Goal: Transaction & Acquisition: Purchase product/service

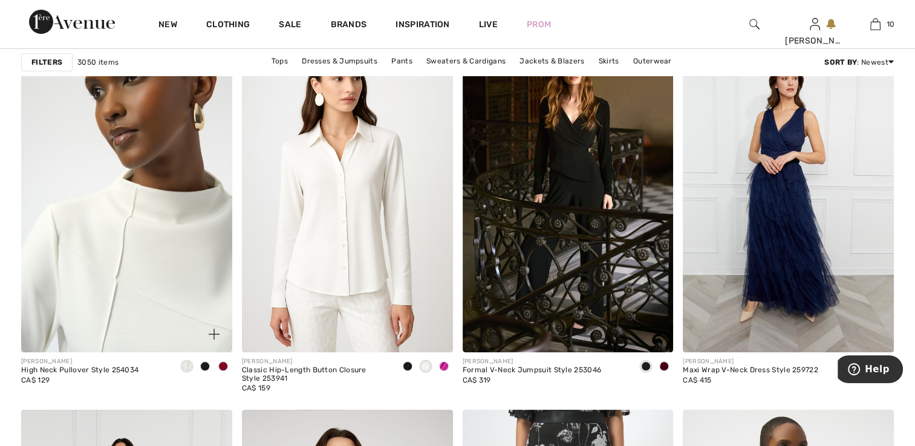
scroll to position [4715, 0]
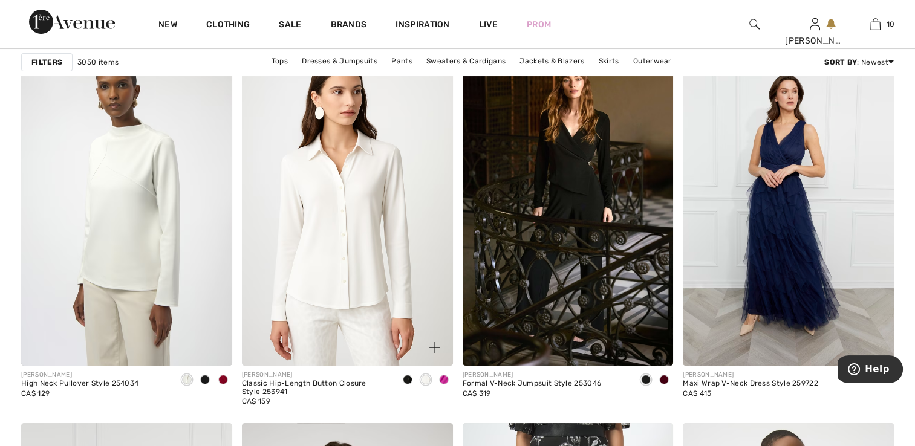
click at [447, 380] on div at bounding box center [444, 381] width 18 height 20
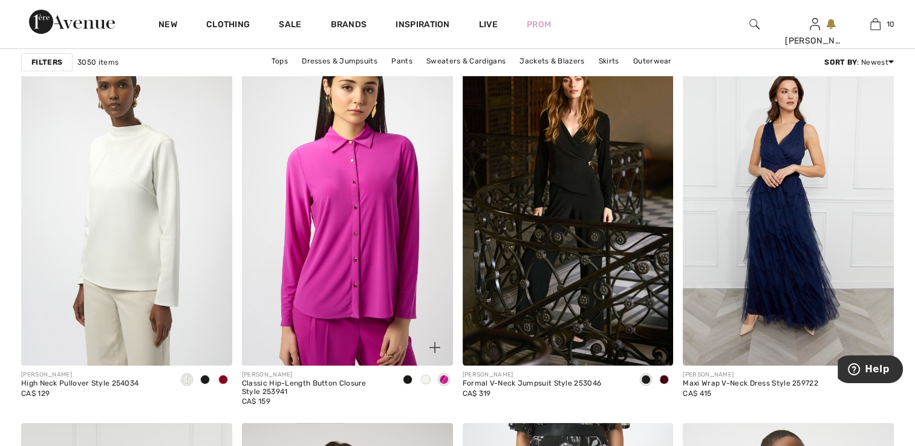
click at [397, 378] on div "JOSEPH RIBKOFF Classic Hip-Length Button Closure Style 253941 CA$ 159" at bounding box center [347, 390] width 211 height 48
click at [426, 381] on span at bounding box center [426, 380] width 10 height 10
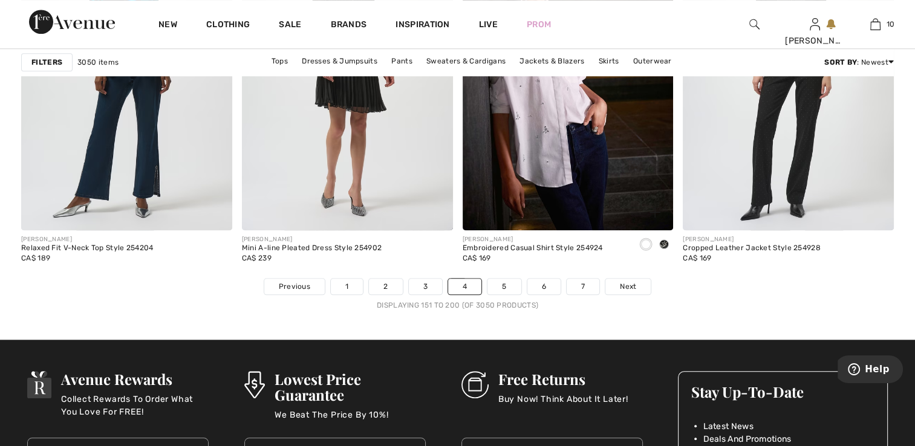
scroll to position [5622, 0]
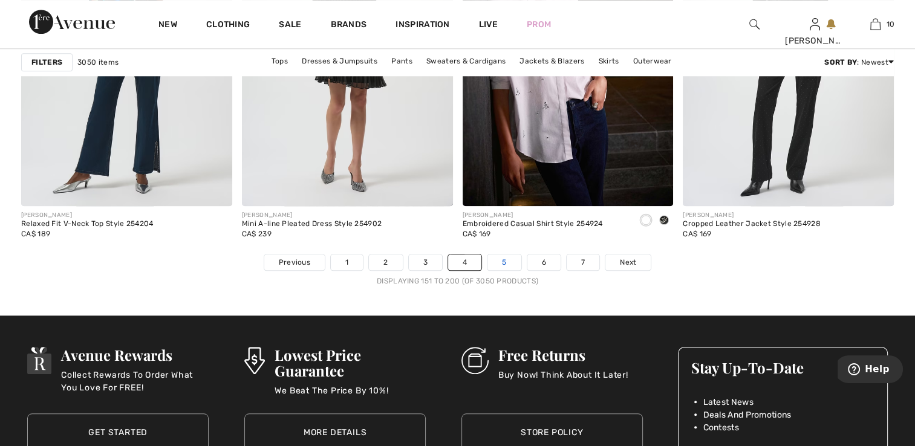
click at [503, 258] on link "5" at bounding box center [503, 262] width 33 height 16
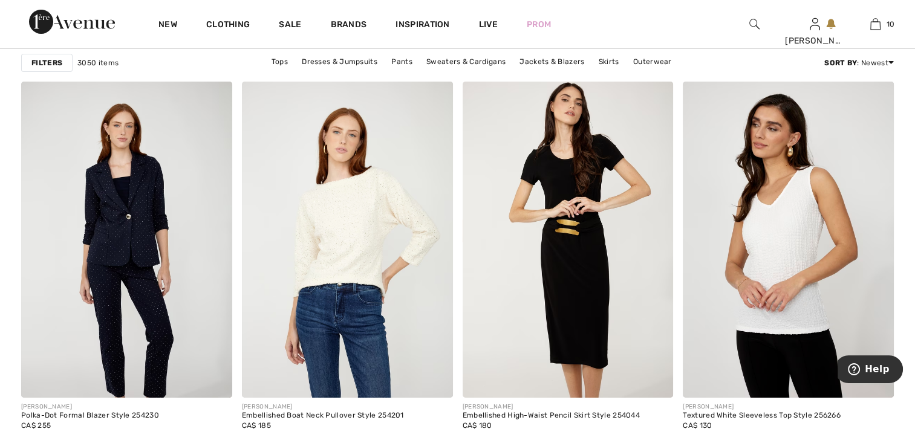
scroll to position [4173, 0]
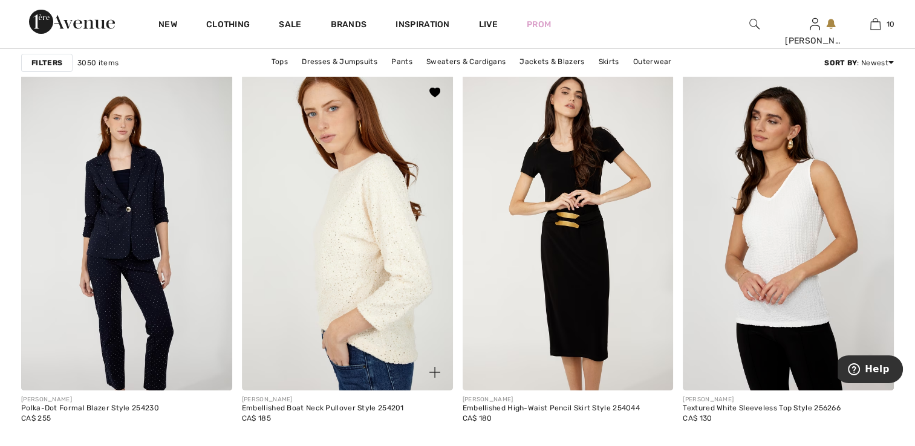
click at [337, 242] on img at bounding box center [347, 232] width 211 height 316
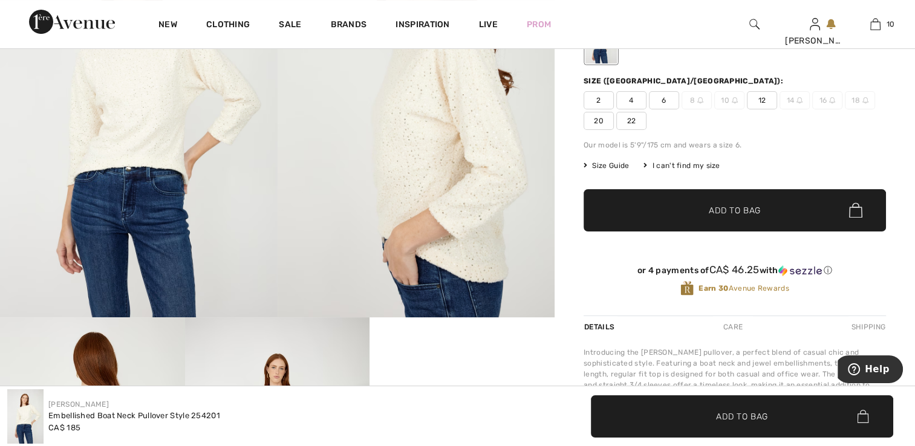
scroll to position [181, 0]
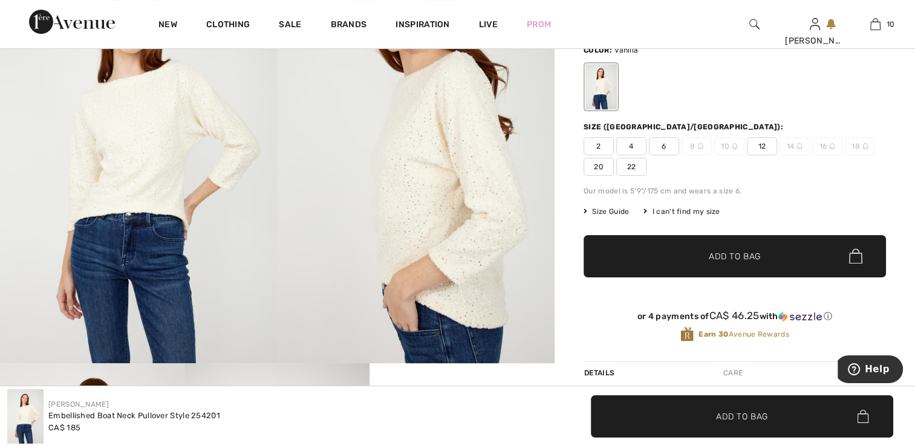
click at [181, 231] on img at bounding box center [138, 156] width 277 height 416
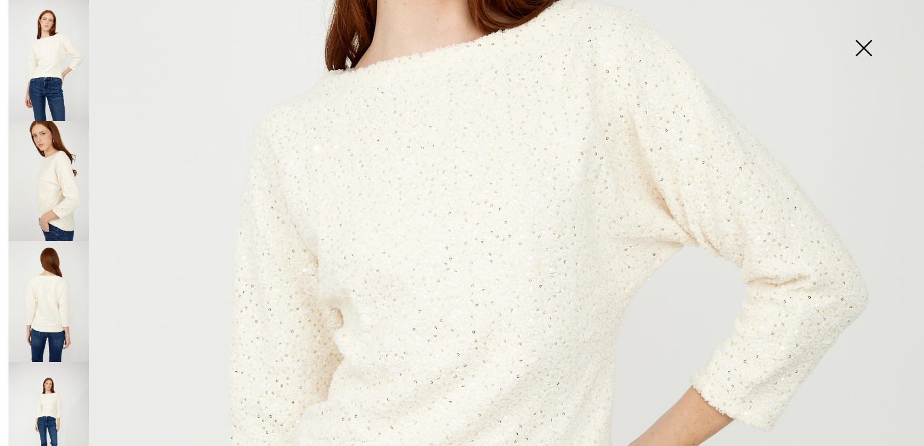
scroll to position [363, 0]
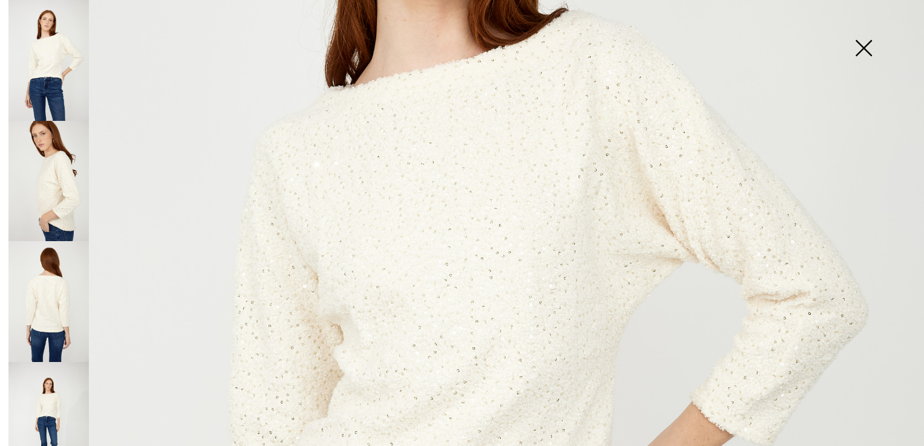
click at [50, 184] on img at bounding box center [48, 181] width 80 height 121
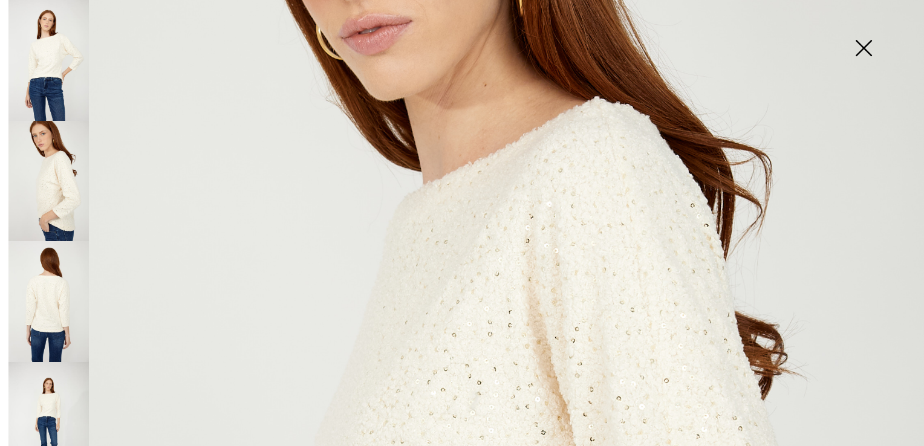
scroll to position [242, 0]
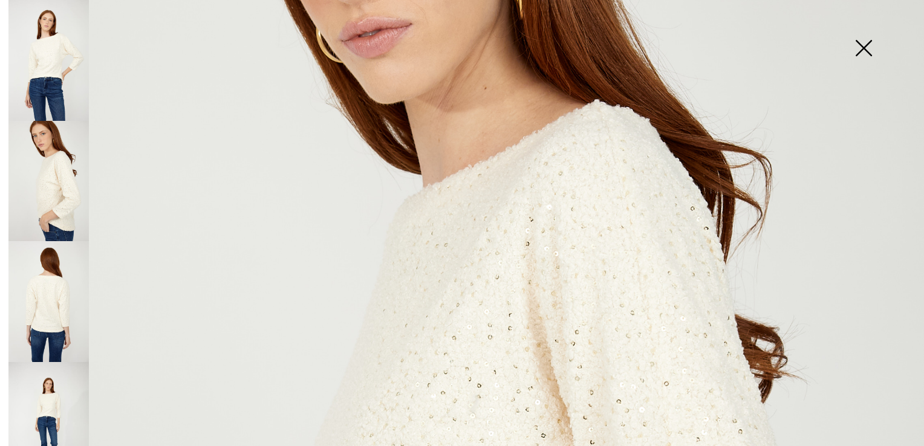
click at [60, 246] on img at bounding box center [48, 301] width 80 height 121
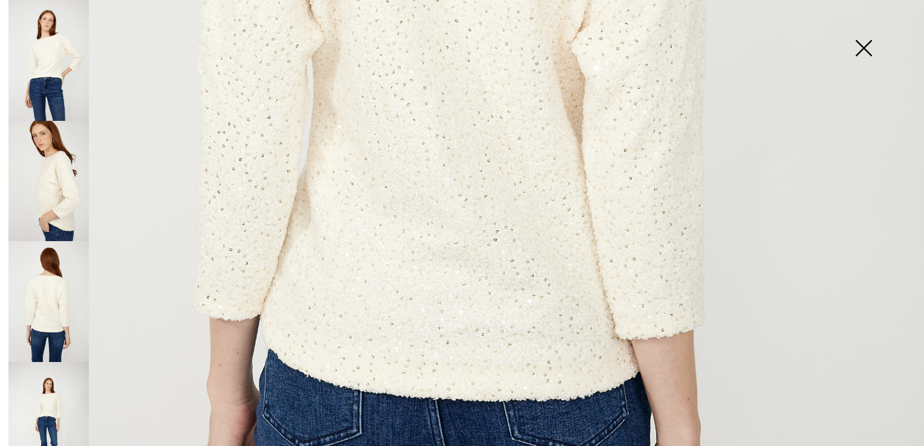
scroll to position [665, 0]
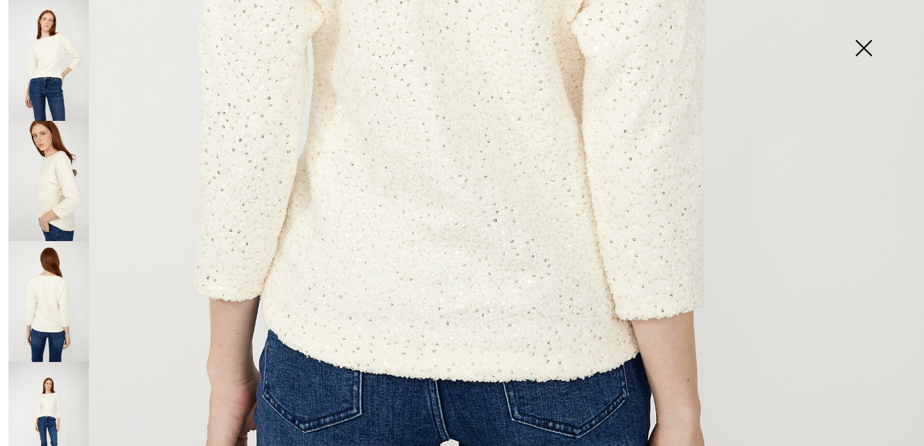
click at [57, 377] on img at bounding box center [48, 422] width 80 height 121
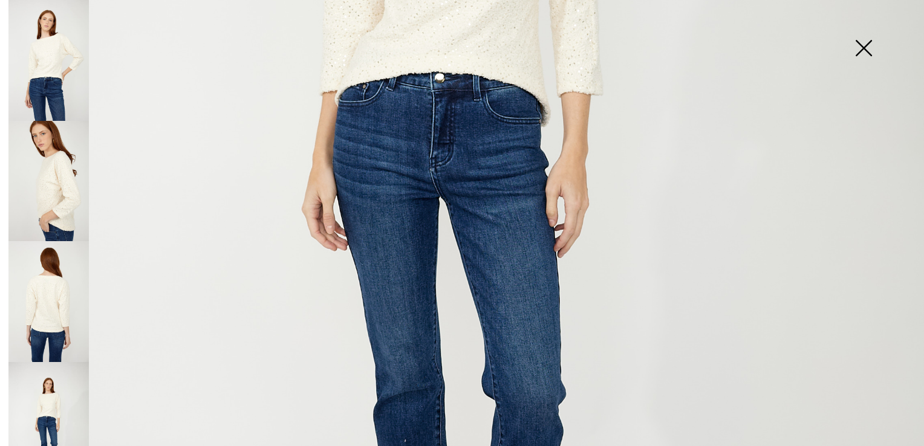
scroll to position [544, 0]
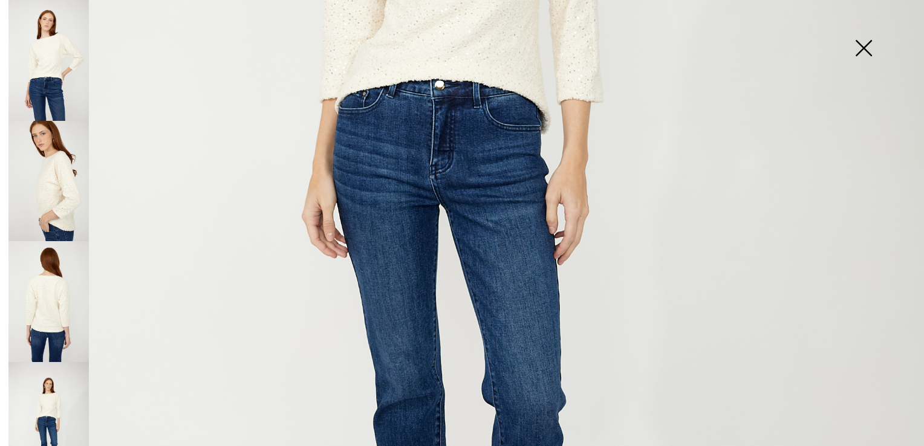
click at [858, 44] on img at bounding box center [863, 49] width 60 height 62
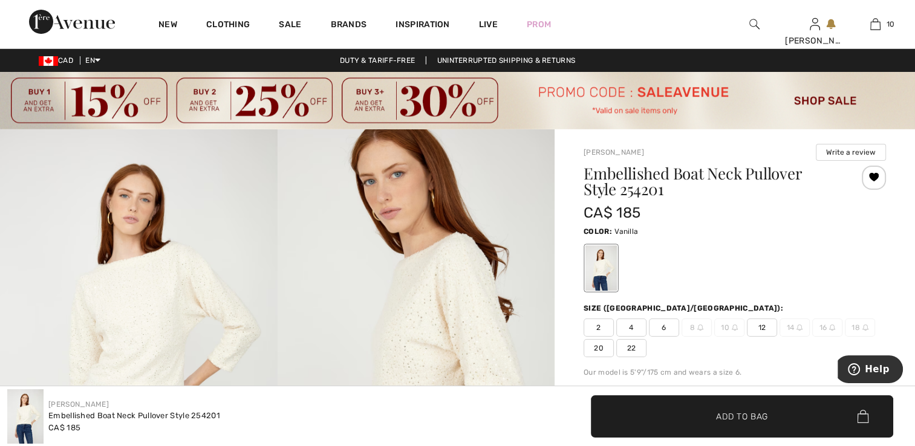
scroll to position [0, 0]
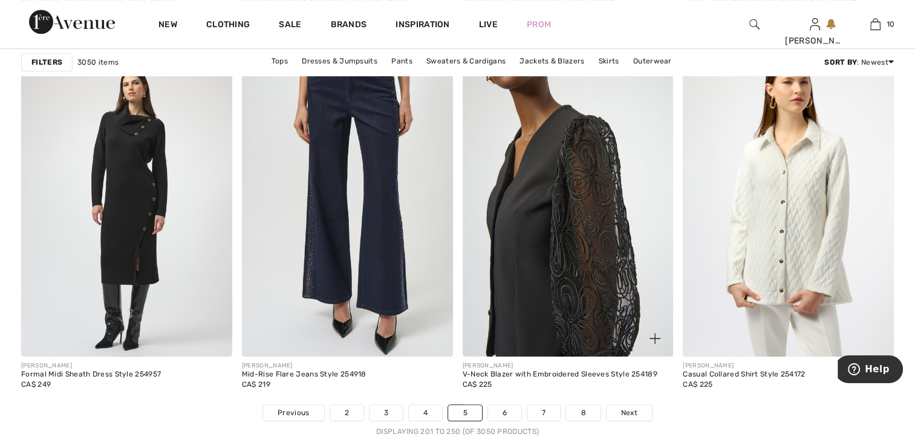
scroll to position [5503, 0]
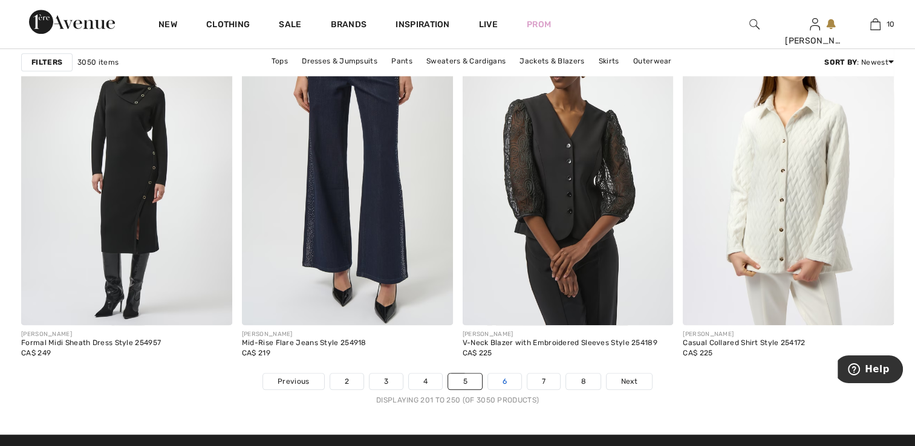
click at [514, 381] on link "6" at bounding box center [504, 382] width 33 height 16
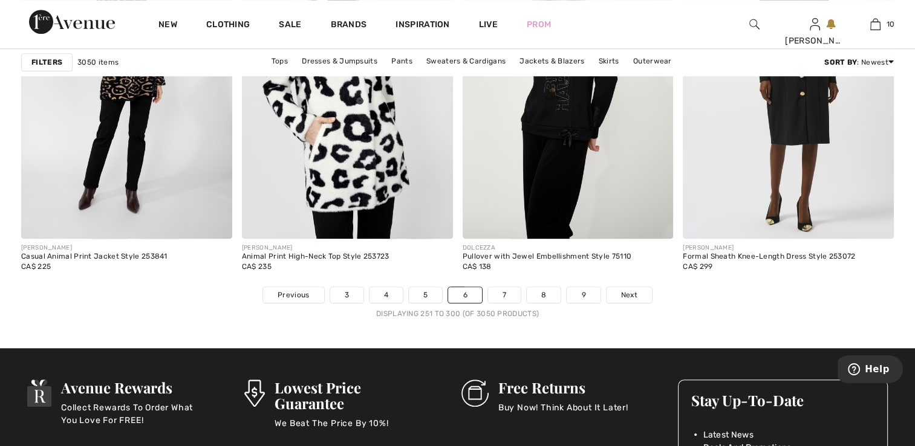
scroll to position [5622, 0]
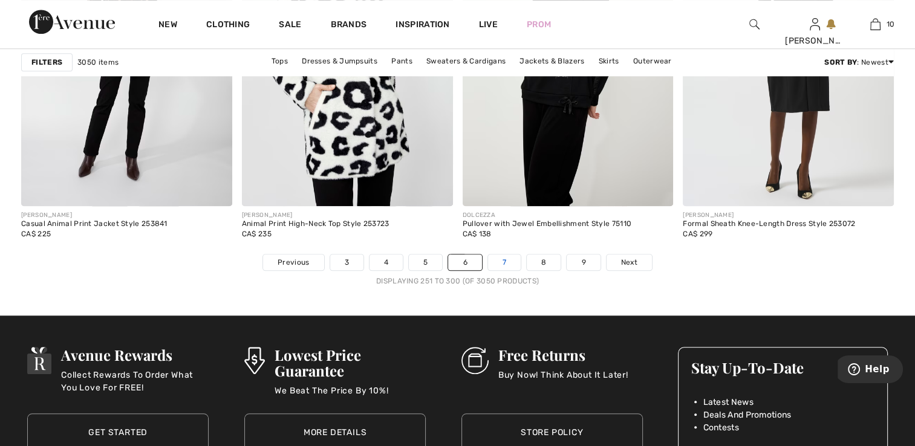
click at [513, 259] on link "7" at bounding box center [504, 262] width 33 height 16
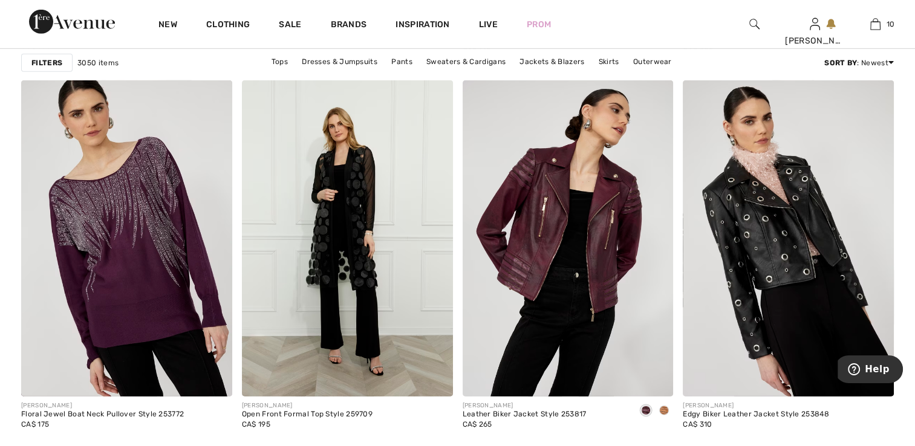
scroll to position [3837, 0]
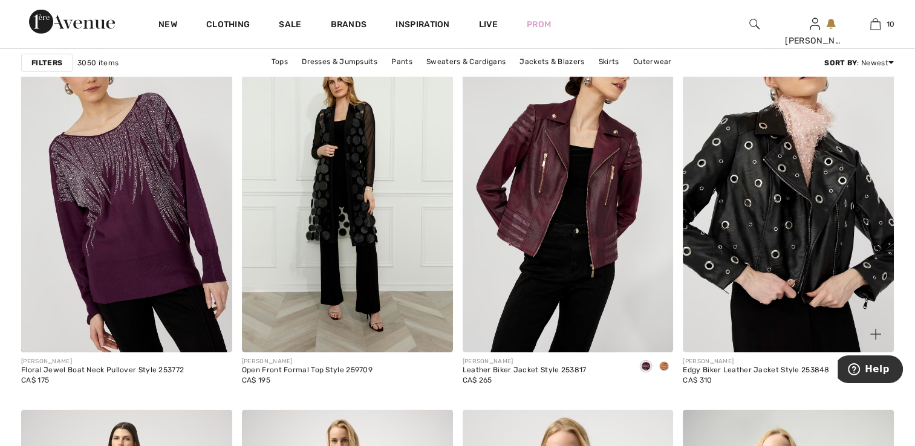
click at [776, 221] on img at bounding box center [787, 194] width 211 height 316
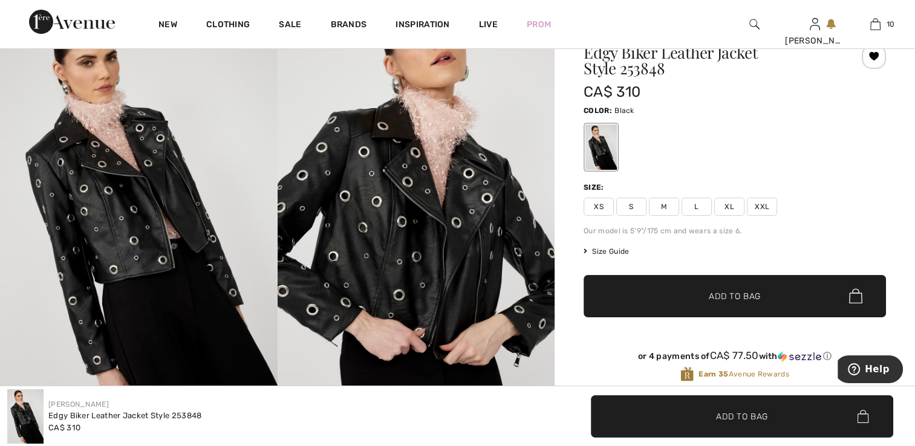
scroll to position [60, 0]
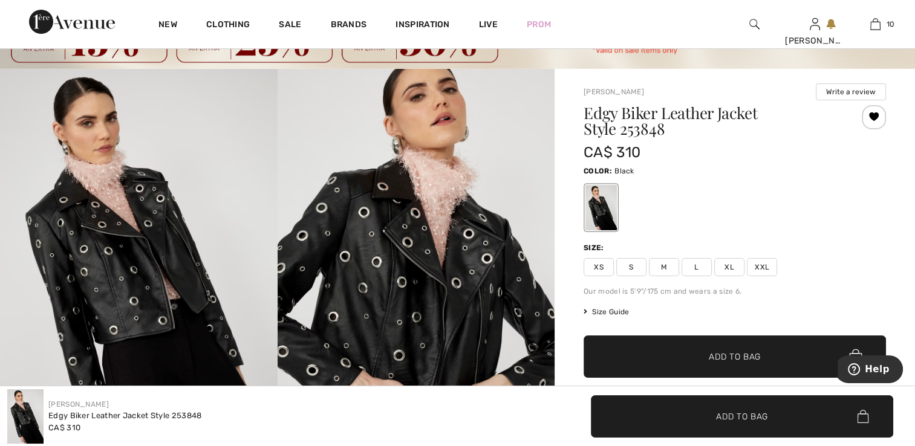
click at [600, 266] on span "XS" at bounding box center [598, 267] width 30 height 18
click at [717, 359] on span "Add to Bag" at bounding box center [734, 356] width 52 height 13
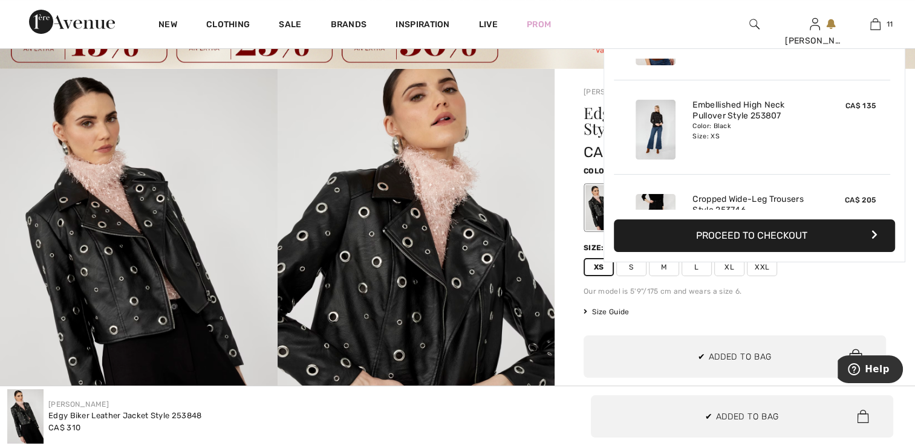
scroll to position [884, 0]
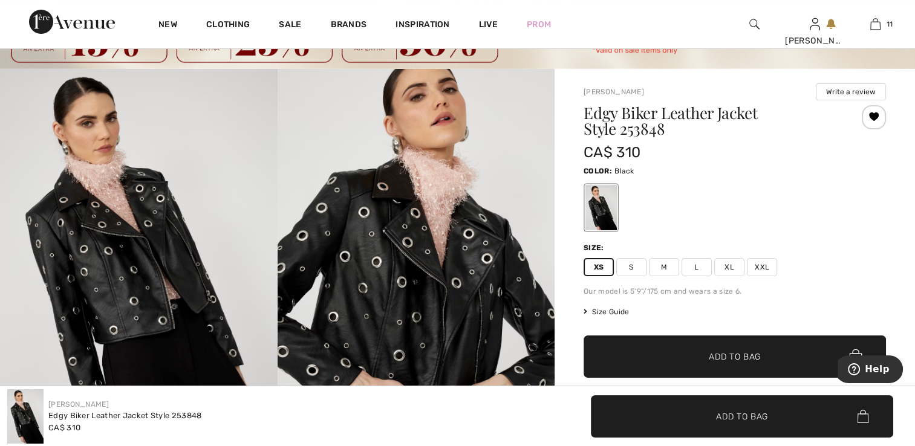
click at [633, 270] on span "S" at bounding box center [631, 267] width 30 height 18
drag, startPoint x: 675, startPoint y: 354, endPoint x: 656, endPoint y: 357, distance: 18.3
click at [675, 354] on span "✔ Added to Bag Add to Bag" at bounding box center [734, 356] width 302 height 42
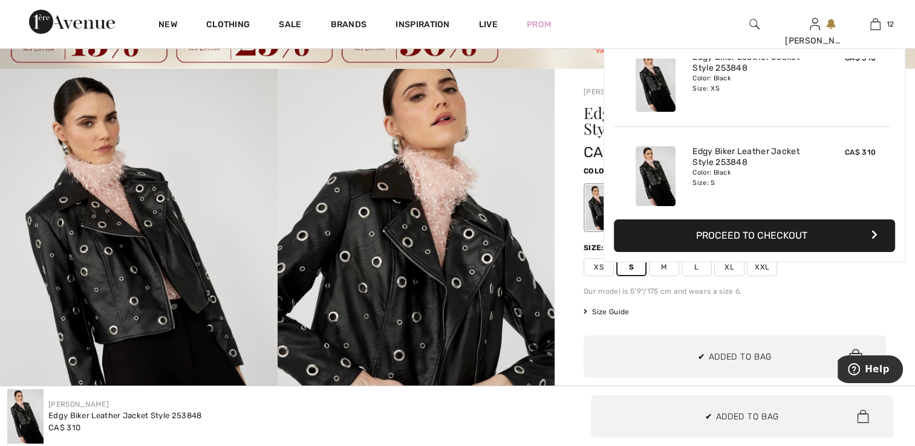
scroll to position [979, 0]
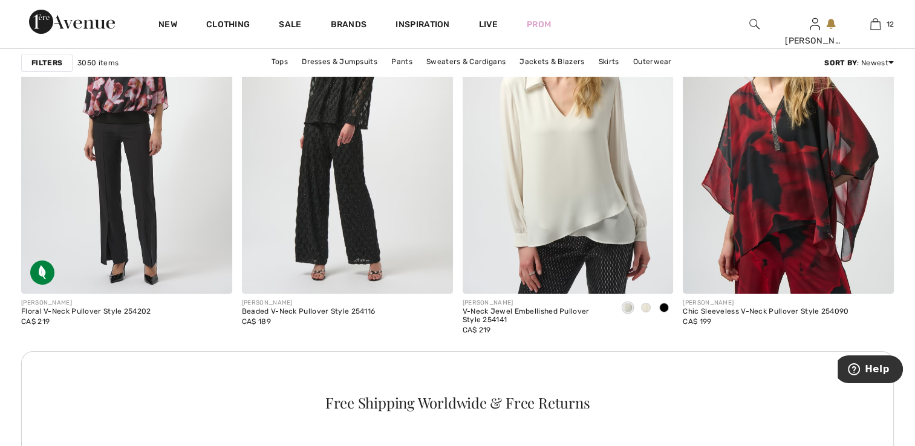
scroll to position [4260, 0]
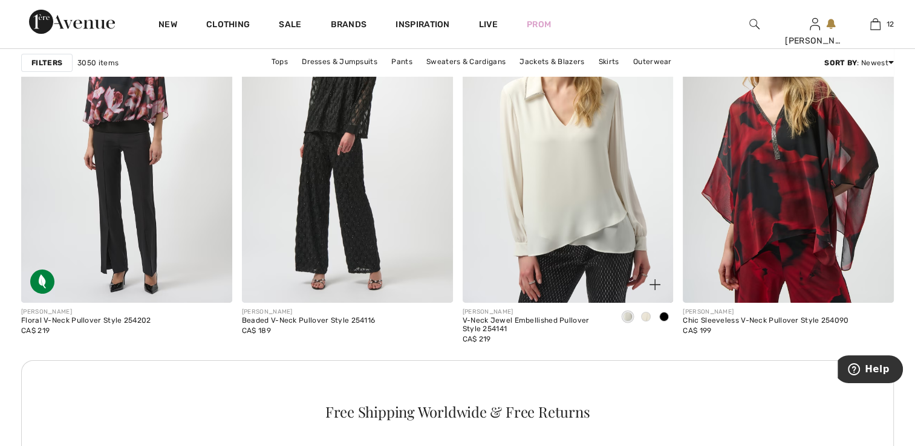
click at [664, 317] on span at bounding box center [664, 317] width 10 height 10
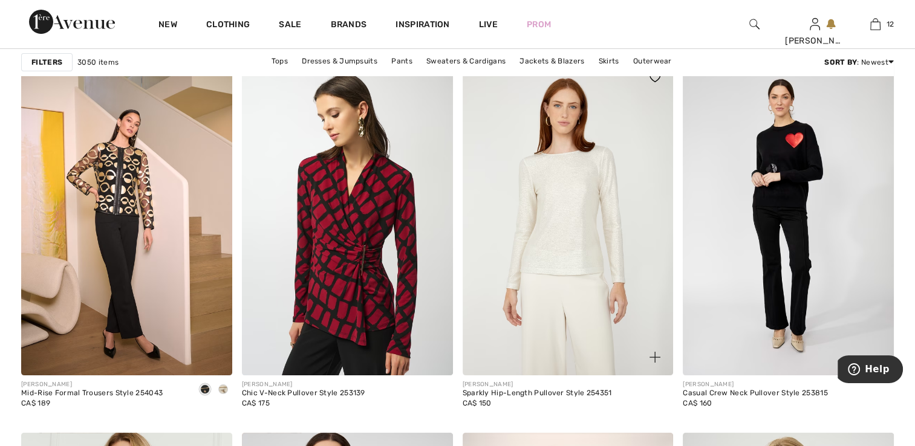
scroll to position [4720, 0]
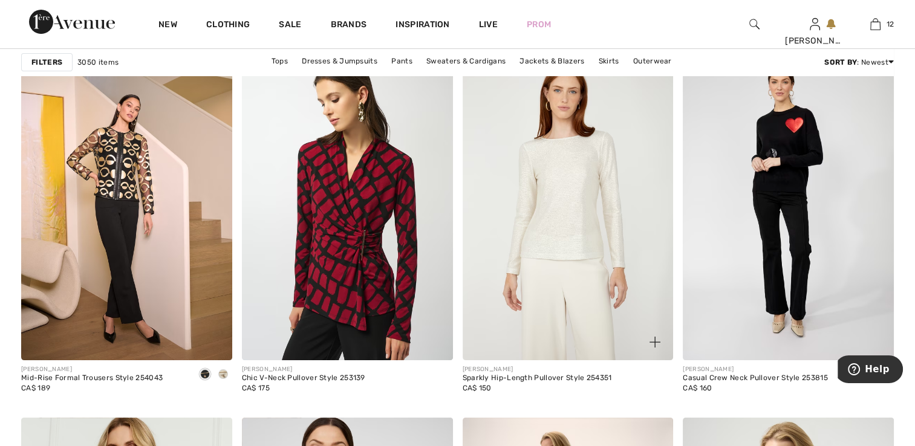
click at [562, 219] on img at bounding box center [567, 202] width 211 height 316
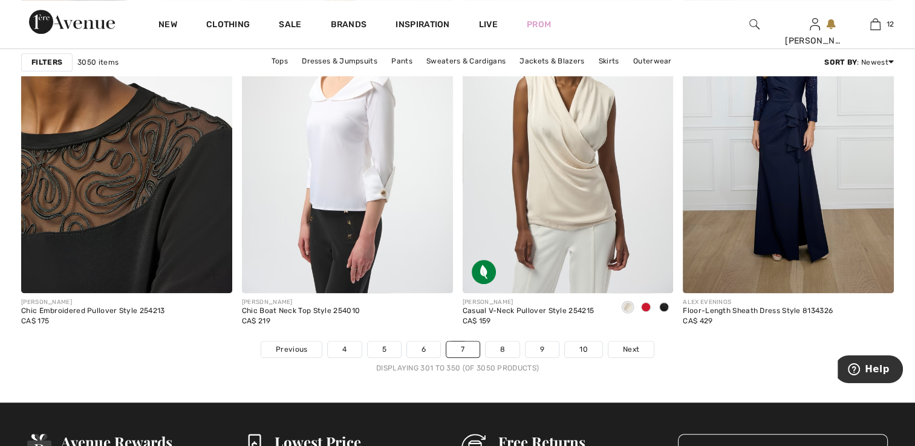
scroll to position [5518, 0]
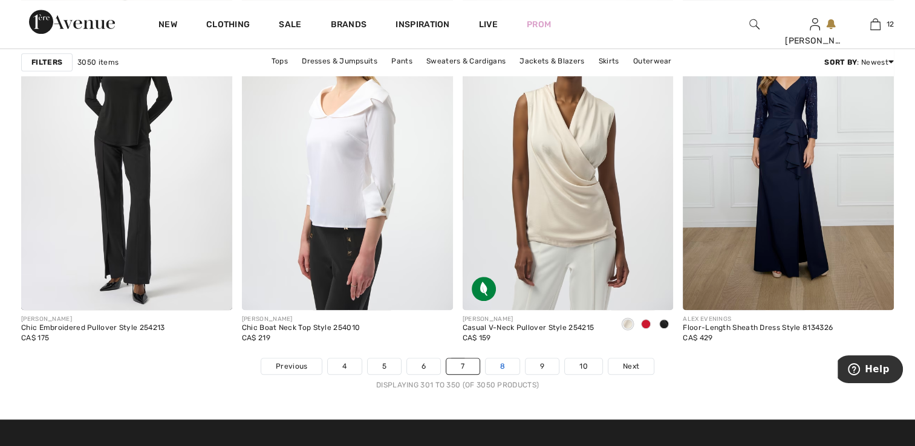
click at [504, 361] on link "8" at bounding box center [502, 366] width 34 height 16
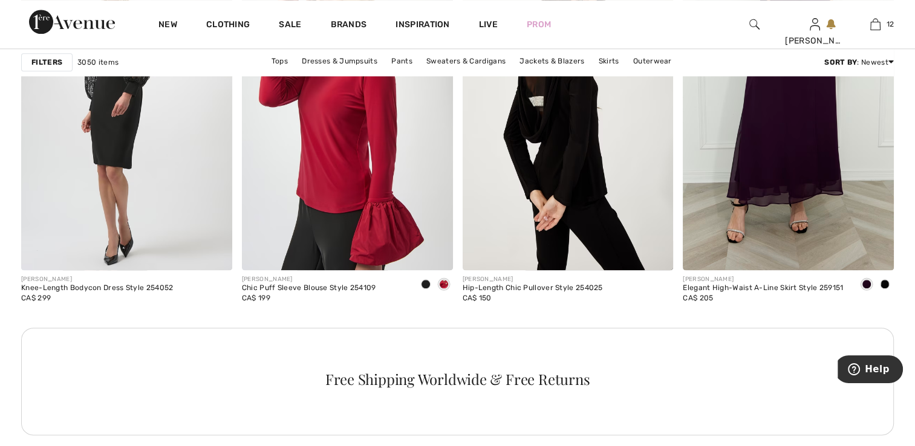
scroll to position [1383, 0]
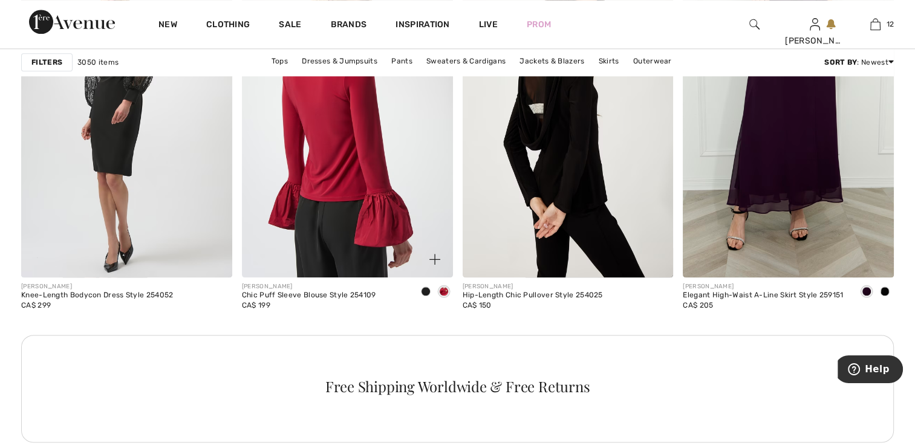
click at [406, 187] on img at bounding box center [347, 119] width 211 height 316
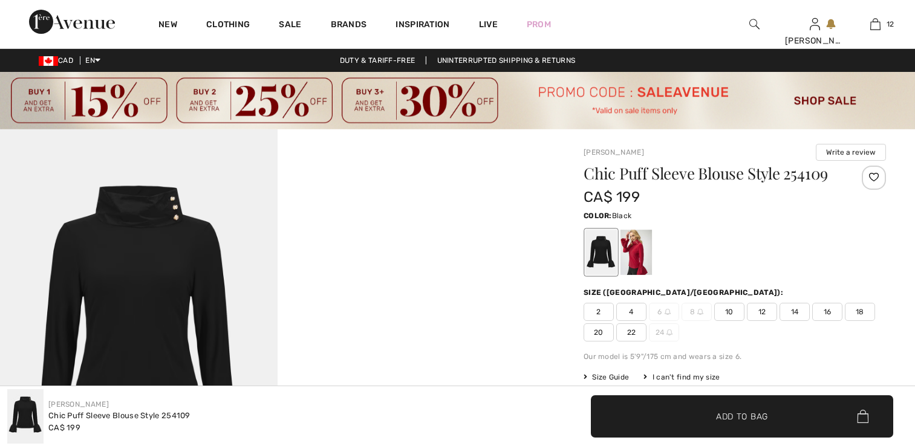
checkbox input "true"
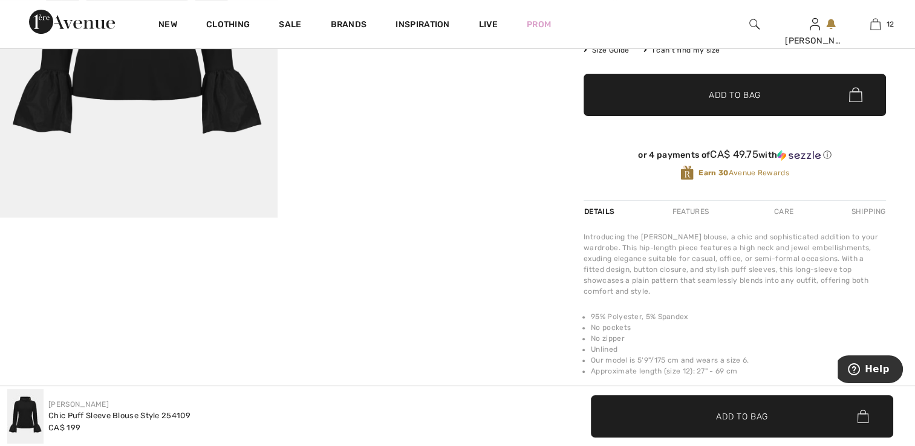
scroll to position [354, 0]
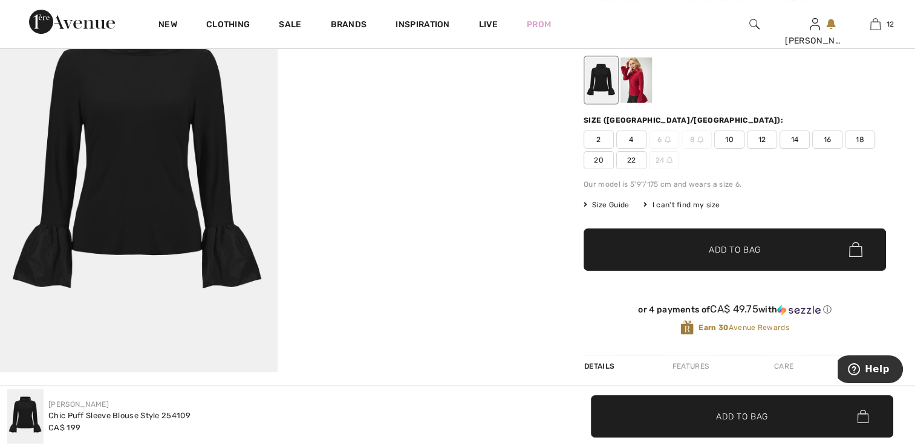
click at [138, 144] on img at bounding box center [138, 165] width 277 height 416
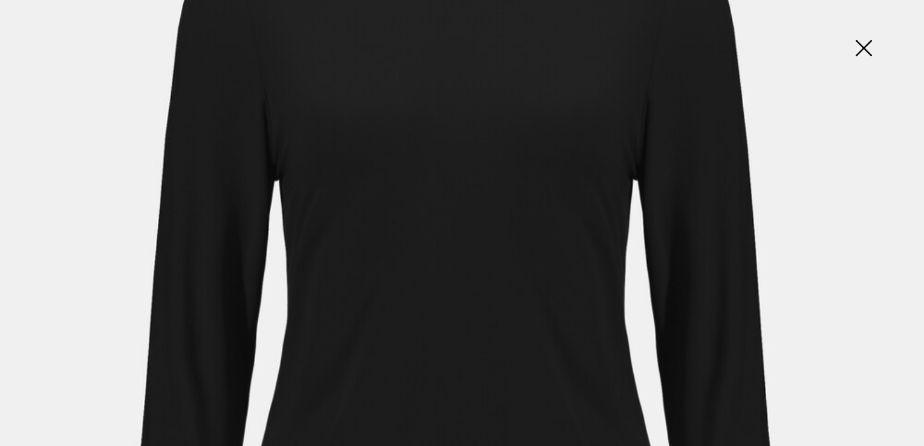
scroll to position [363, 0]
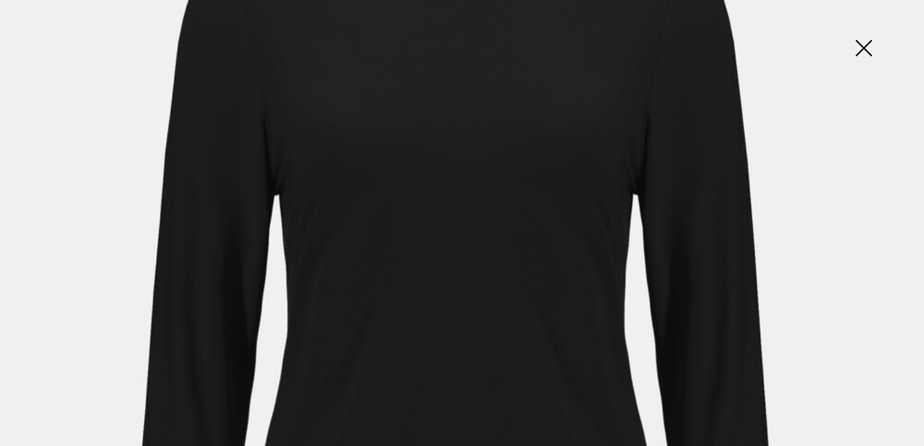
click at [860, 42] on img at bounding box center [863, 49] width 60 height 62
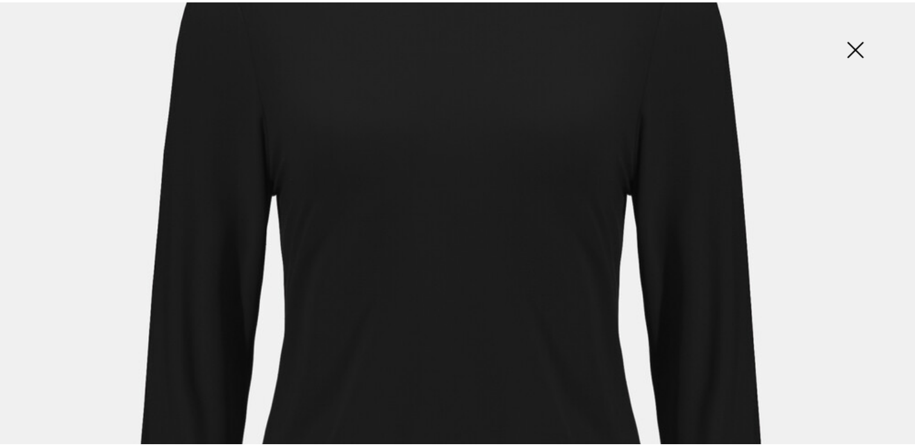
scroll to position [172, 0]
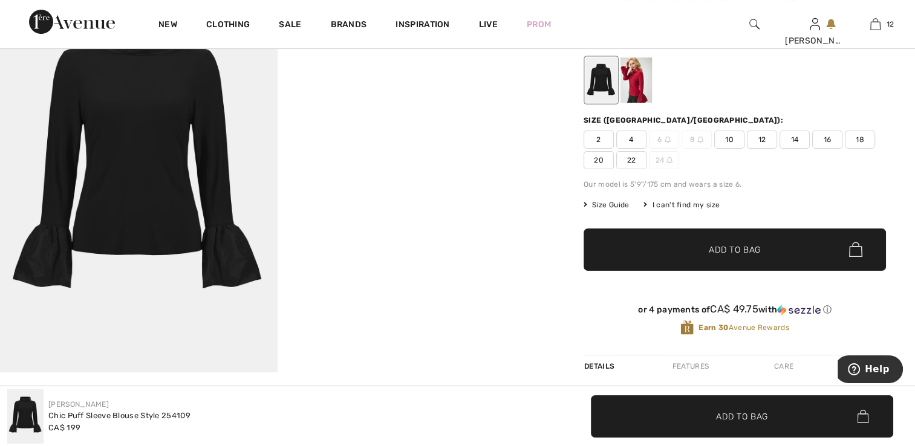
click at [601, 139] on span "2" at bounding box center [598, 140] width 30 height 18
click at [713, 253] on span "Add to Bag" at bounding box center [734, 249] width 52 height 13
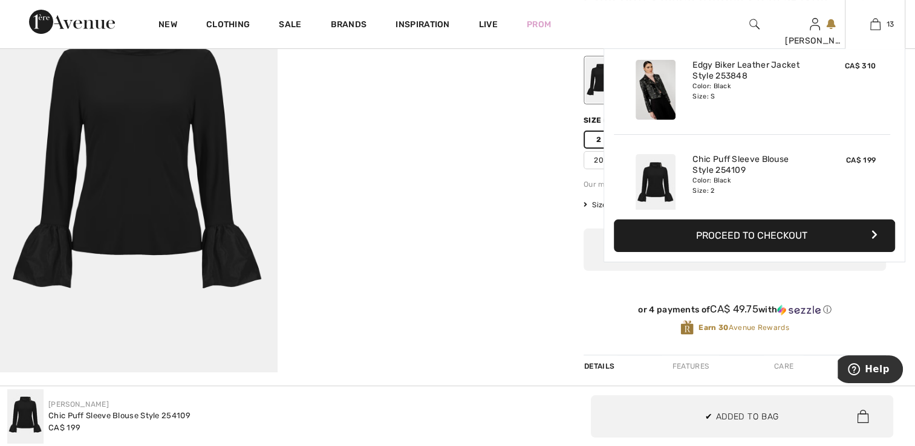
scroll to position [1073, 0]
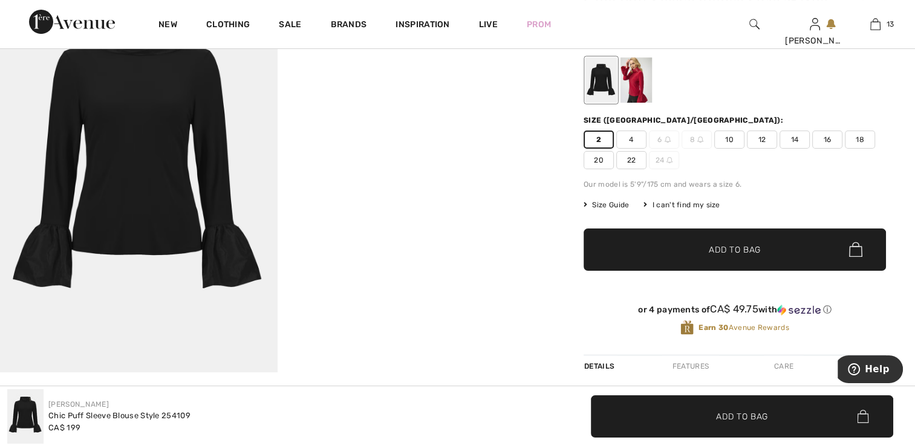
click at [635, 77] on div at bounding box center [635, 79] width 31 height 45
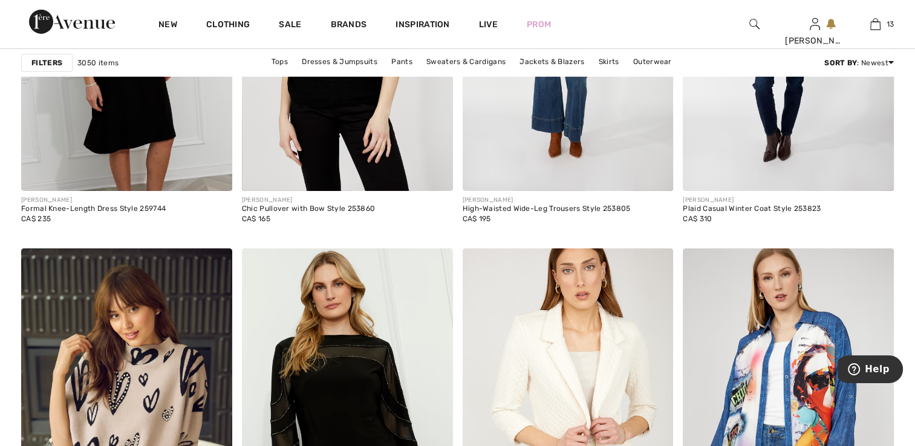
scroll to position [3982, 0]
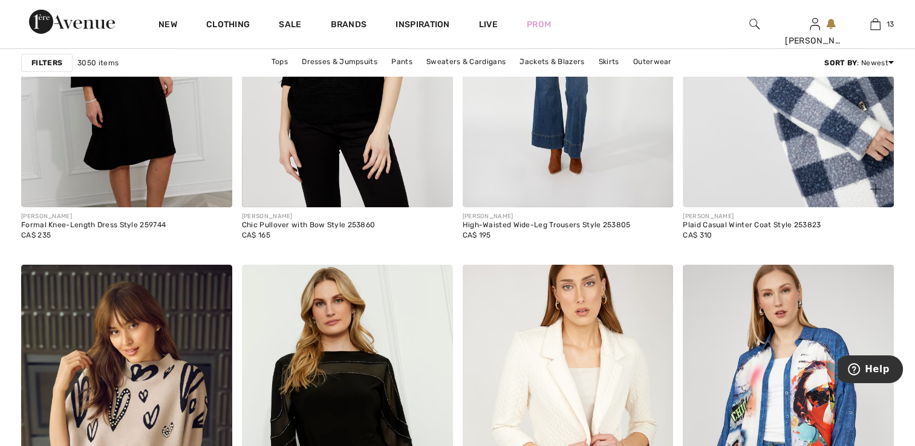
click at [794, 181] on img at bounding box center [787, 49] width 211 height 316
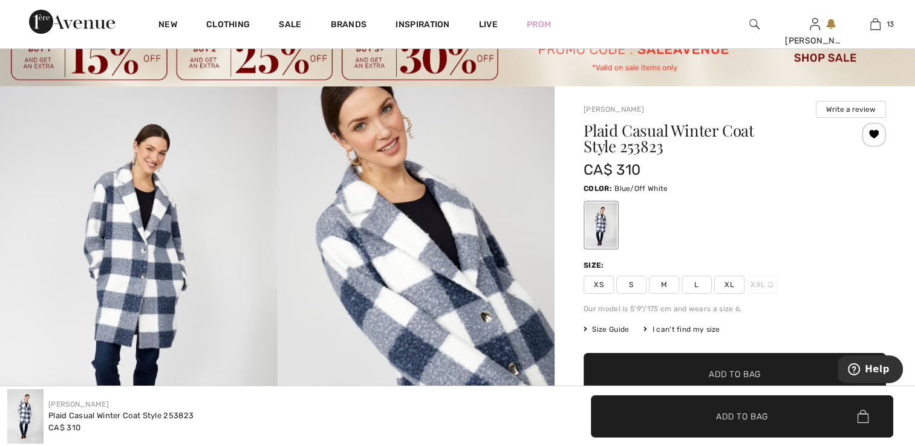
scroll to position [60, 0]
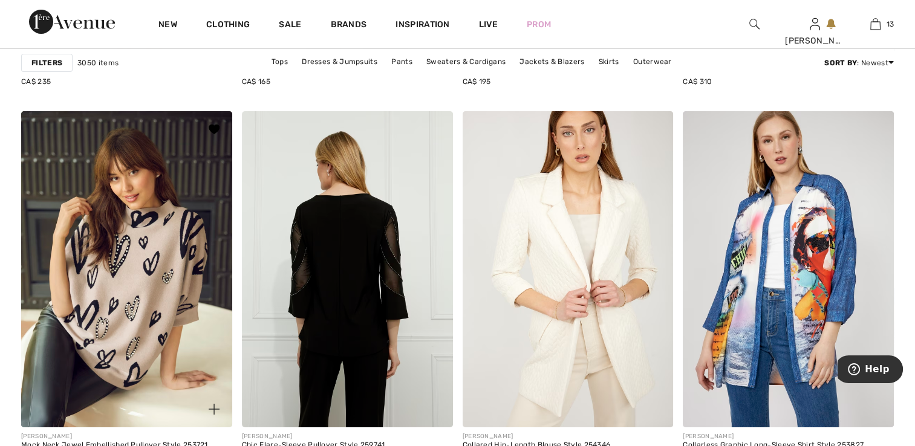
scroll to position [4164, 0]
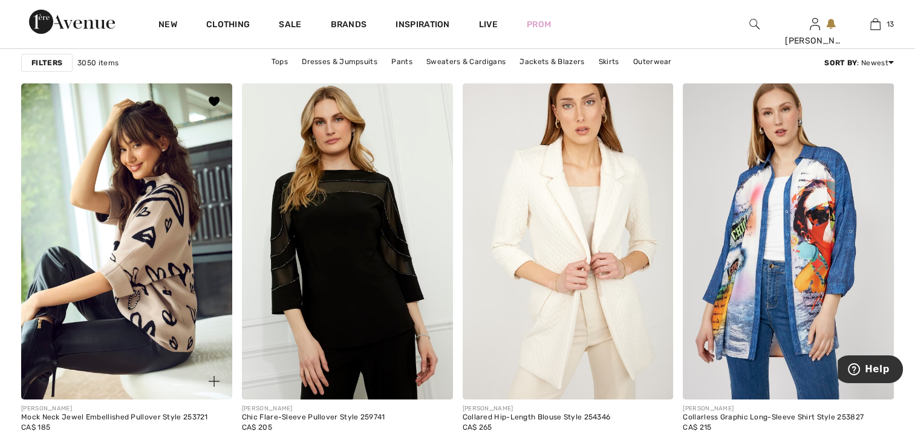
click at [126, 299] on img at bounding box center [126, 241] width 211 height 316
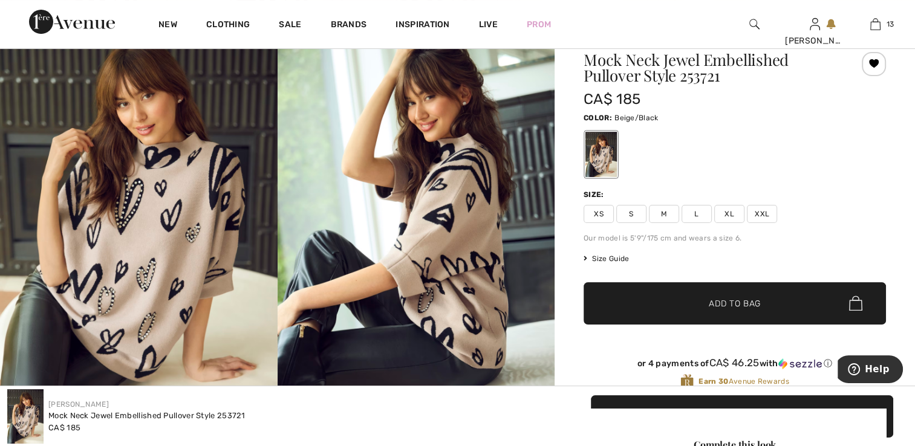
scroll to position [121, 0]
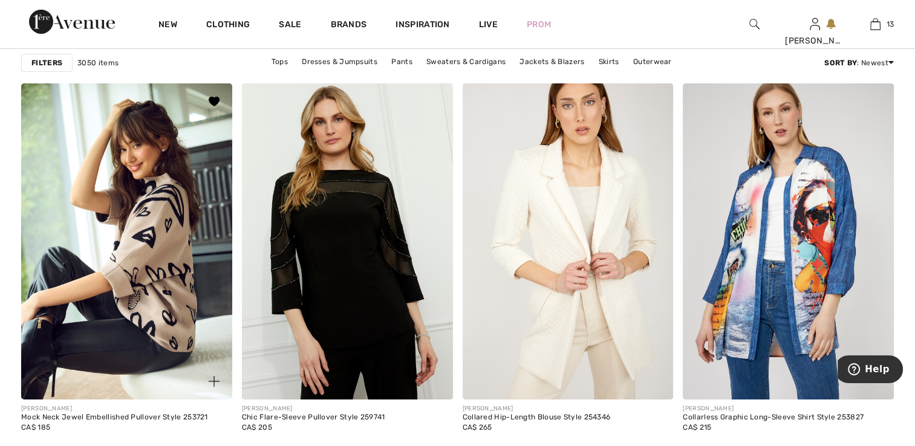
click at [157, 267] on img at bounding box center [126, 241] width 211 height 316
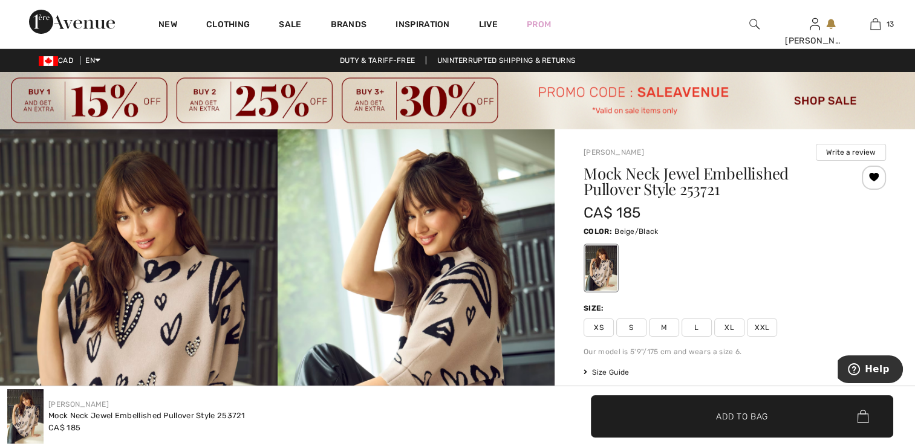
drag, startPoint x: 598, startPoint y: 328, endPoint x: 605, endPoint y: 333, distance: 8.2
click at [599, 328] on span "XS" at bounding box center [598, 328] width 30 height 18
click at [721, 421] on span "Add to Bag" at bounding box center [742, 416] width 52 height 13
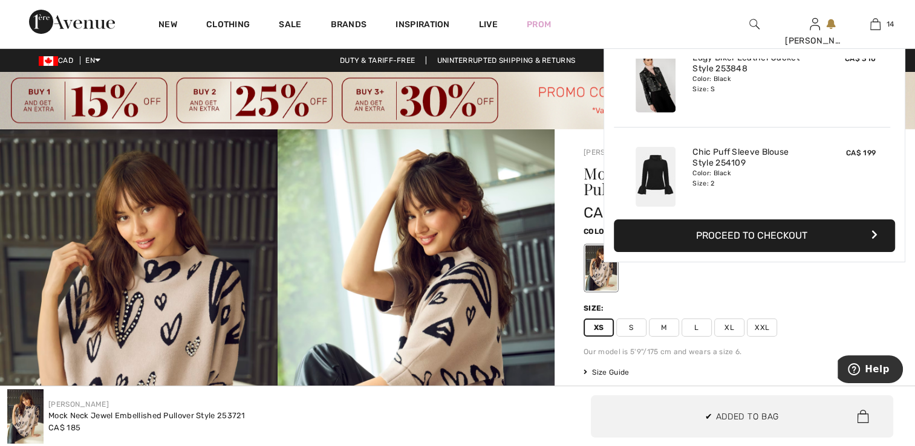
scroll to position [1167, 0]
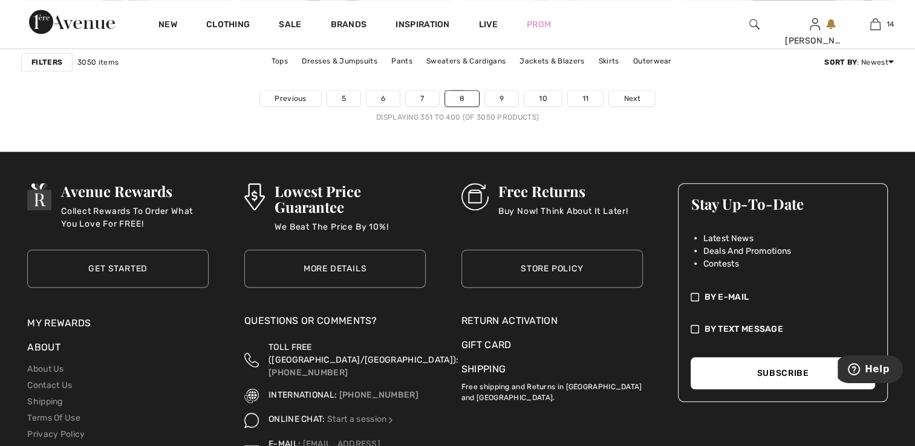
scroll to position [5796, 0]
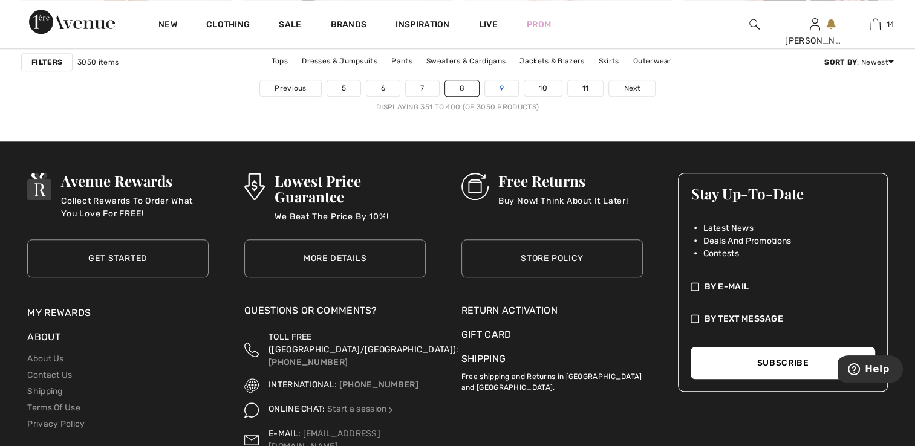
click at [503, 82] on link "9" at bounding box center [501, 88] width 33 height 16
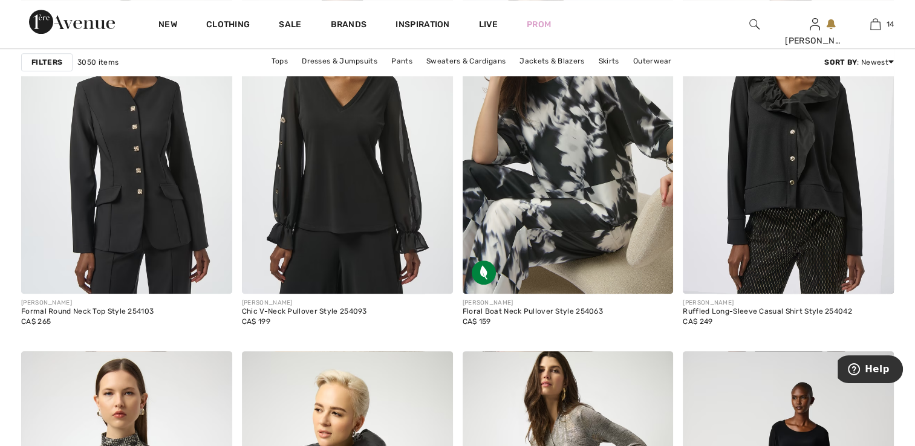
scroll to position [1016, 0]
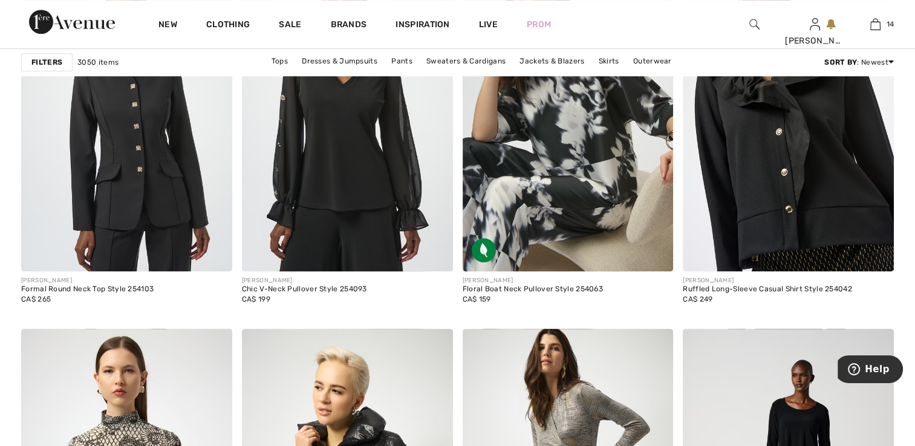
click at [781, 155] on img at bounding box center [787, 113] width 211 height 316
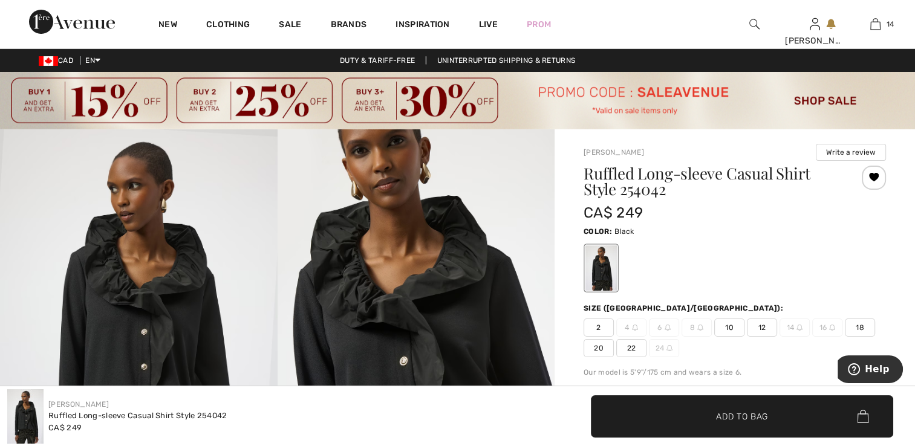
click at [595, 320] on span "2" at bounding box center [598, 328] width 30 height 18
click at [716, 410] on span "Add to Bag" at bounding box center [742, 416] width 52 height 13
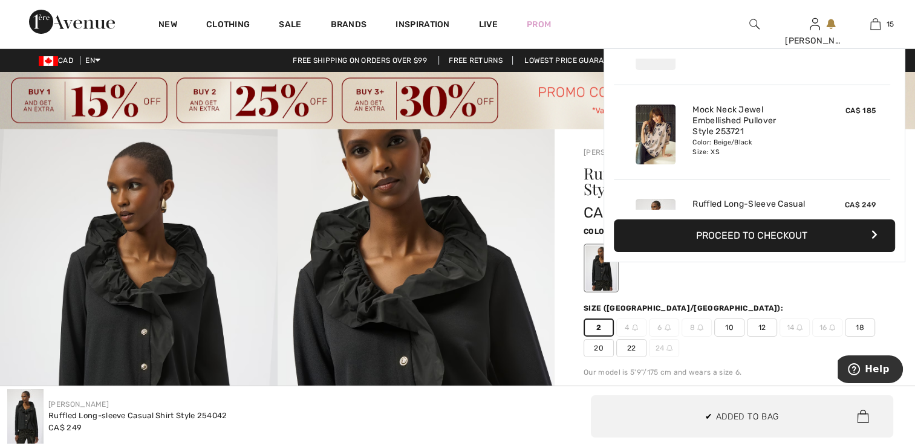
scroll to position [1261, 0]
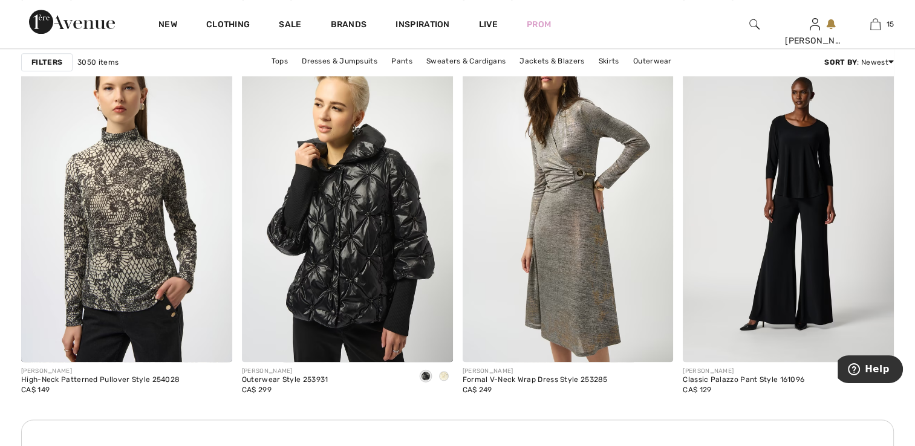
scroll to position [1313, 0]
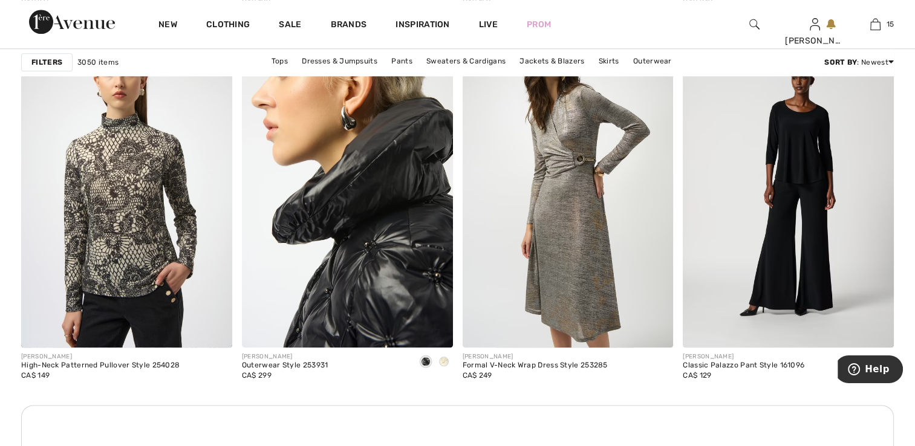
click at [334, 221] on img at bounding box center [347, 189] width 211 height 316
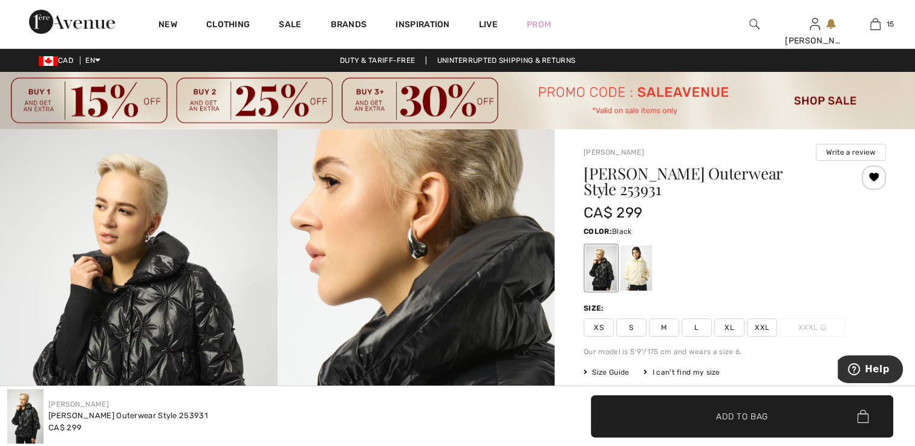
click at [595, 325] on span "XS" at bounding box center [598, 328] width 30 height 18
click at [713, 419] on span "✔ Added to Bag" at bounding box center [724, 416] width 74 height 13
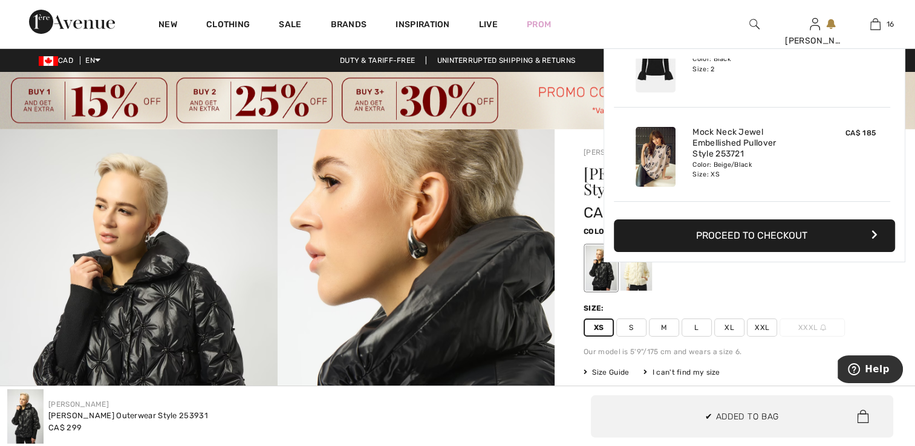
scroll to position [1355, 0]
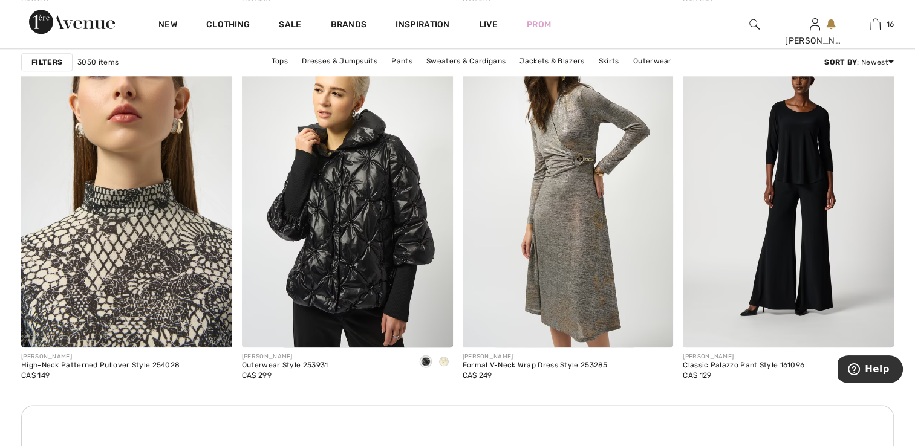
click at [151, 313] on img at bounding box center [126, 189] width 211 height 316
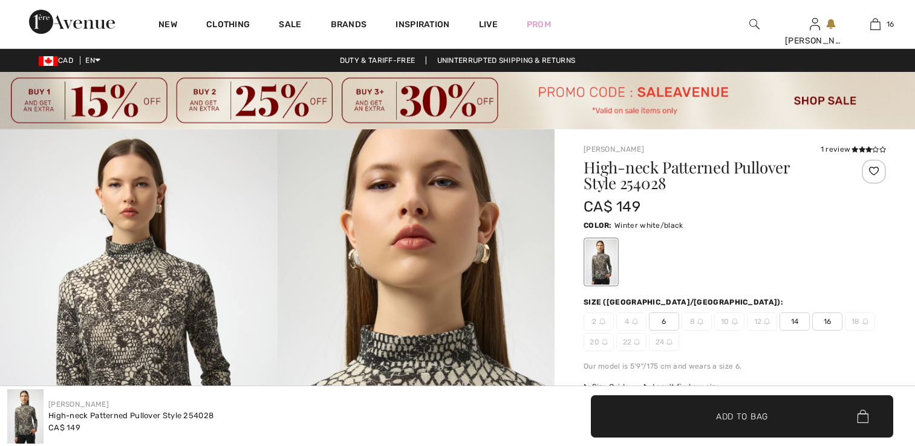
checkbox input "true"
click at [865, 147] on icon at bounding box center [868, 149] width 7 height 6
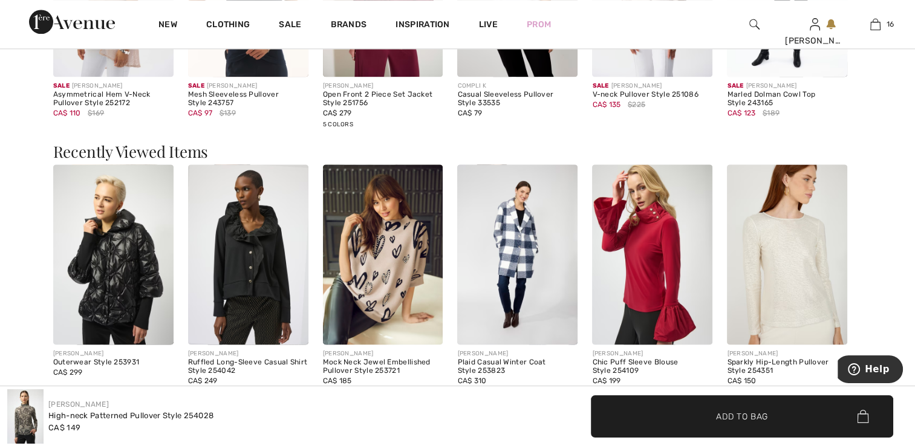
scroll to position [1448, 0]
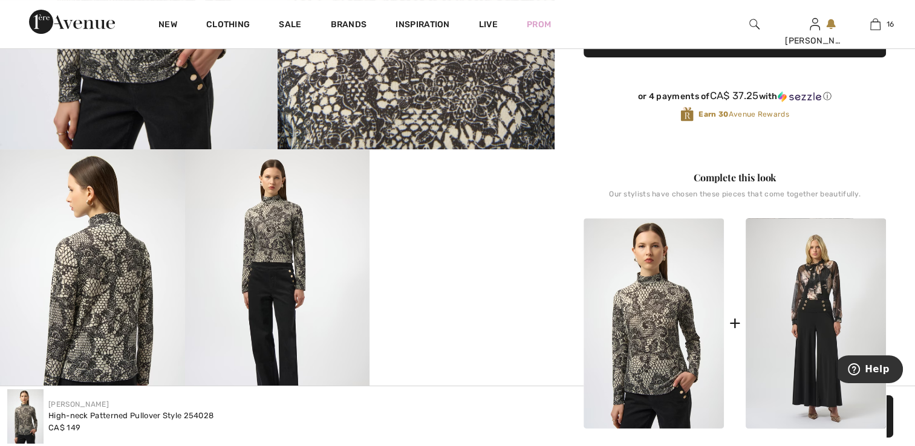
scroll to position [484, 0]
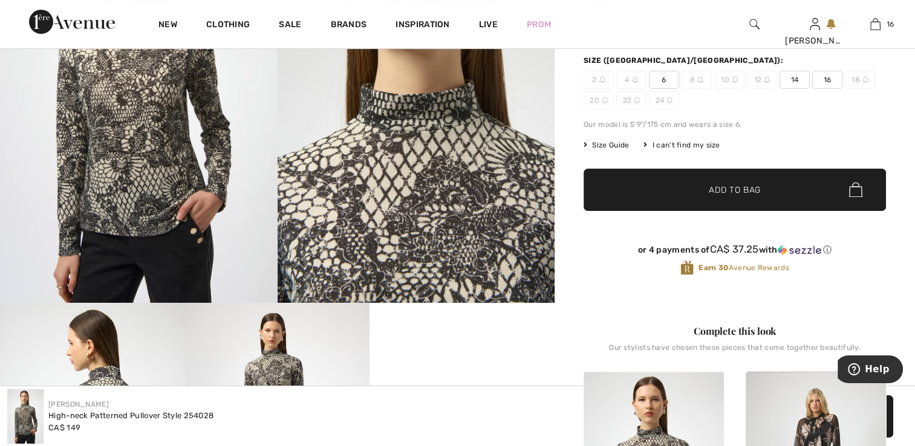
click at [193, 183] on img at bounding box center [138, 95] width 277 height 415
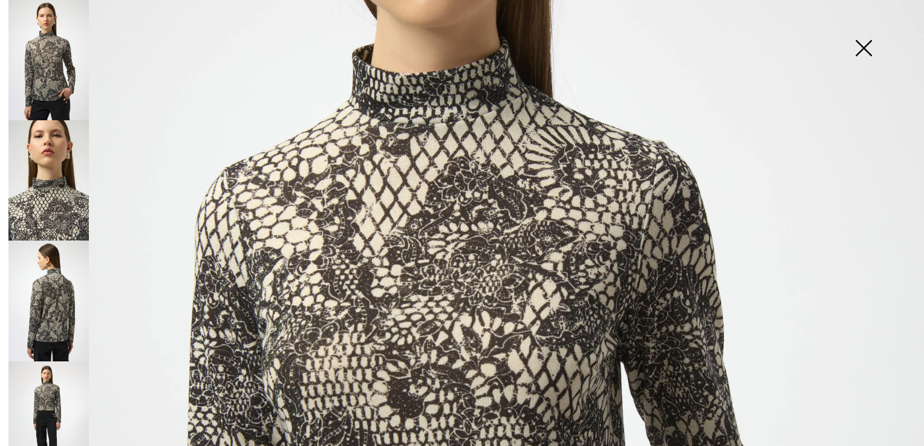
scroll to position [302, 0]
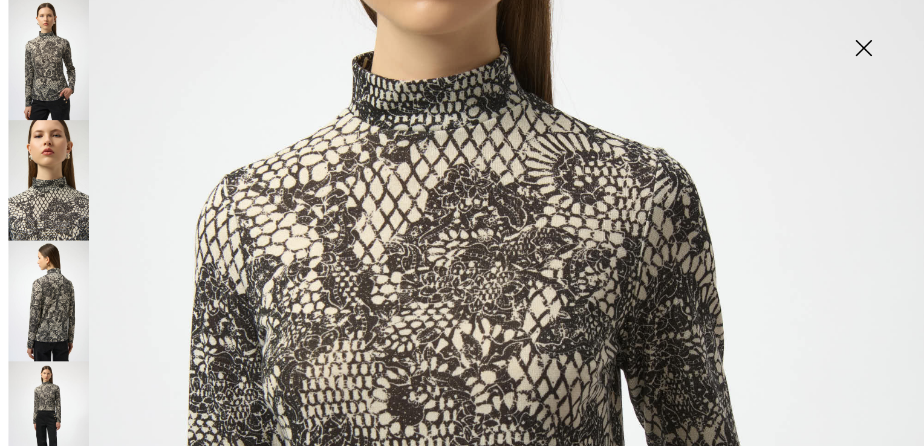
click at [36, 177] on img at bounding box center [48, 180] width 80 height 120
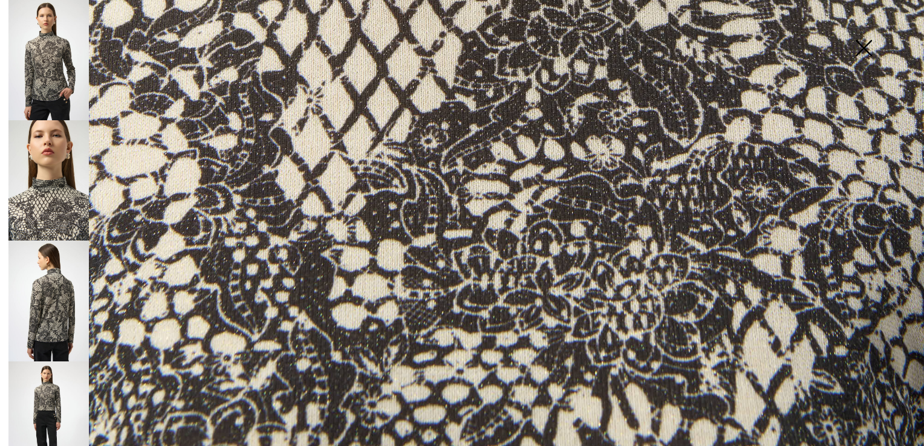
scroll to position [924, 0]
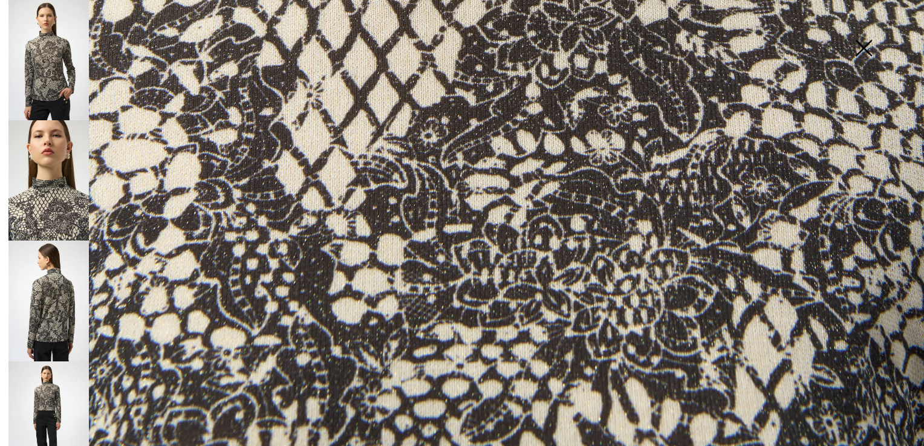
click at [60, 279] on img at bounding box center [48, 301] width 80 height 120
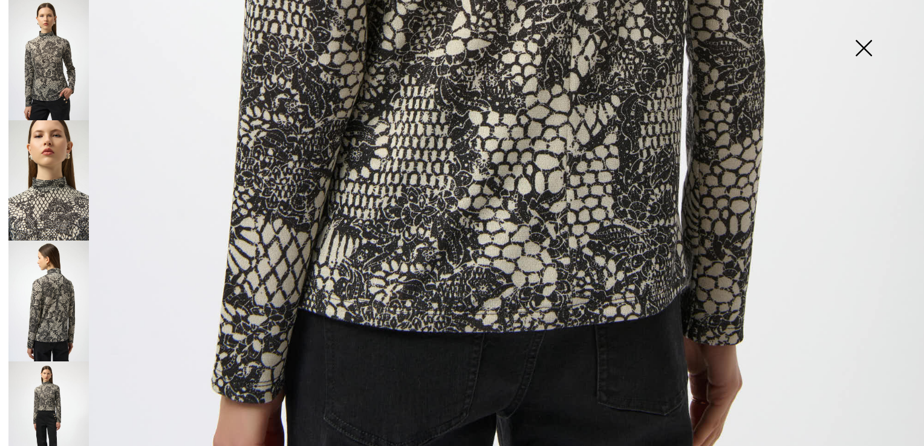
scroll to position [863, 0]
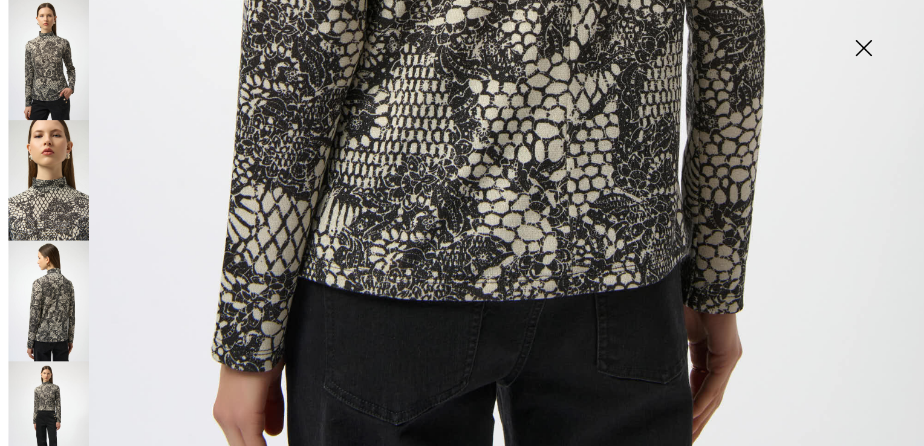
click at [51, 392] on img at bounding box center [48, 421] width 80 height 120
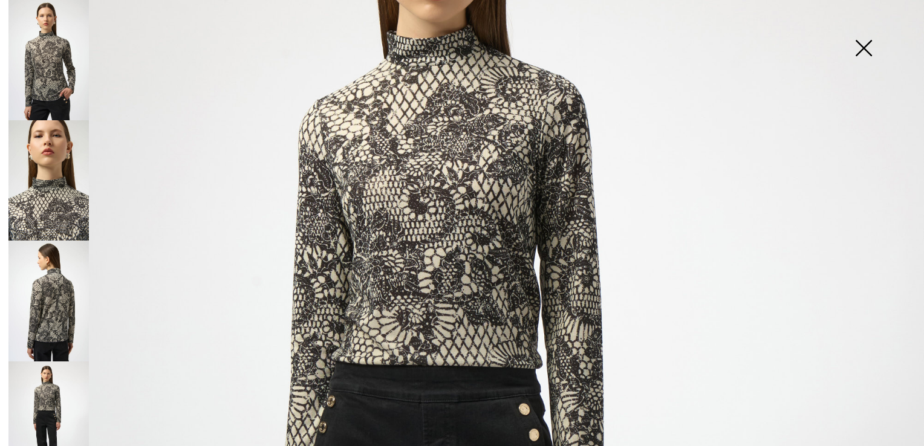
scroll to position [198, 0]
click at [859, 44] on img at bounding box center [863, 49] width 60 height 62
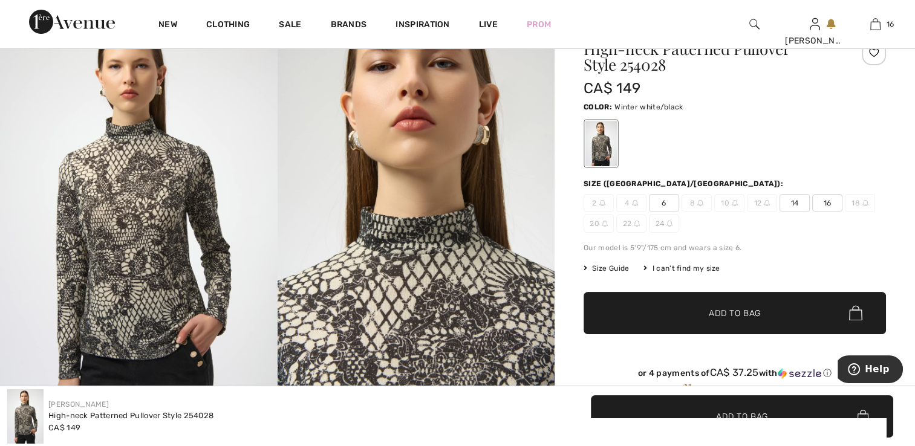
scroll to position [60, 0]
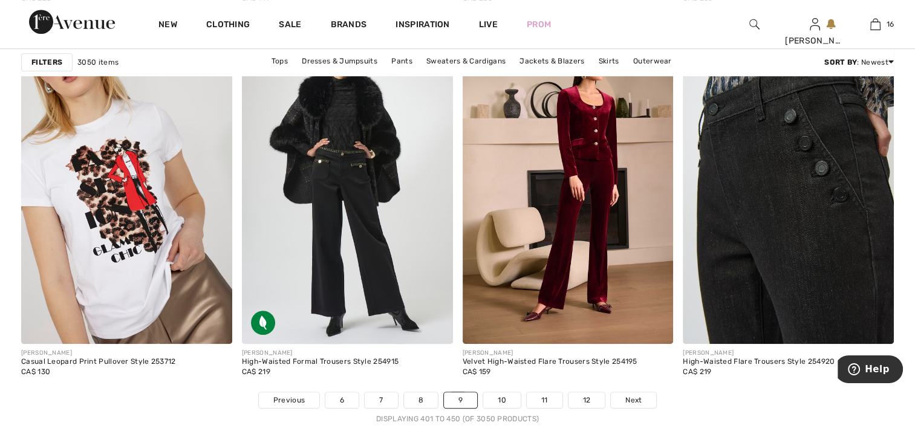
scroll to position [5486, 0]
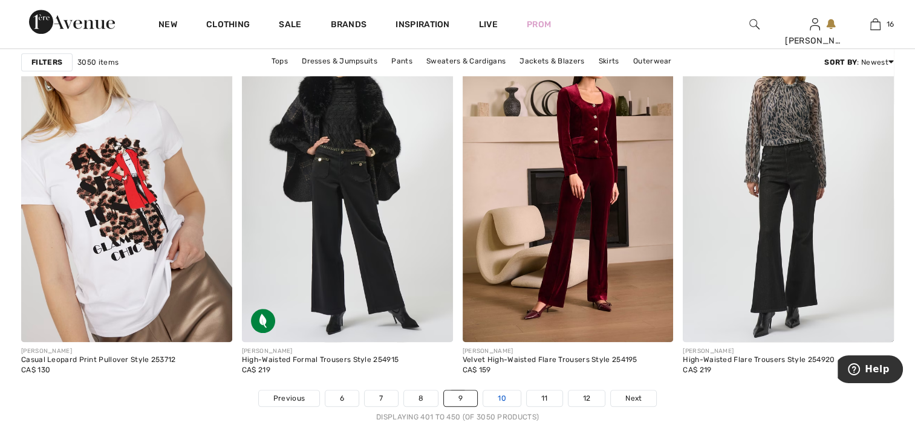
click at [510, 396] on link "10" at bounding box center [501, 398] width 37 height 16
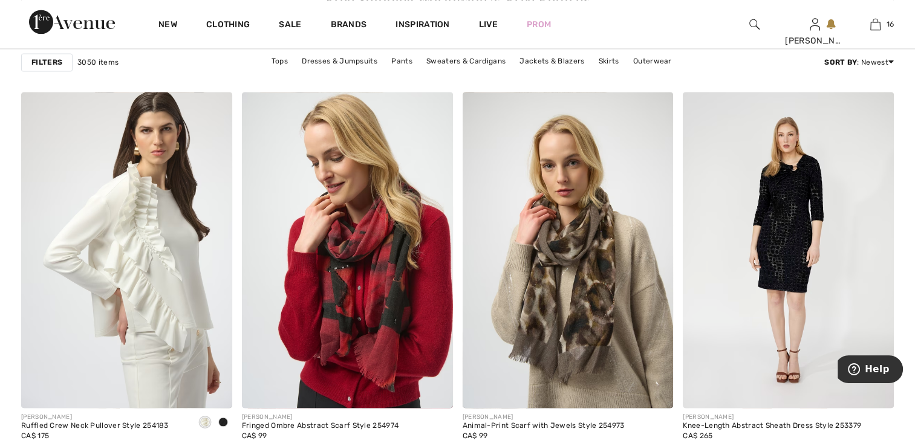
scroll to position [1763, 0]
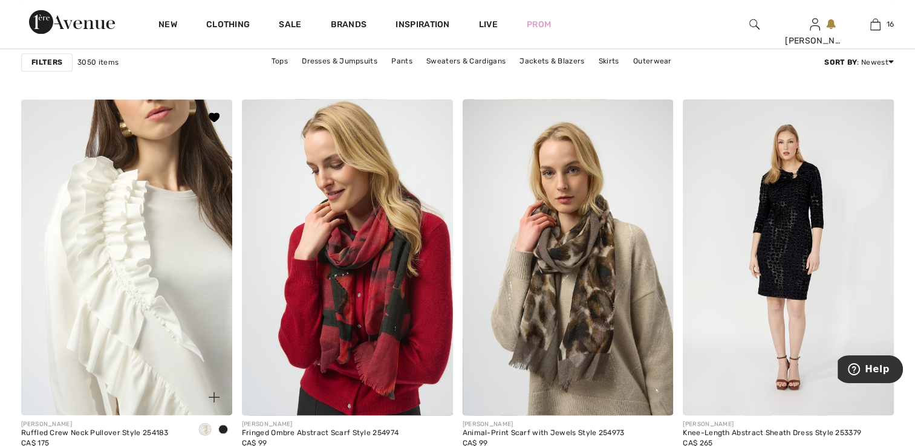
click at [150, 273] on img at bounding box center [126, 257] width 211 height 316
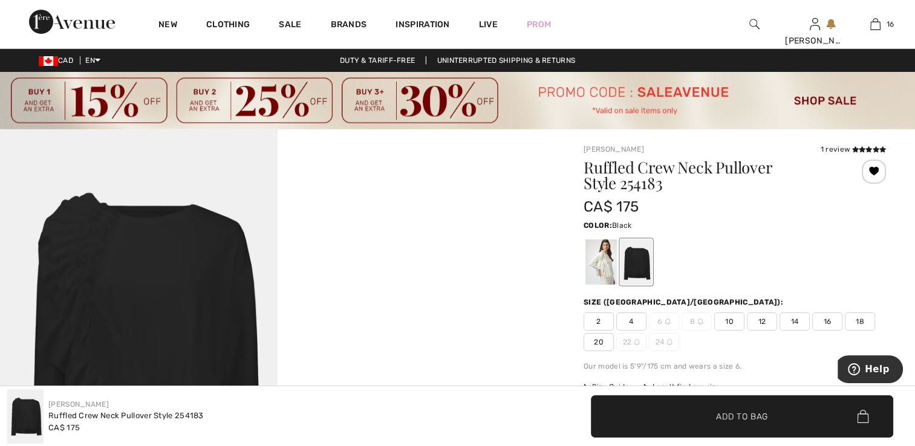
click at [636, 270] on div at bounding box center [635, 261] width 31 height 45
click at [608, 264] on div at bounding box center [600, 261] width 31 height 45
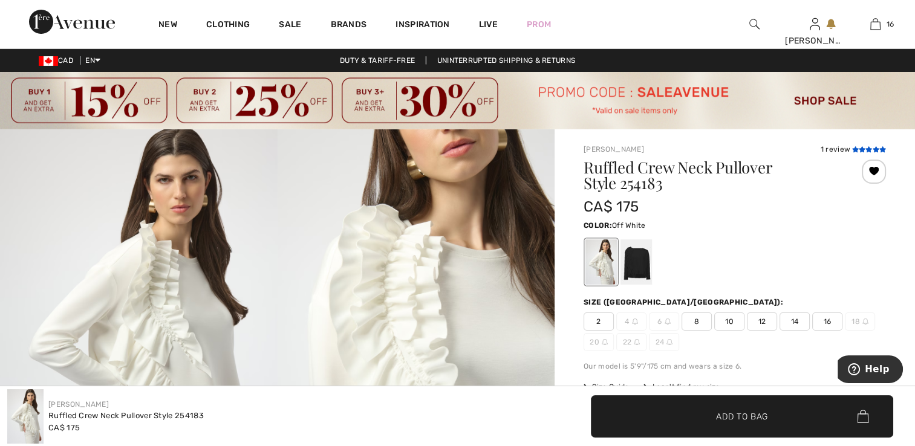
click at [859, 146] on icon at bounding box center [861, 149] width 7 height 6
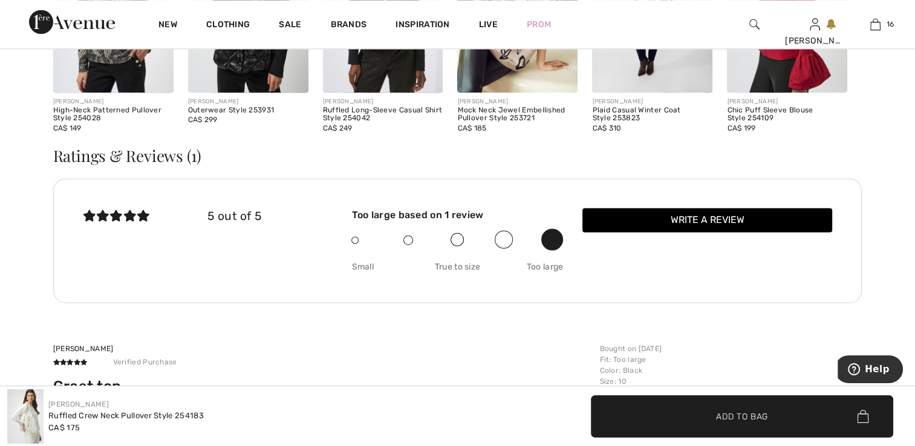
scroll to position [1714, 0]
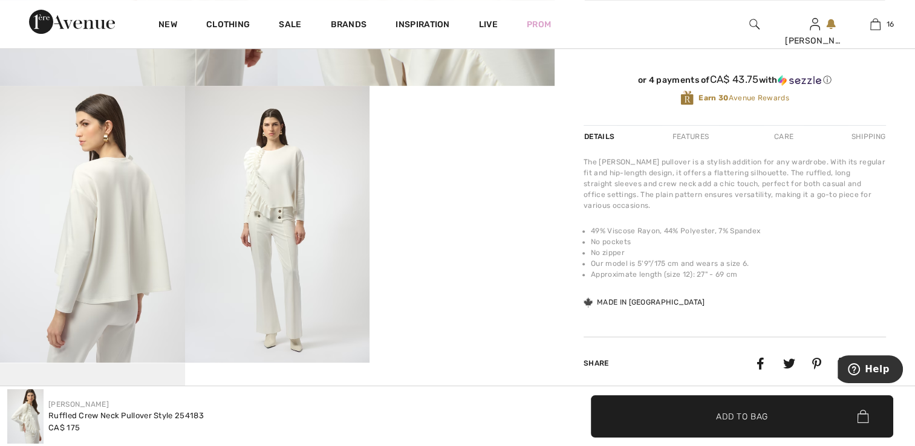
scroll to position [423, 0]
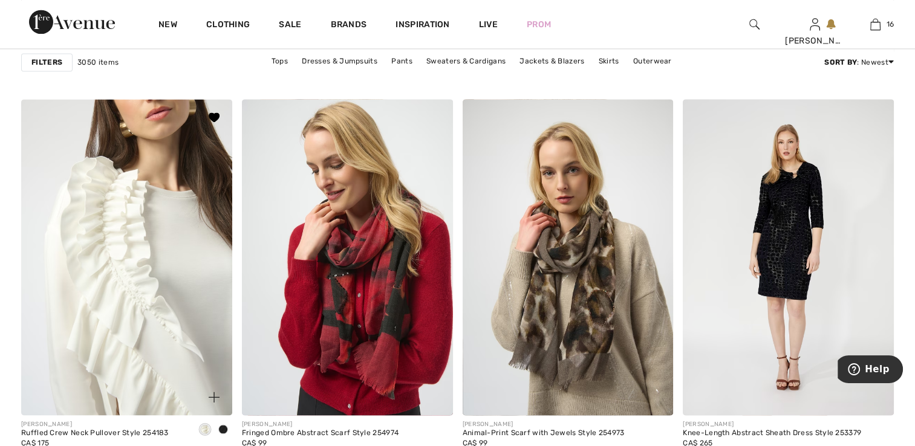
click at [171, 199] on img at bounding box center [126, 257] width 211 height 316
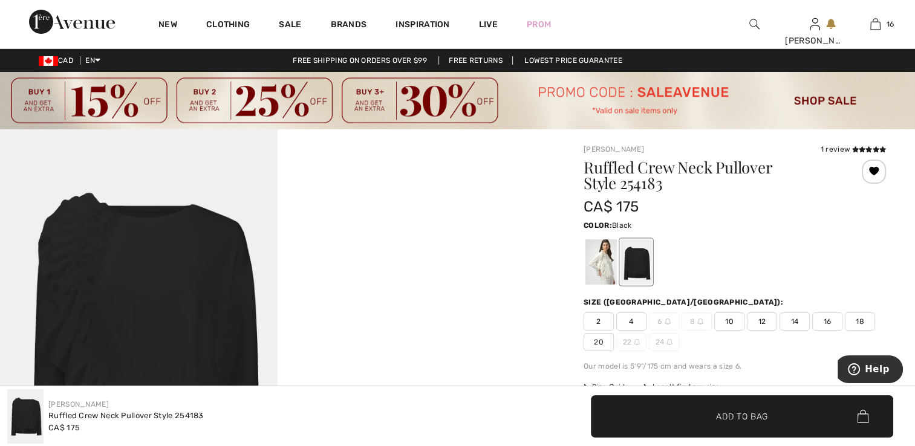
click at [647, 261] on div at bounding box center [635, 261] width 31 height 45
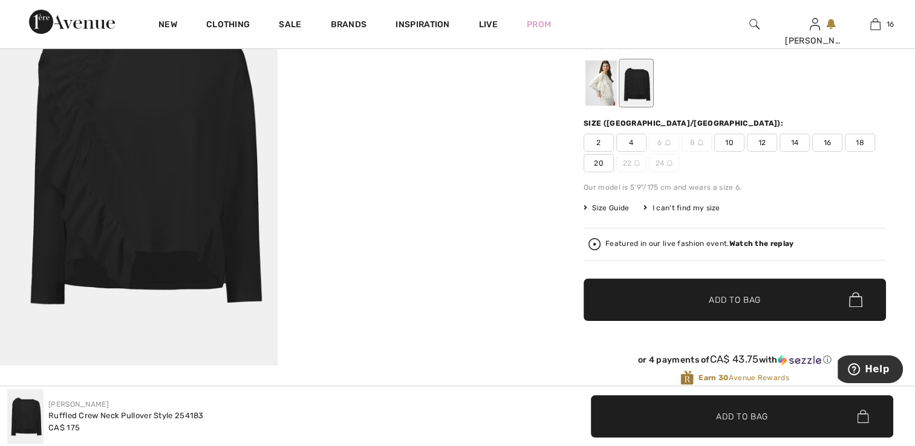
scroll to position [302, 0]
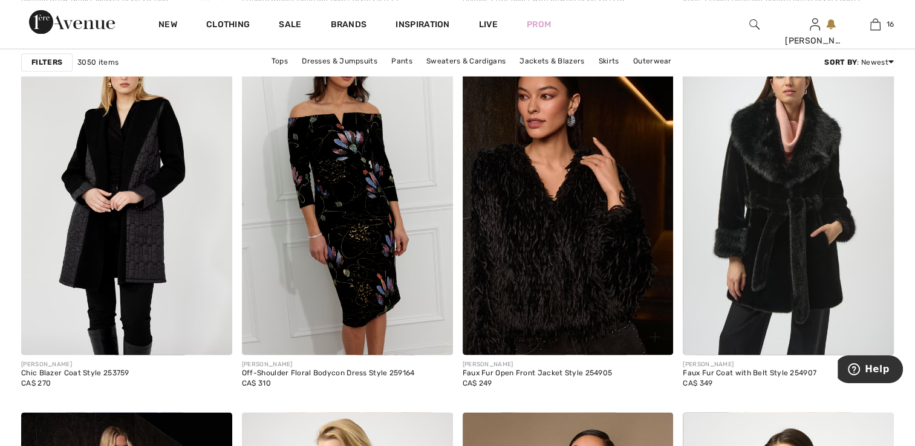
scroll to position [2246, 0]
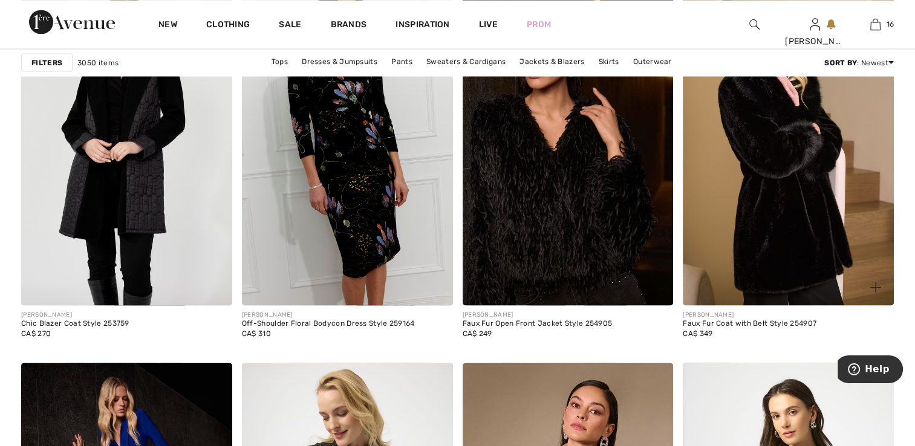
click at [724, 209] on img at bounding box center [787, 147] width 211 height 316
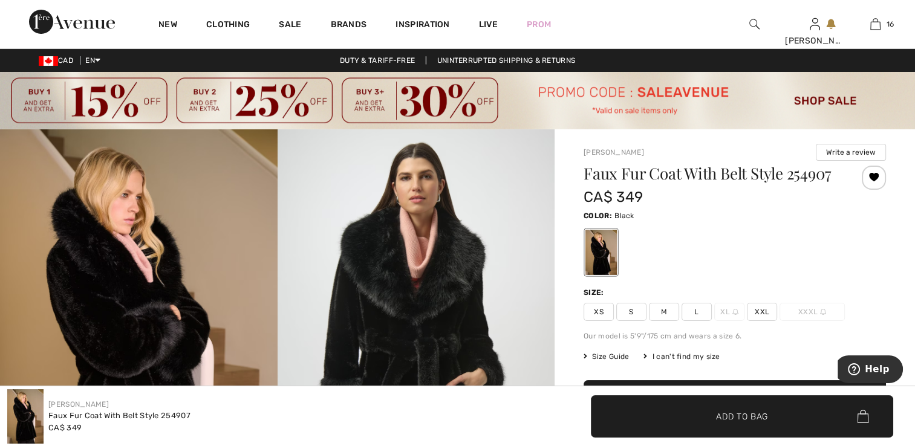
drag, startPoint x: 601, startPoint y: 309, endPoint x: 602, endPoint y: 316, distance: 6.8
click at [601, 309] on span "XS" at bounding box center [598, 312] width 30 height 18
drag, startPoint x: 733, startPoint y: 413, endPoint x: 595, endPoint y: 339, distance: 156.1
click at [733, 413] on span "Add to Bag" at bounding box center [742, 416] width 52 height 13
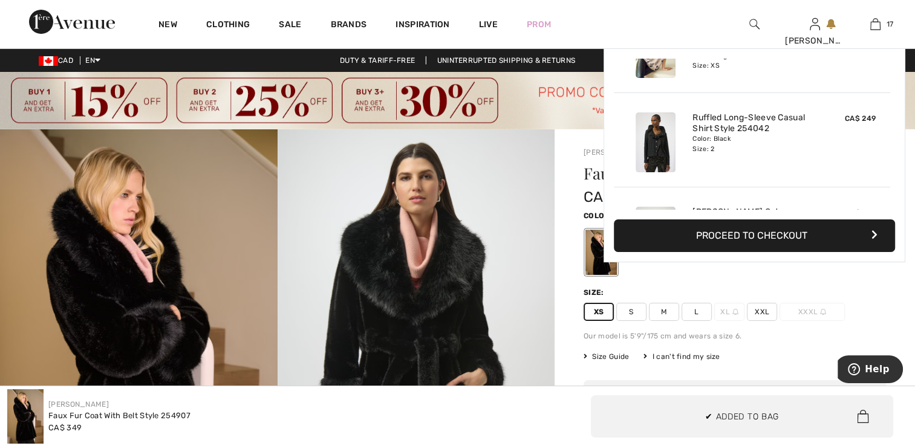
scroll to position [1450, 0]
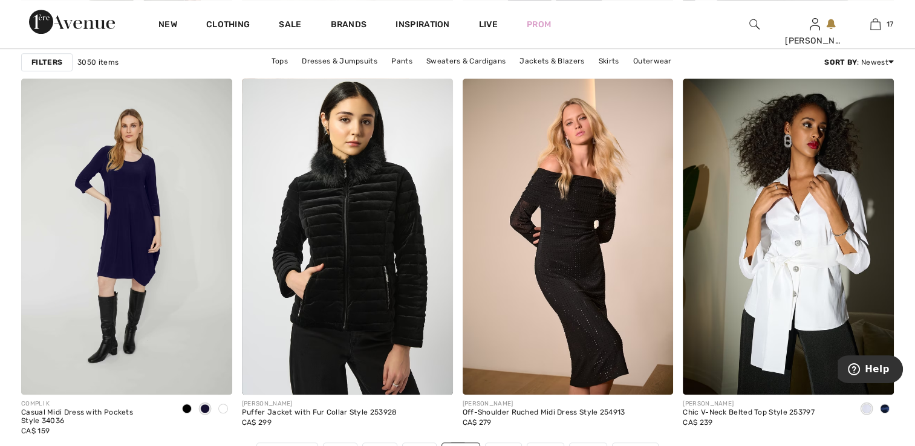
scroll to position [5536, 0]
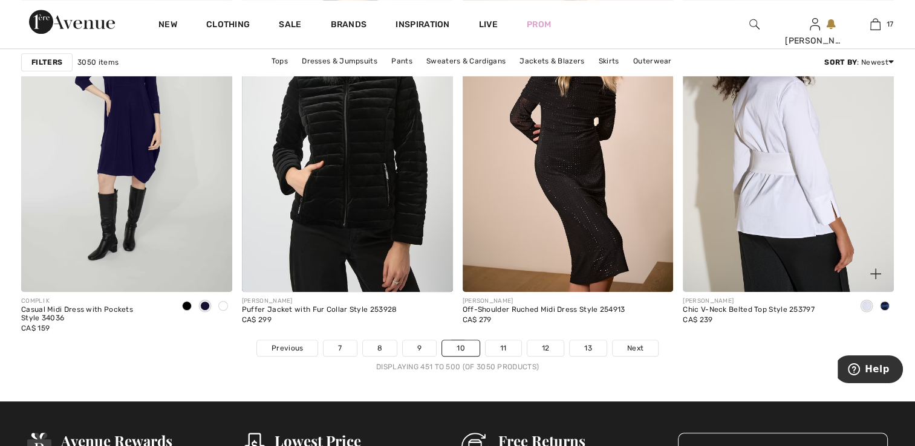
click at [783, 218] on img at bounding box center [787, 134] width 211 height 316
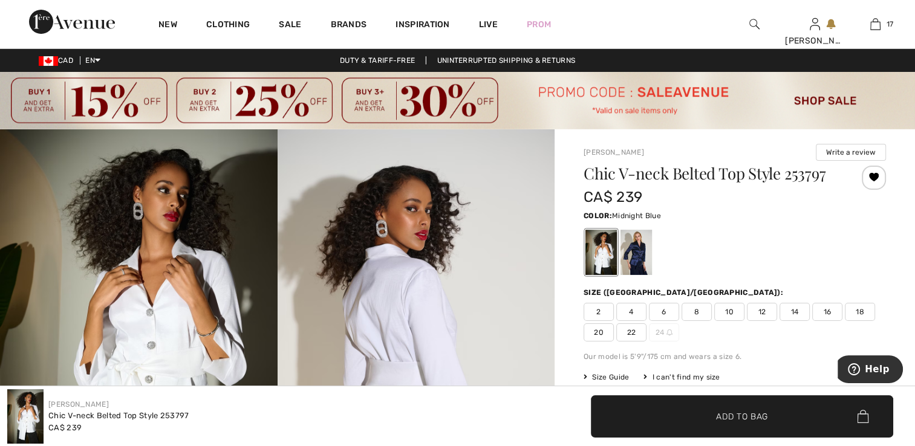
click at [640, 253] on div at bounding box center [635, 252] width 31 height 45
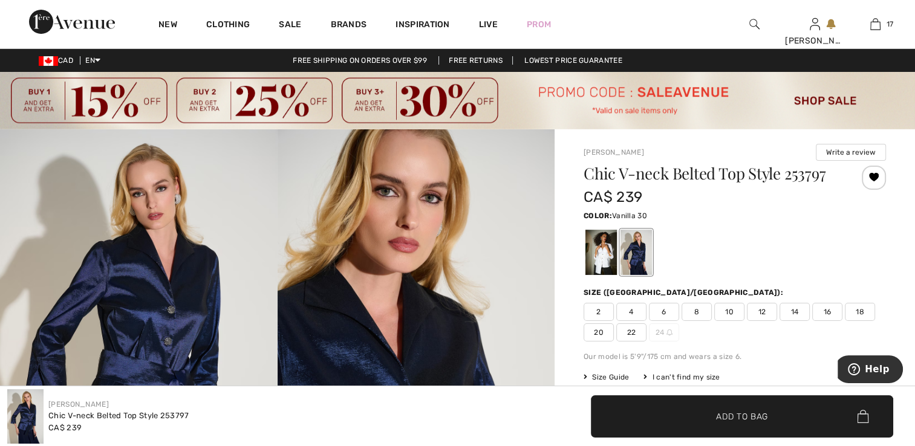
click at [586, 250] on div at bounding box center [600, 252] width 31 height 45
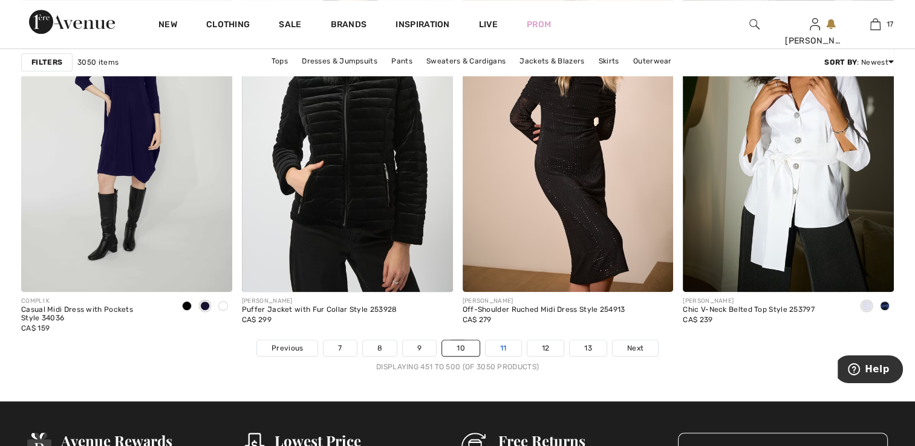
click at [502, 348] on link "11" at bounding box center [503, 348] width 36 height 16
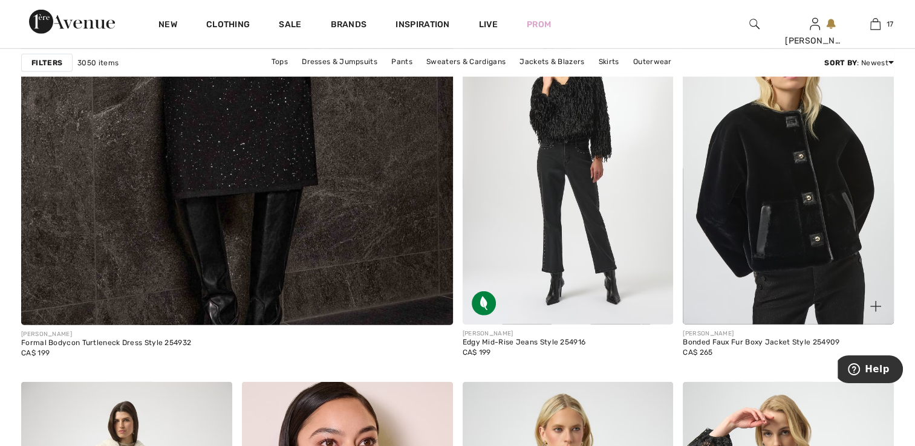
scroll to position [3499, 0]
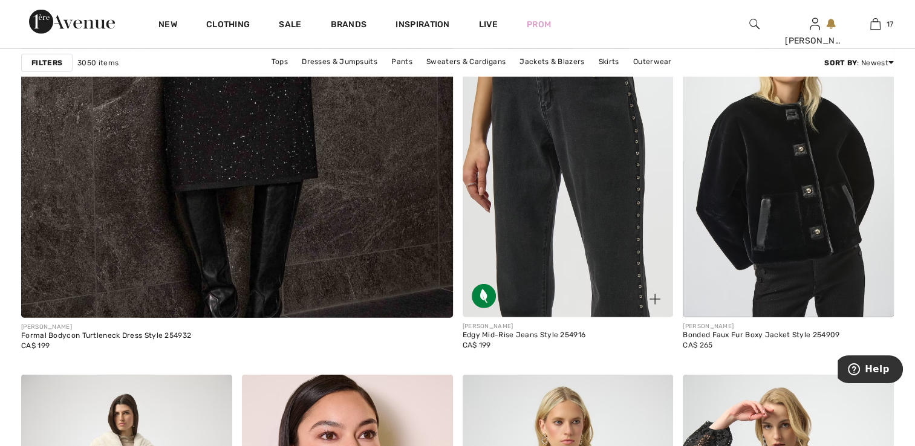
click at [599, 271] on img at bounding box center [567, 159] width 211 height 316
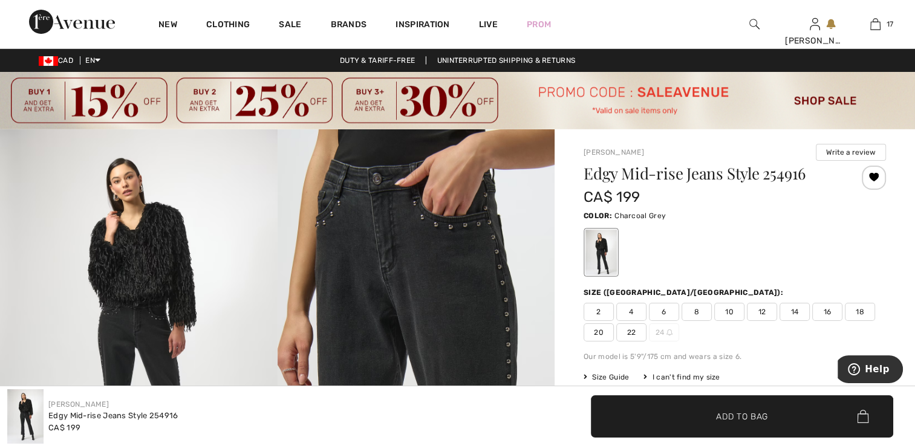
click at [594, 307] on span "2" at bounding box center [598, 312] width 30 height 18
drag, startPoint x: 702, startPoint y: 424, endPoint x: 457, endPoint y: 329, distance: 263.1
click at [703, 424] on span "✔ Added to Bag Add to Bag" at bounding box center [742, 416] width 302 height 42
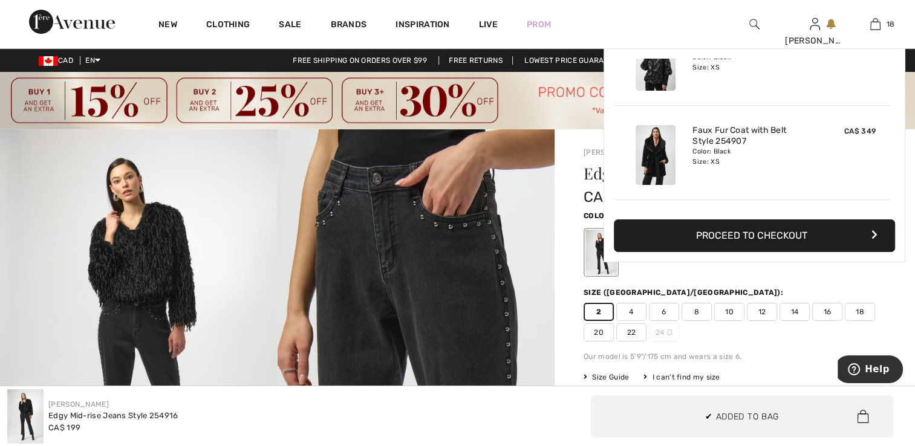
scroll to position [1544, 0]
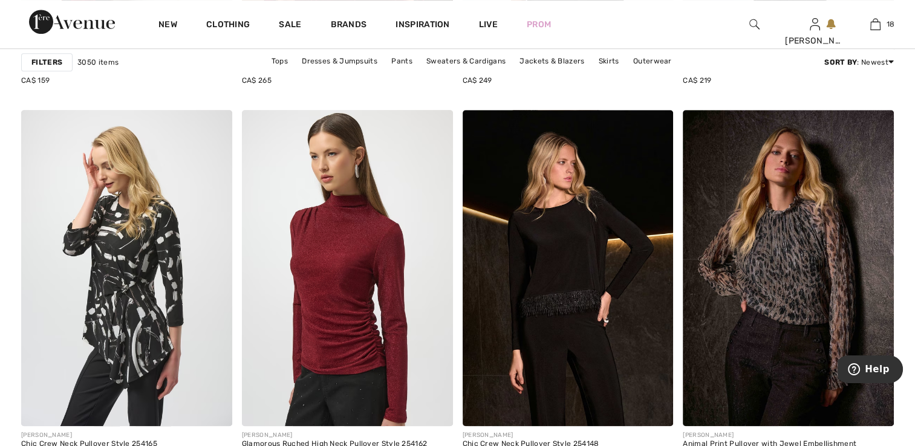
scroll to position [5409, 0]
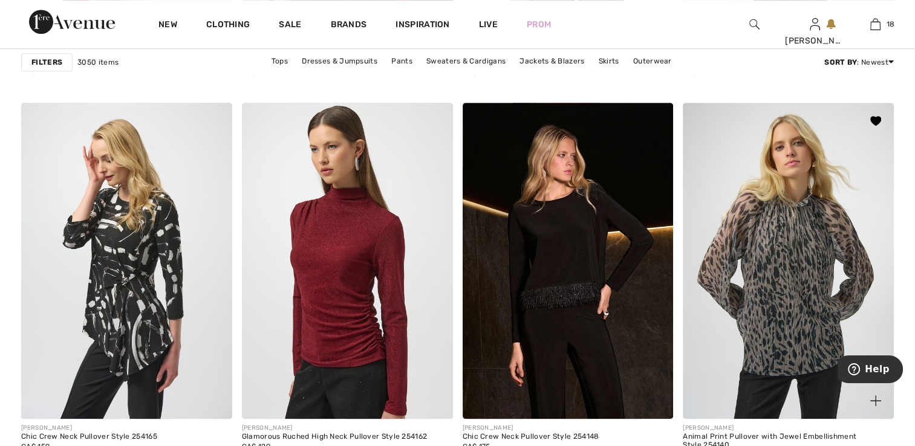
click at [765, 301] on img at bounding box center [787, 261] width 211 height 316
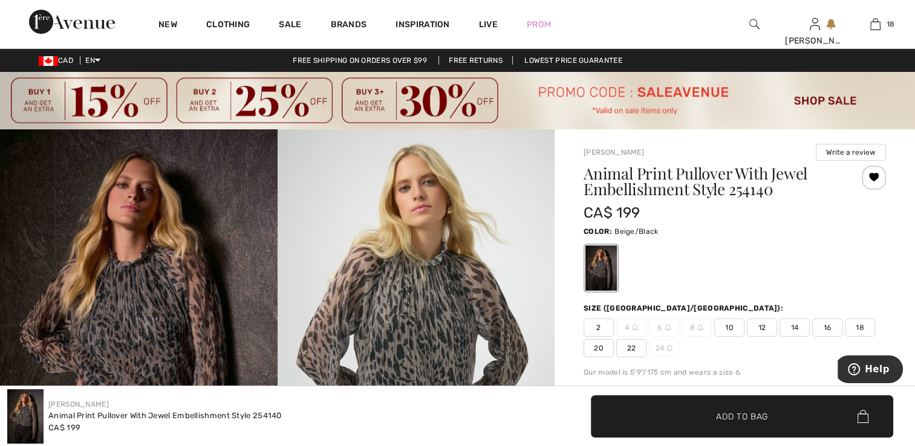
click at [187, 323] on img at bounding box center [138, 337] width 277 height 416
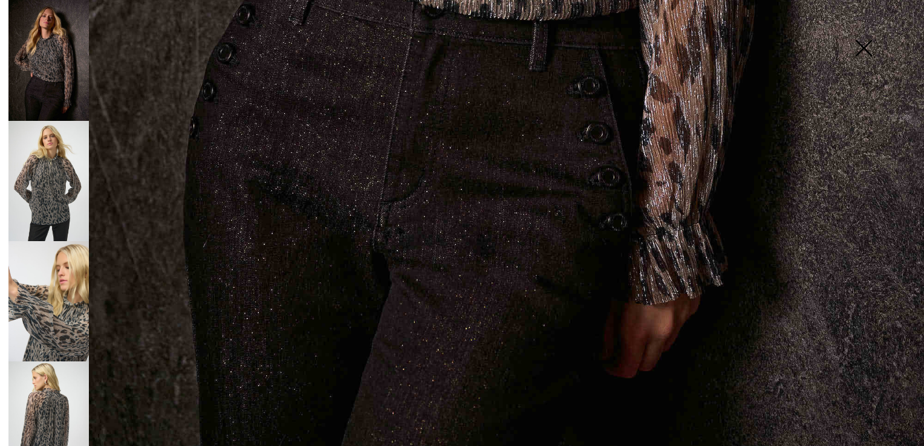
scroll to position [925, 0]
click at [41, 183] on img at bounding box center [48, 181] width 80 height 120
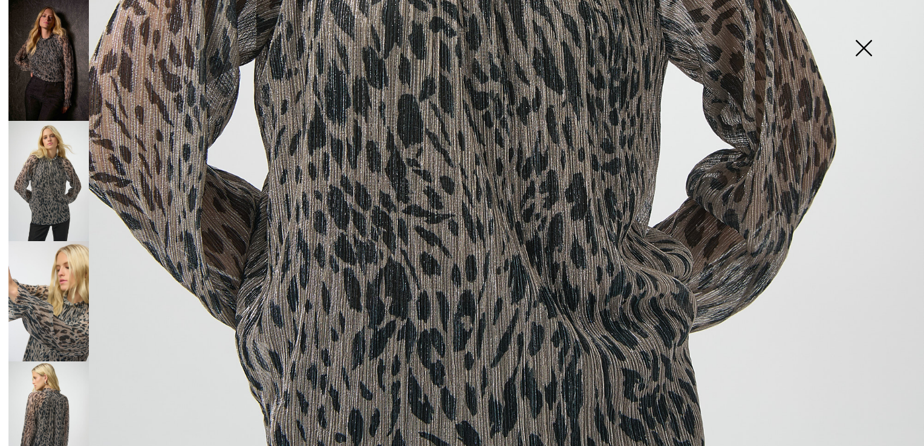
scroll to position [682, 0]
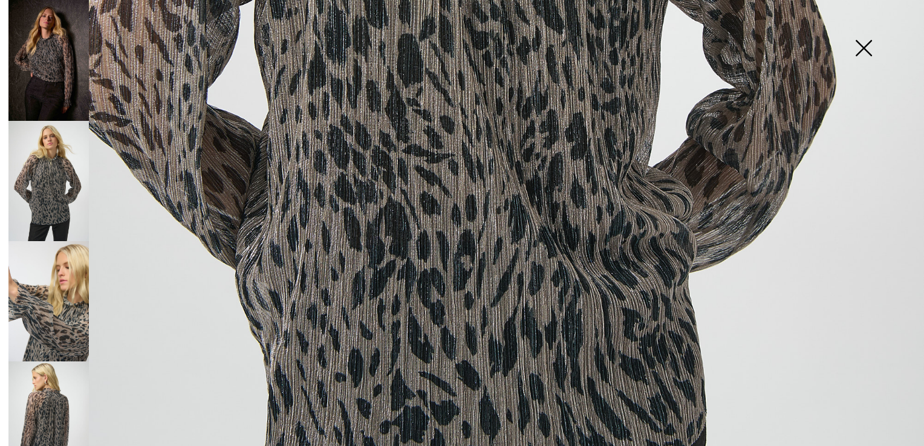
click at [43, 308] on img at bounding box center [48, 301] width 80 height 120
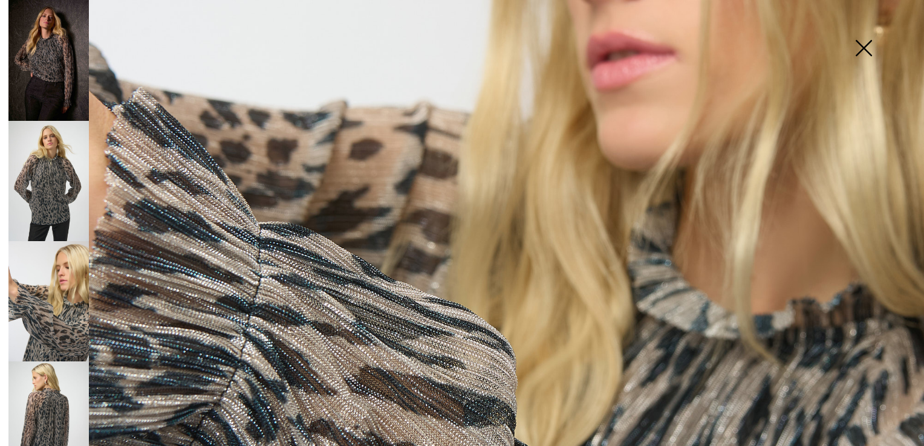
scroll to position [440, 0]
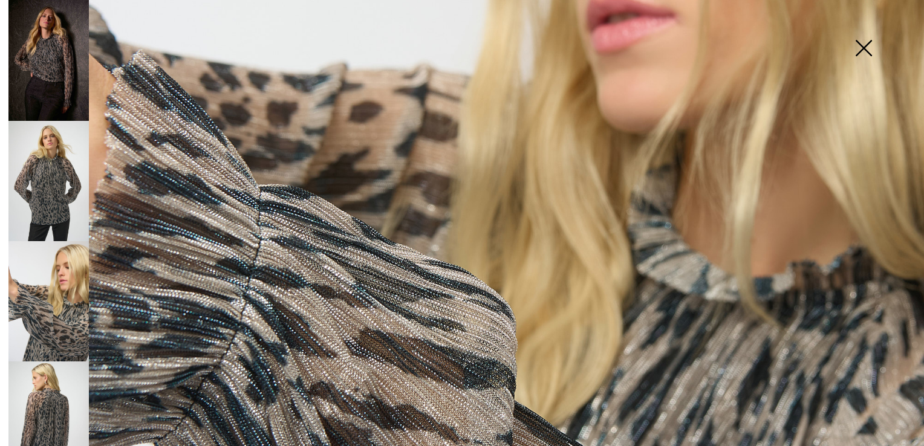
click at [53, 378] on img at bounding box center [48, 421] width 80 height 120
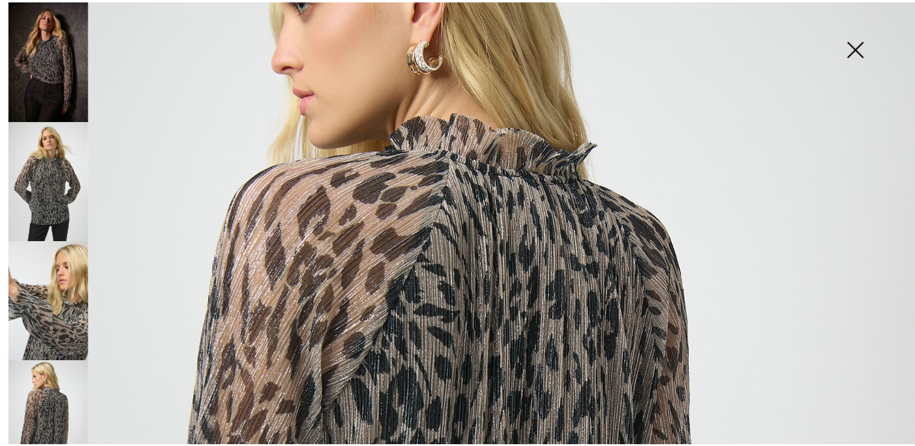
scroll to position [187, 0]
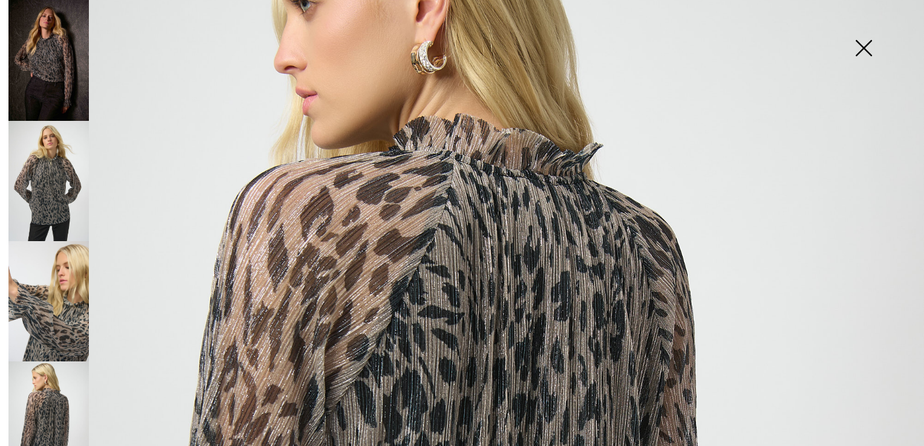
click at [865, 50] on img at bounding box center [863, 49] width 60 height 62
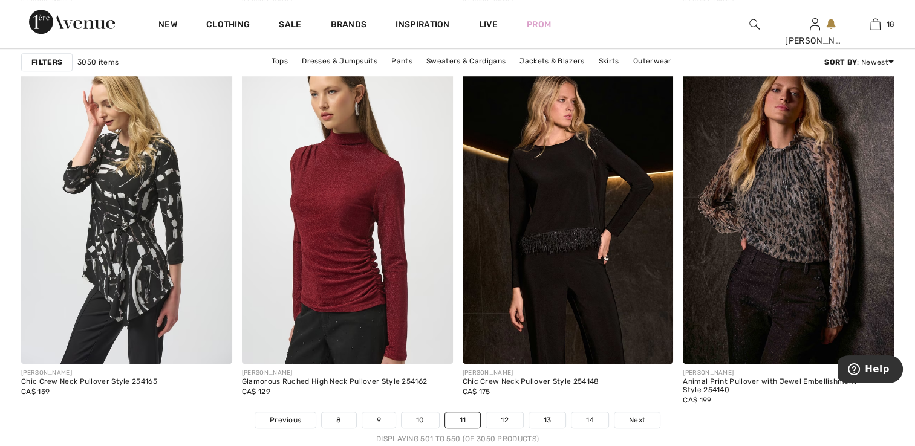
scroll to position [5508, 0]
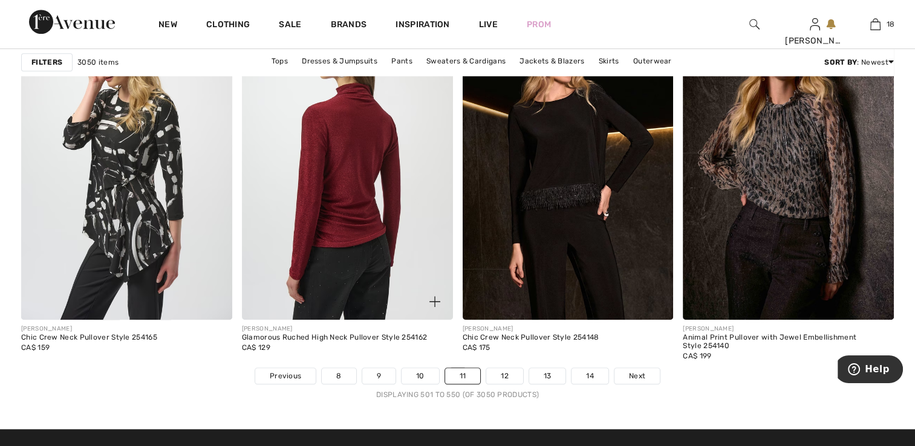
click at [410, 207] on img at bounding box center [347, 162] width 211 height 316
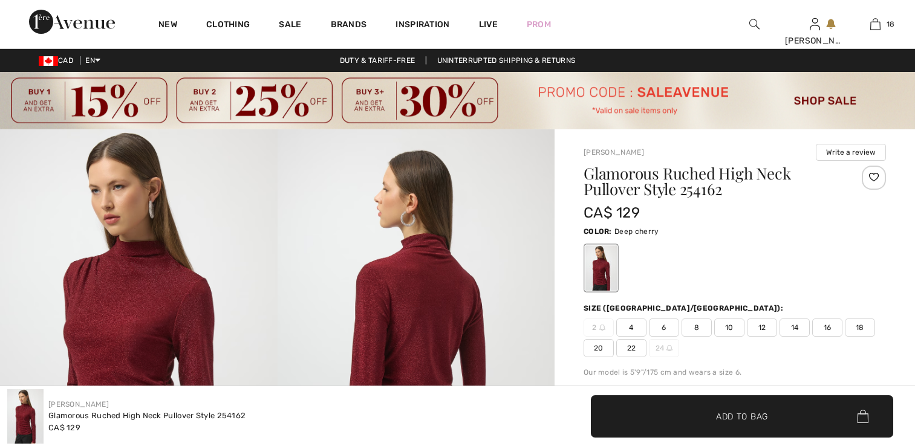
checkbox input "true"
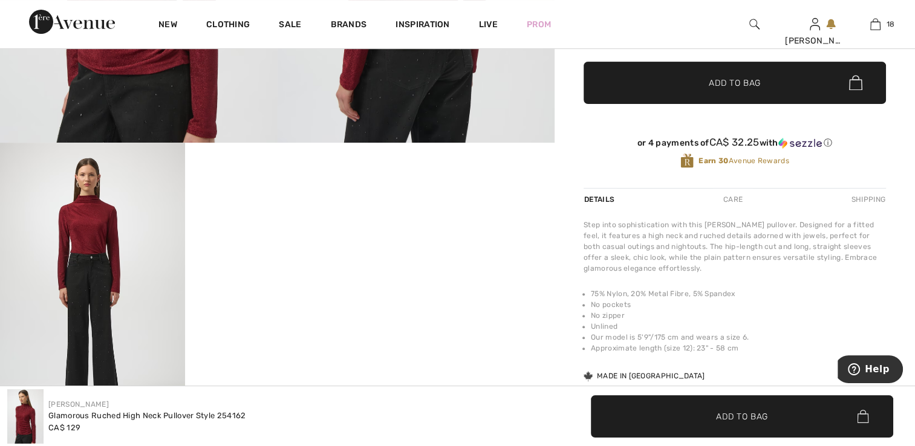
scroll to position [484, 0]
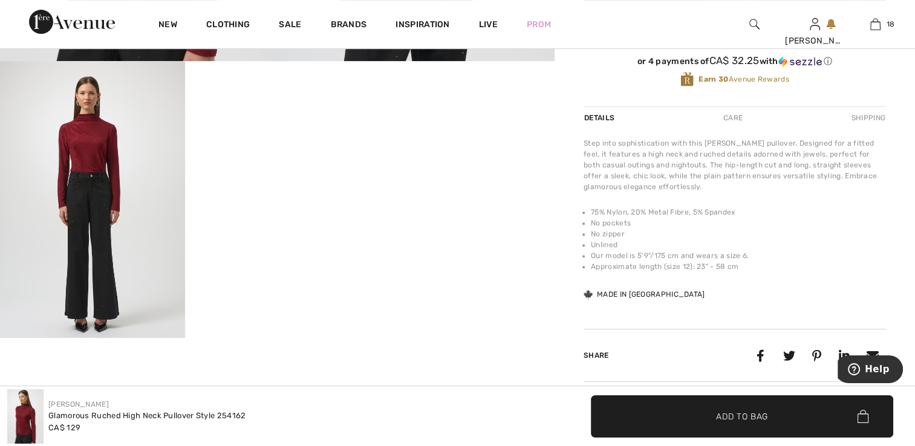
click at [104, 235] on img at bounding box center [92, 199] width 185 height 277
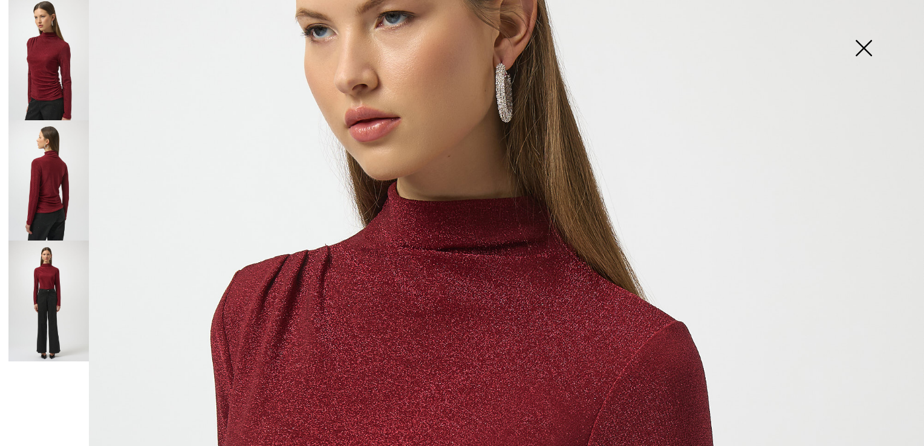
scroll to position [117, 0]
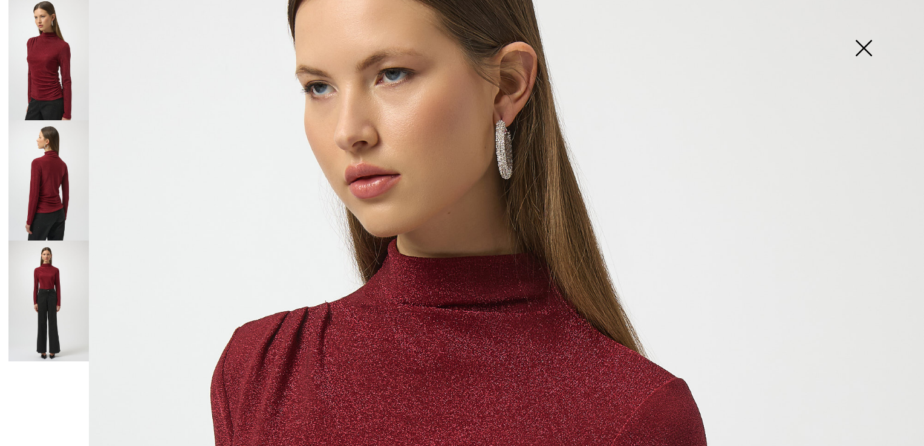
click at [858, 48] on img at bounding box center [863, 49] width 60 height 62
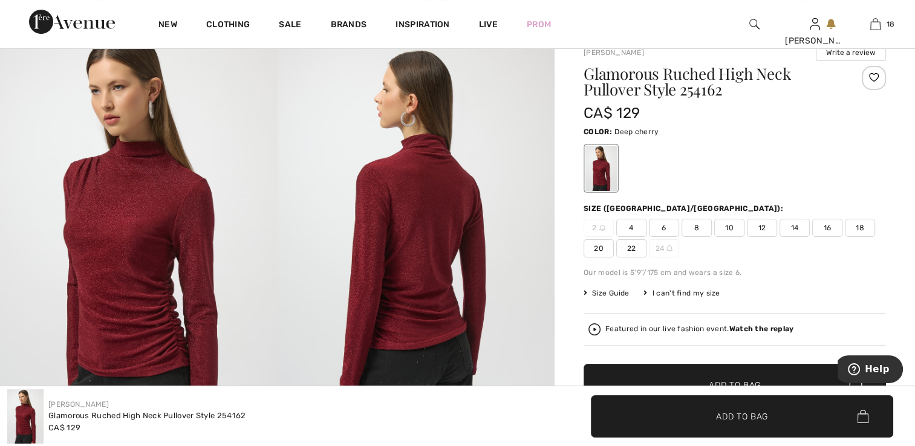
scroll to position [121, 0]
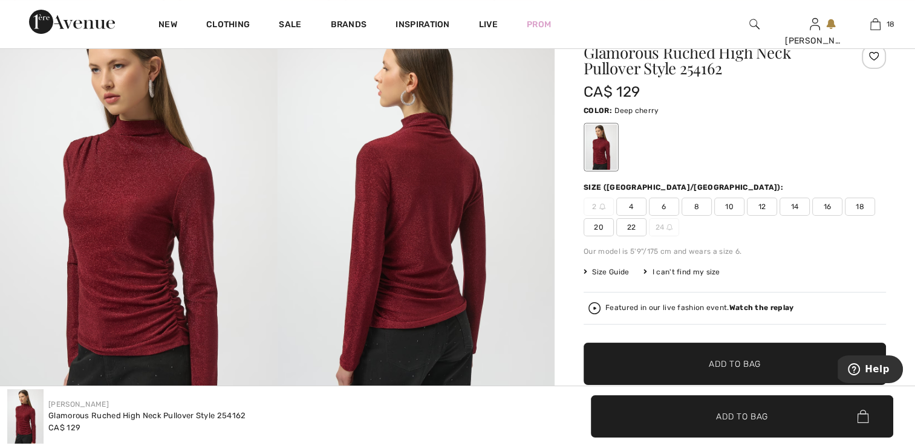
click at [763, 306] on strong "Watch the replay" at bounding box center [761, 307] width 65 height 8
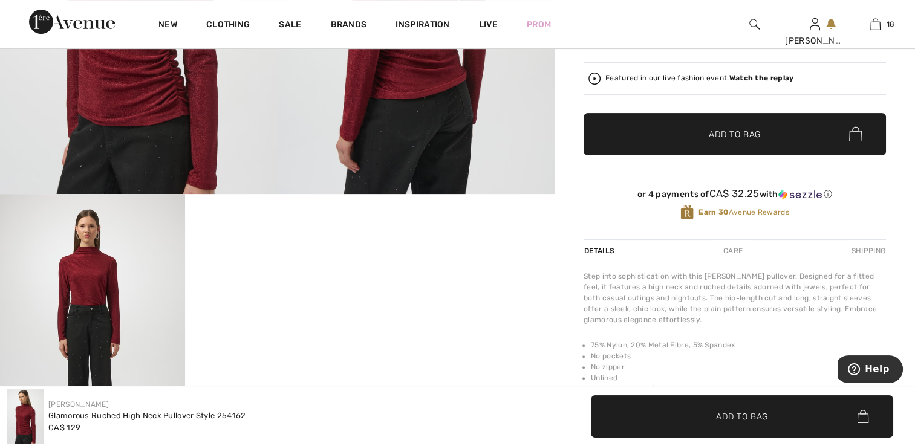
scroll to position [495, 0]
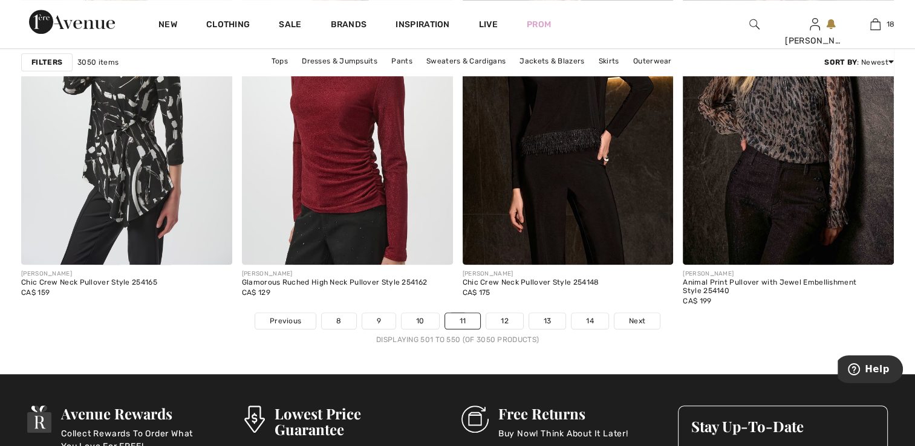
scroll to position [5570, 0]
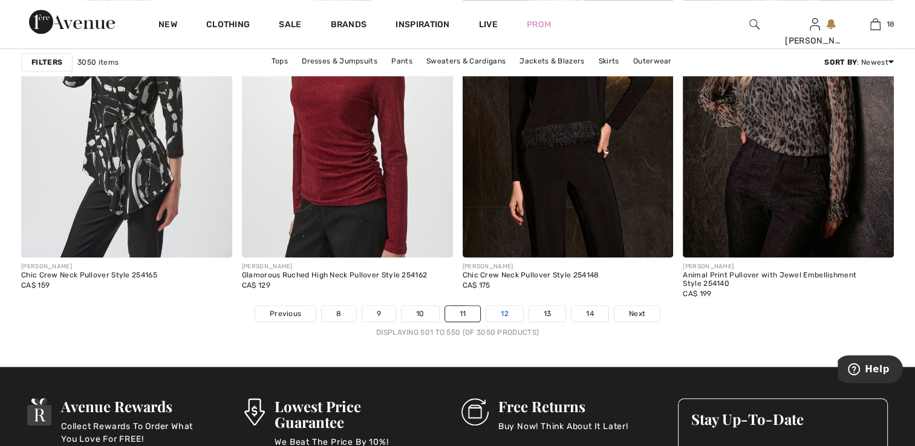
click at [502, 306] on link "12" at bounding box center [504, 314] width 37 height 16
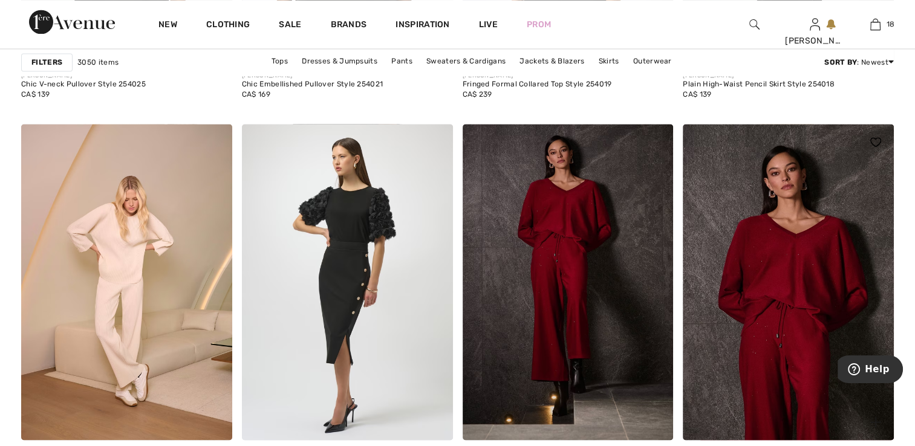
scroll to position [2171, 0]
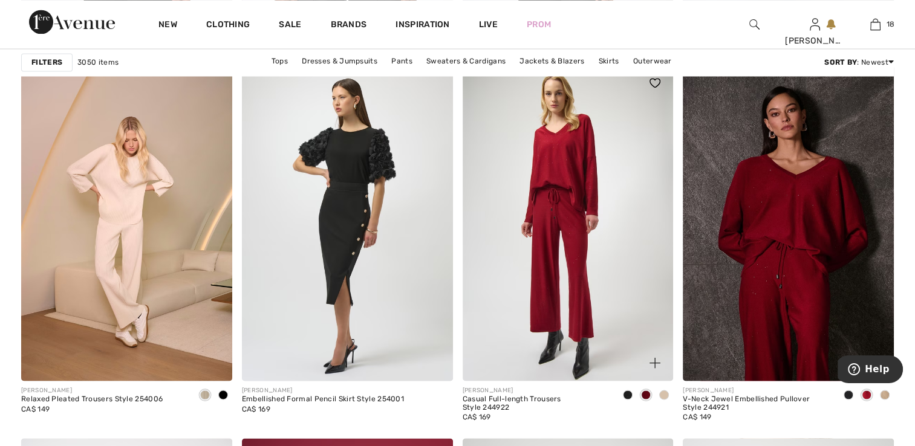
click at [567, 244] on img at bounding box center [567, 223] width 211 height 316
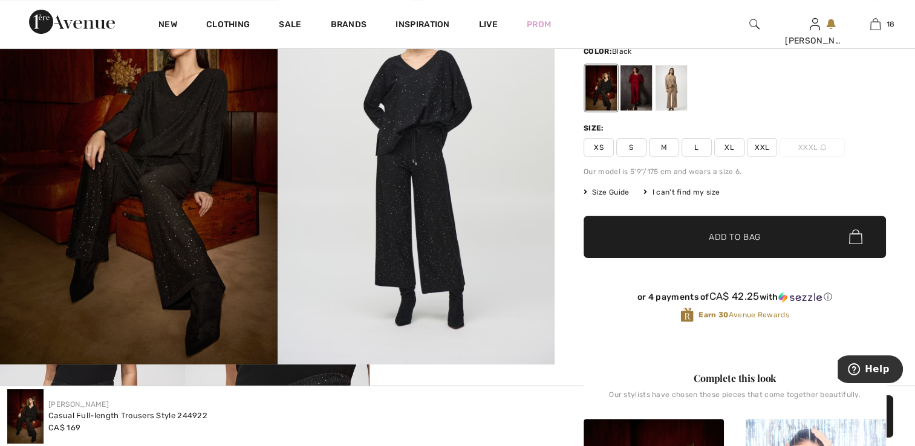
scroll to position [181, 0]
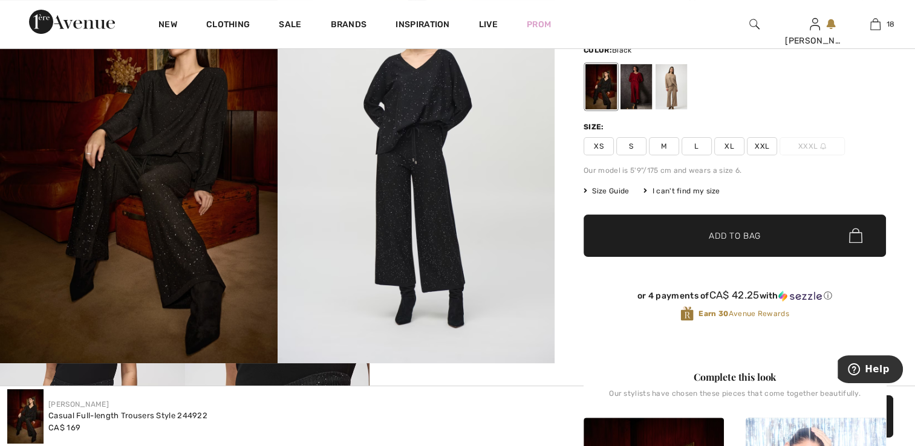
click at [123, 228] on img at bounding box center [138, 156] width 277 height 416
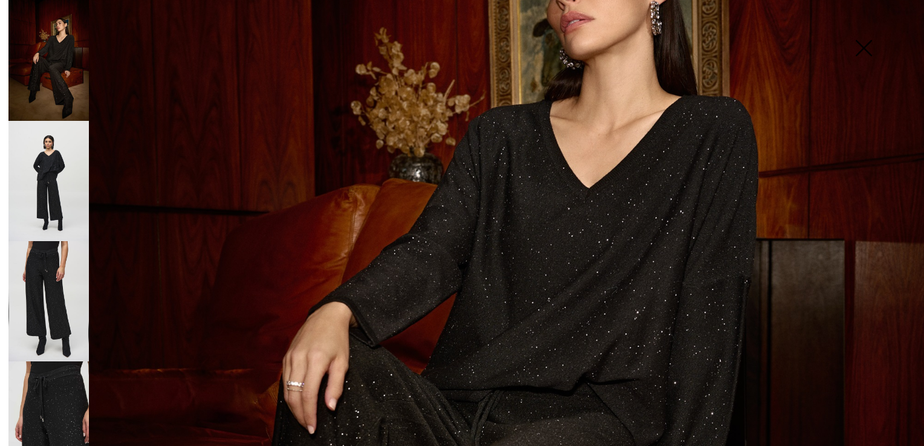
scroll to position [293, 0]
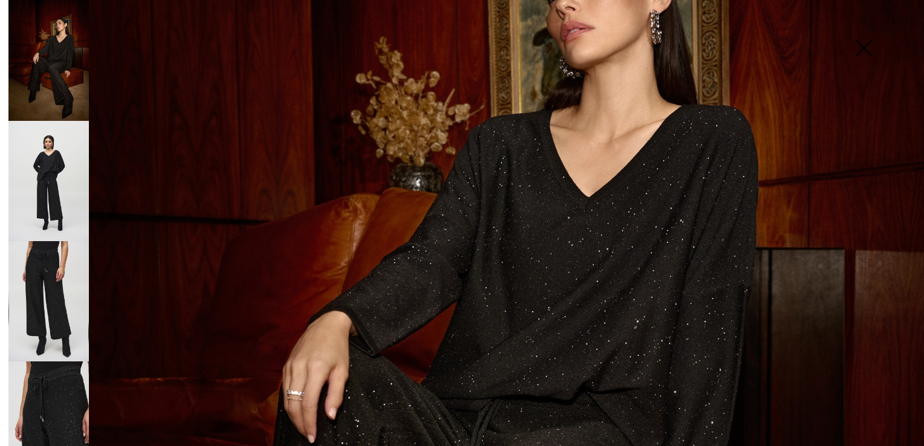
click at [47, 255] on img at bounding box center [48, 301] width 80 height 120
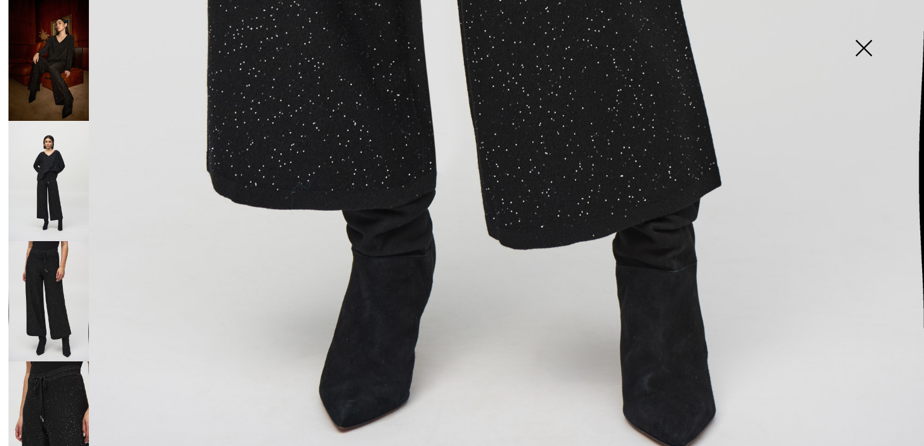
scroll to position [898, 0]
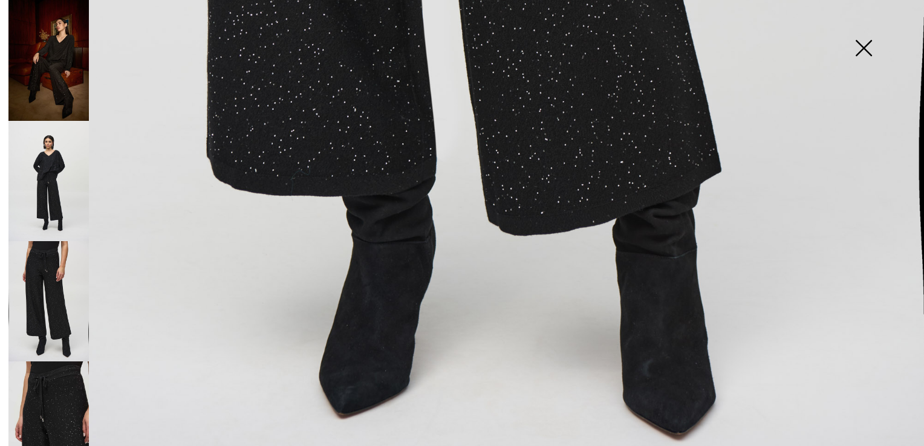
click at [30, 396] on img at bounding box center [48, 421] width 80 height 120
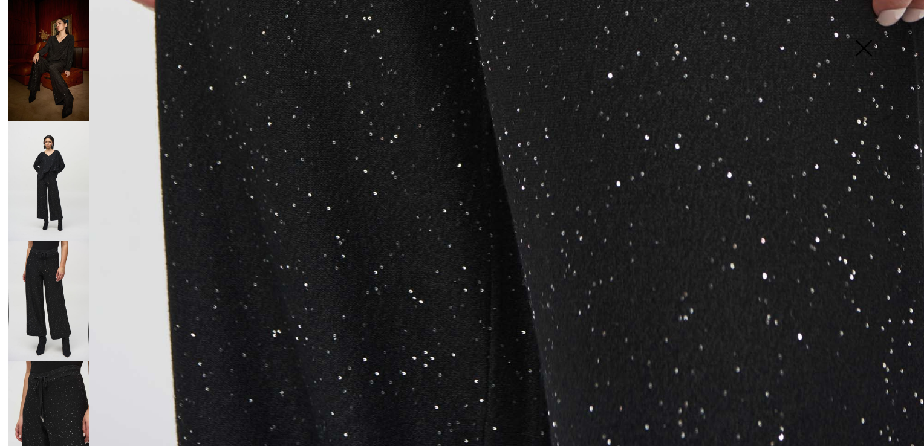
scroll to position [924, 0]
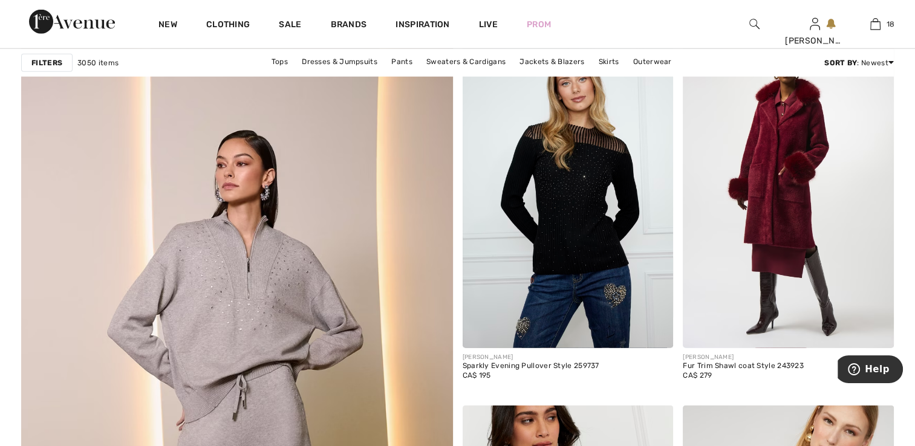
scroll to position [3138, 0]
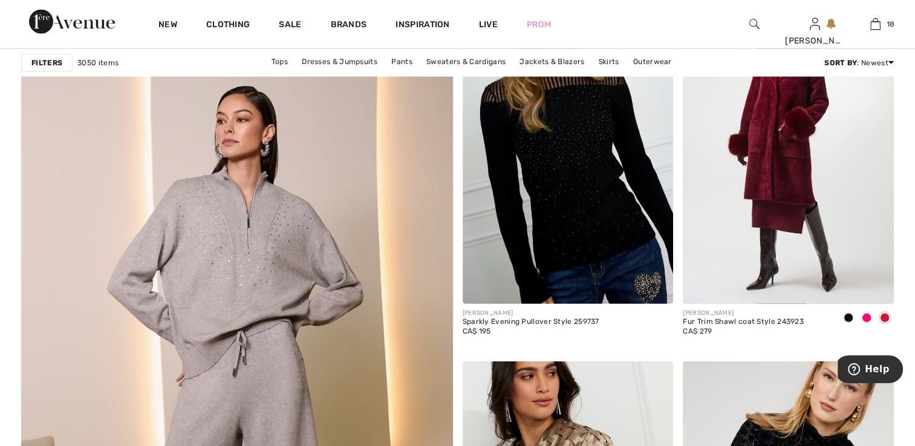
click at [571, 207] on img at bounding box center [567, 146] width 211 height 316
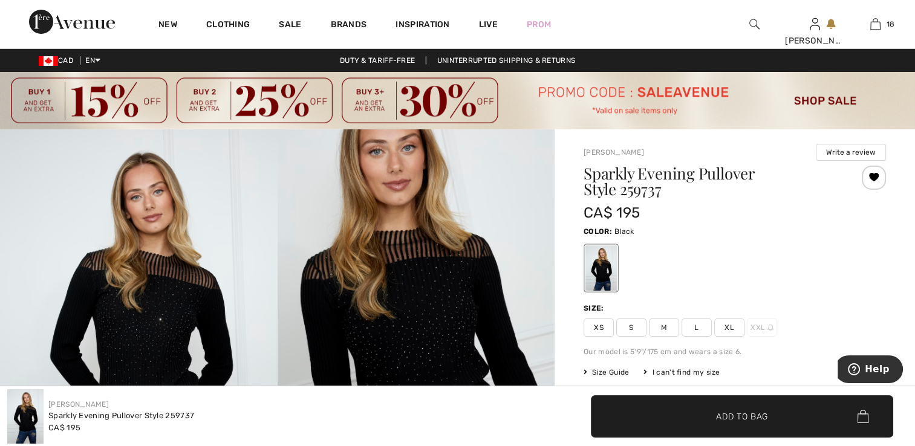
click at [595, 323] on span "XS" at bounding box center [598, 328] width 30 height 18
click at [744, 420] on span "Add to Bag" at bounding box center [742, 416] width 52 height 13
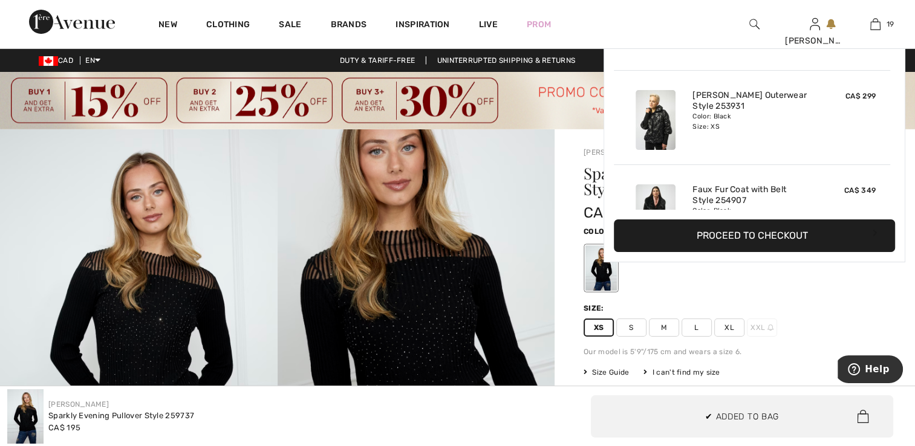
scroll to position [1638, 0]
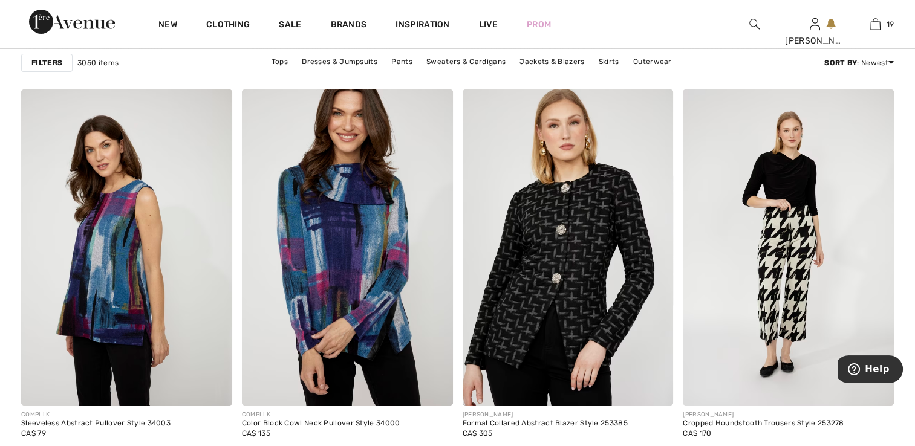
scroll to position [4172, 0]
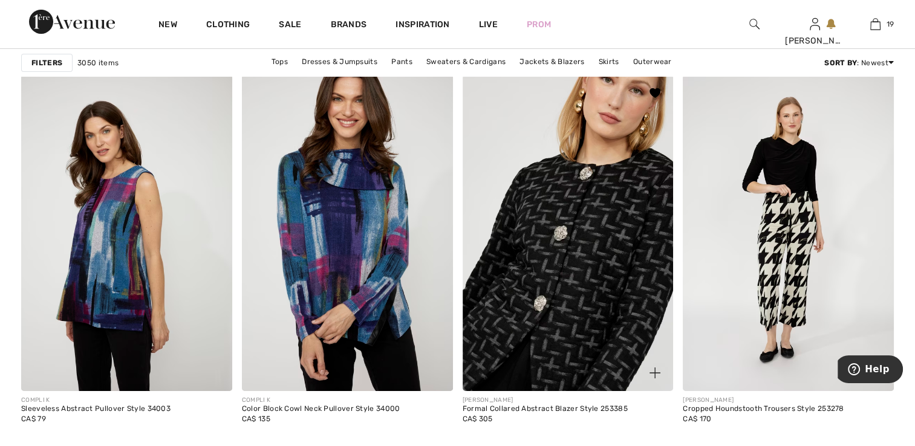
click at [578, 267] on img at bounding box center [567, 233] width 211 height 316
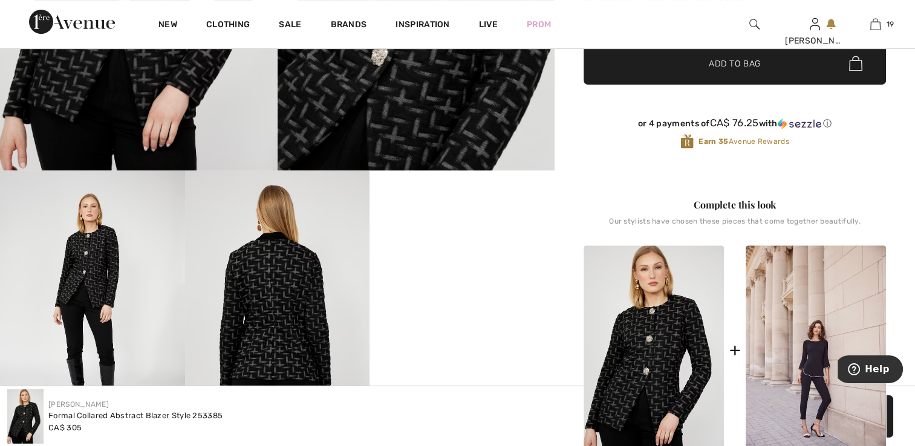
scroll to position [363, 0]
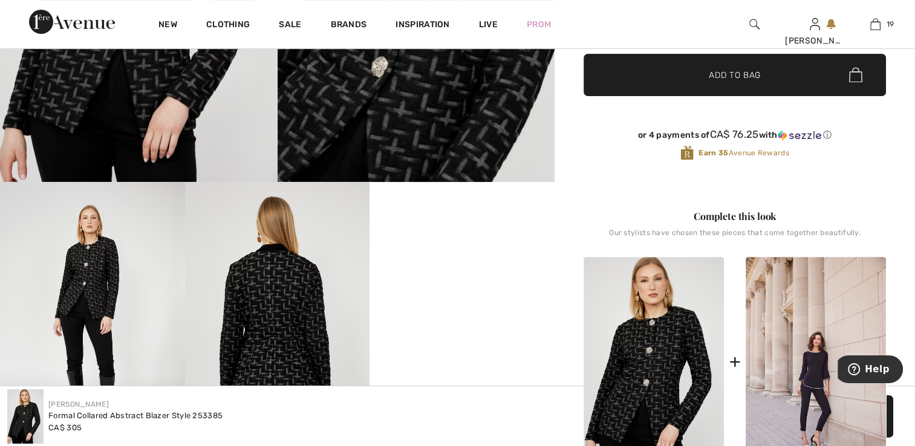
click at [474, 267] on video "Your browser does not support the video tag." at bounding box center [461, 228] width 185 height 92
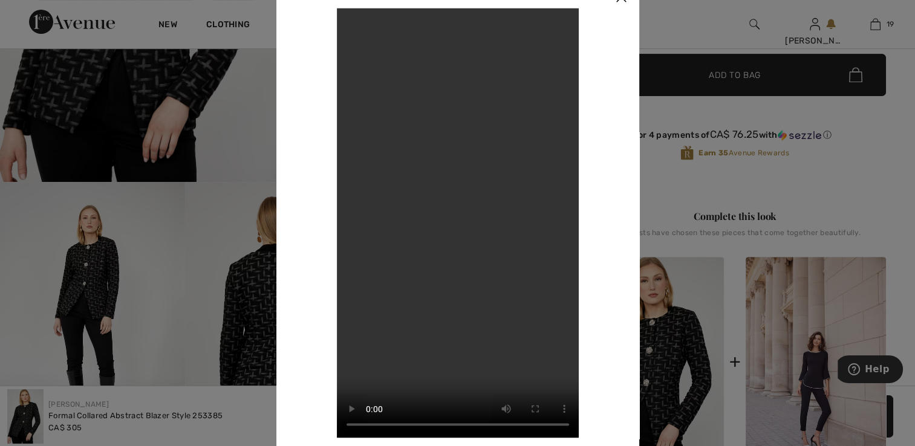
click at [663, 337] on div at bounding box center [457, 223] width 915 height 446
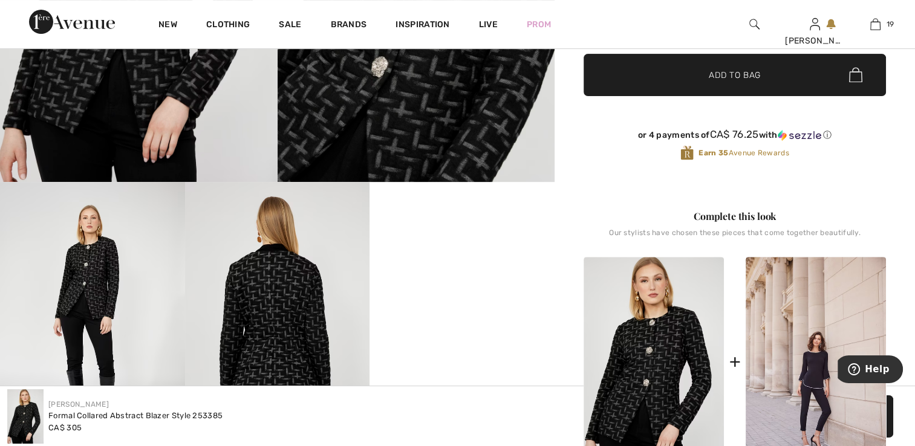
click at [282, 290] on img at bounding box center [277, 320] width 185 height 277
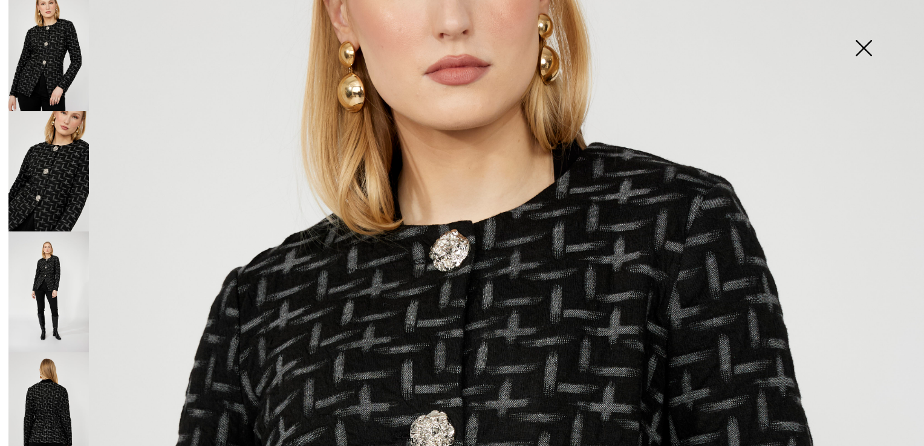
scroll to position [19, 0]
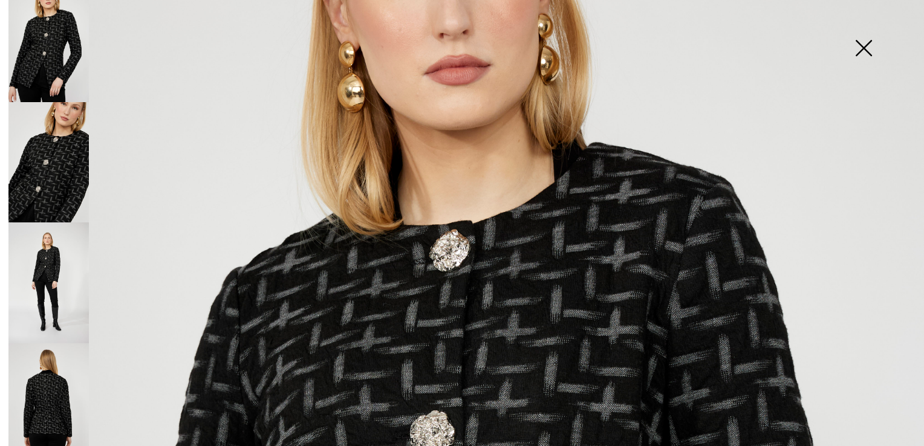
click at [44, 377] on img at bounding box center [48, 403] width 80 height 121
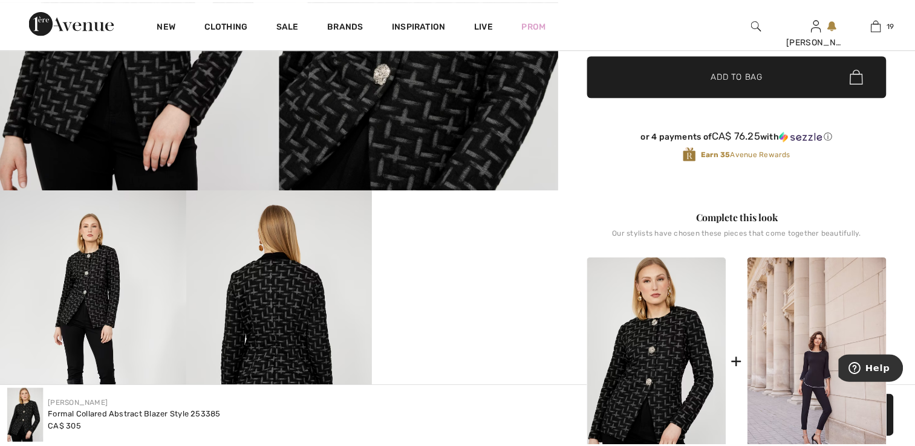
scroll to position [363, 0]
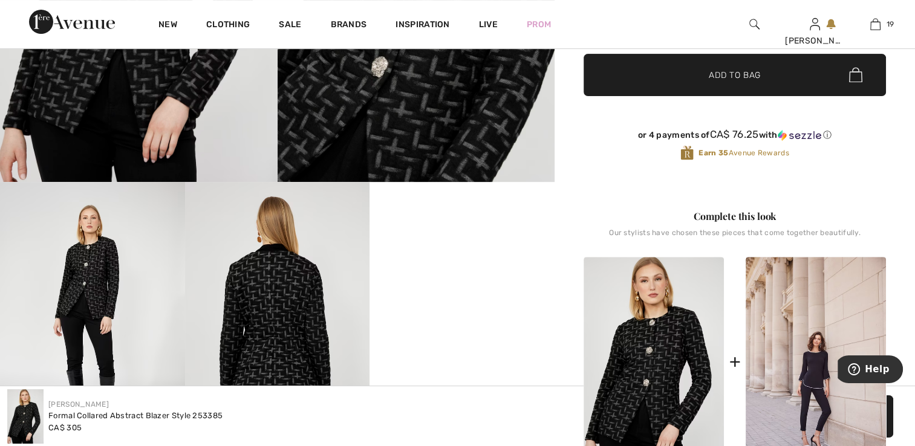
click at [250, 286] on img at bounding box center [277, 320] width 185 height 277
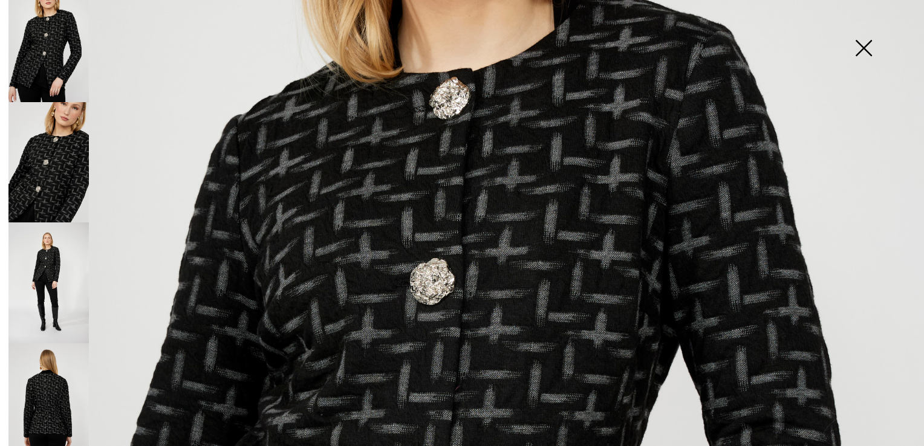
scroll to position [423, 0]
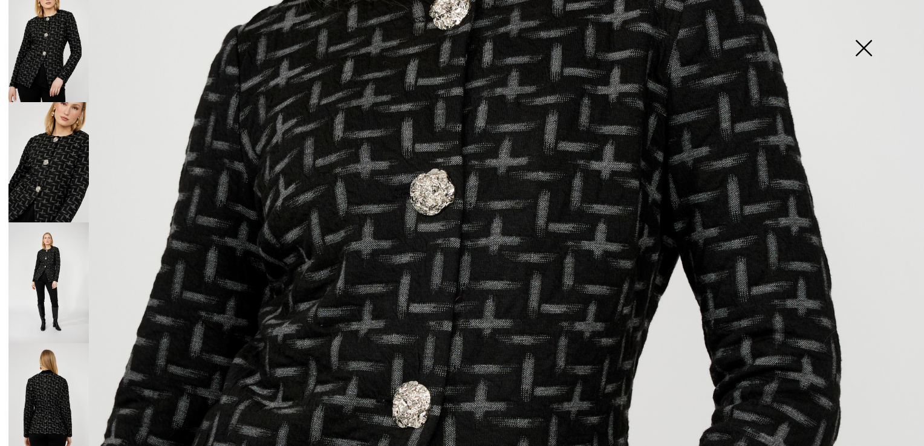
click at [36, 372] on img at bounding box center [48, 403] width 80 height 121
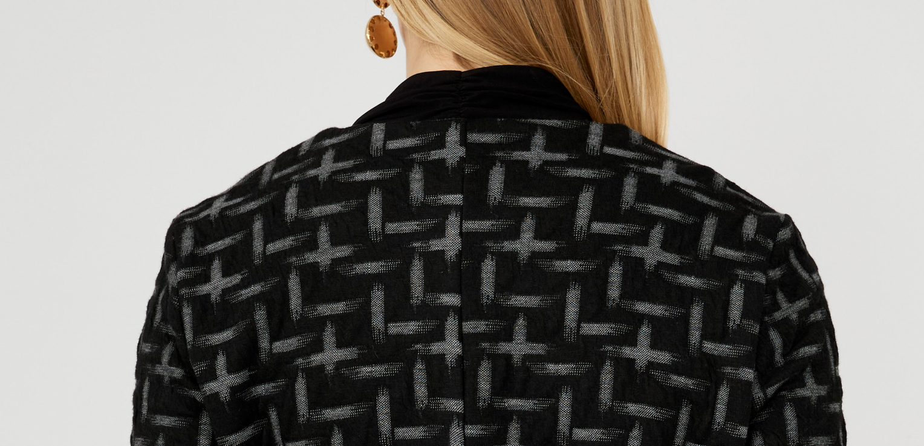
scroll to position [363, 0]
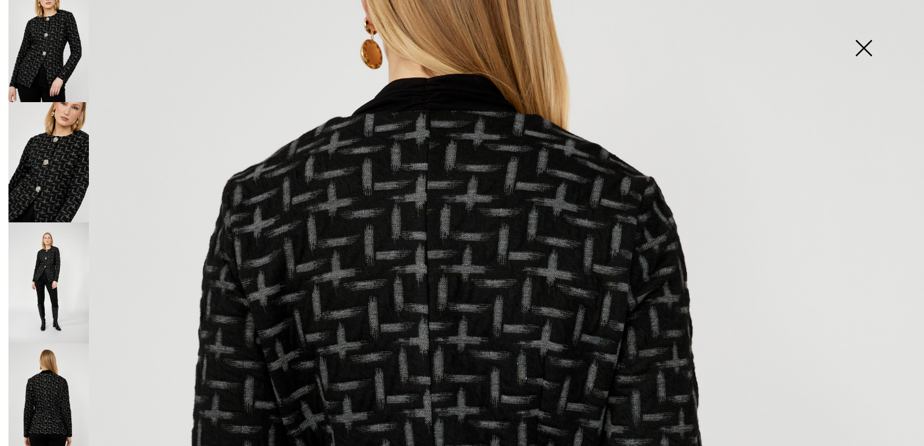
click at [60, 157] on img at bounding box center [48, 162] width 80 height 121
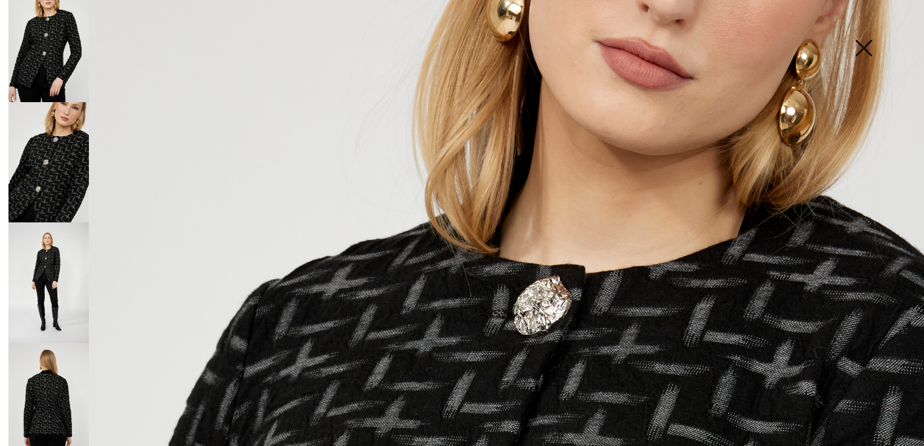
scroll to position [112, 0]
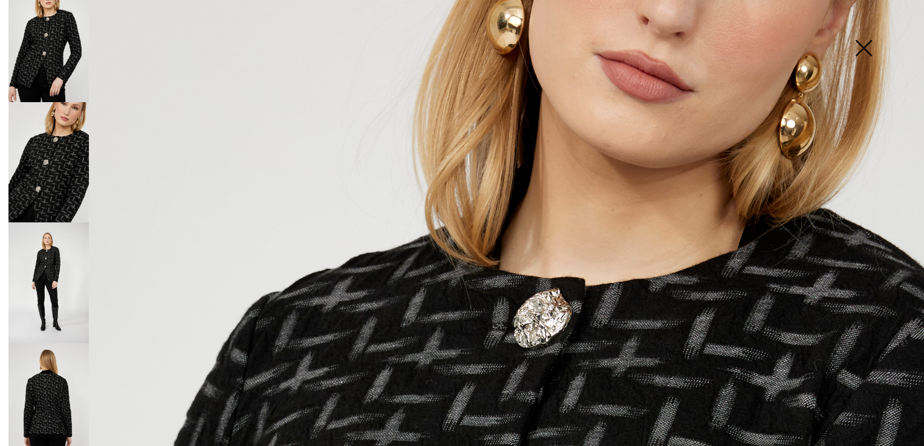
click at [50, 256] on img at bounding box center [48, 282] width 80 height 121
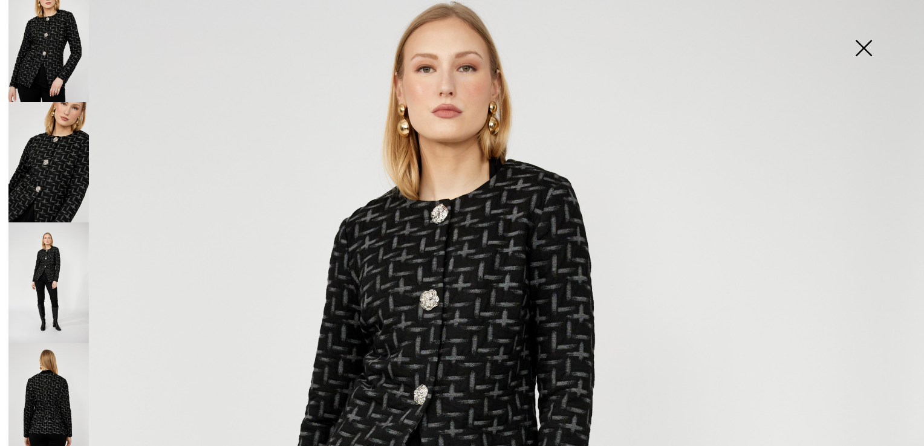
click at [71, 48] on img at bounding box center [48, 41] width 80 height 121
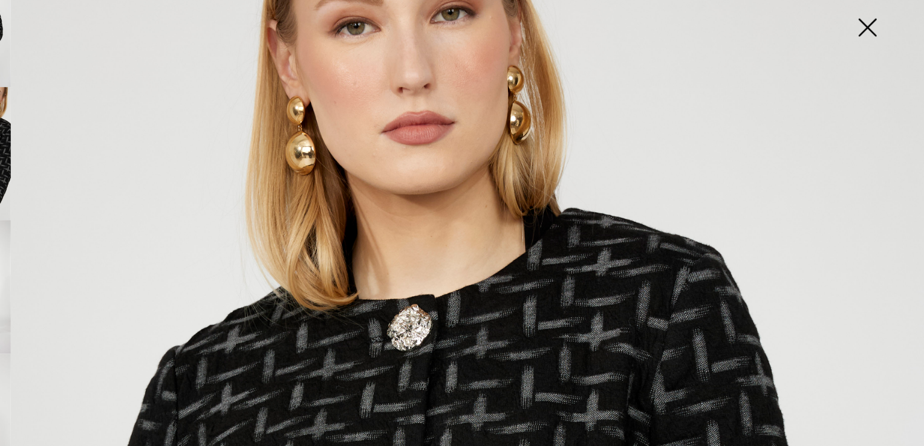
scroll to position [363, 0]
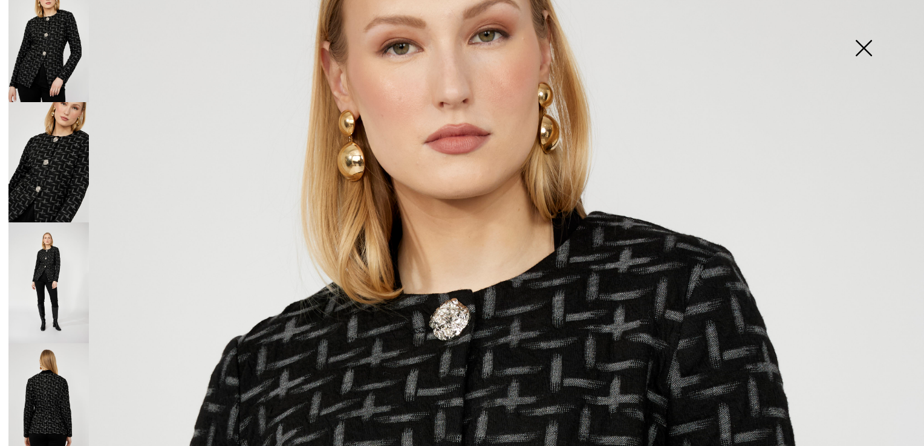
click at [863, 45] on img at bounding box center [863, 49] width 60 height 62
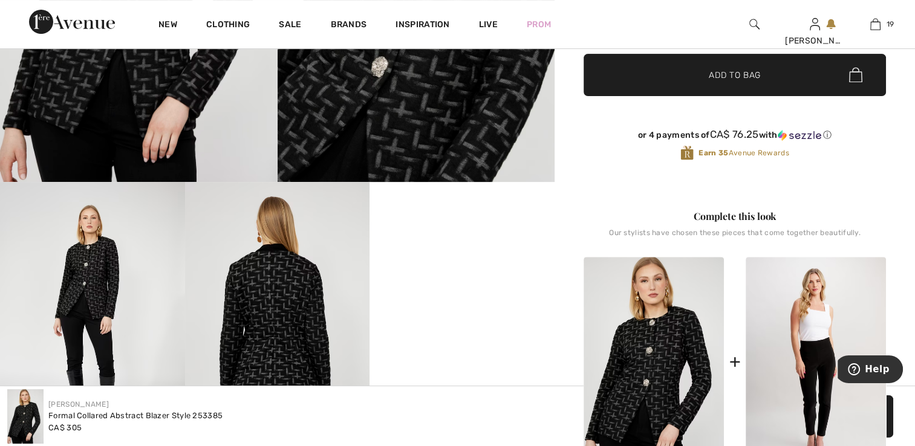
click at [783, 354] on img at bounding box center [815, 362] width 140 height 211
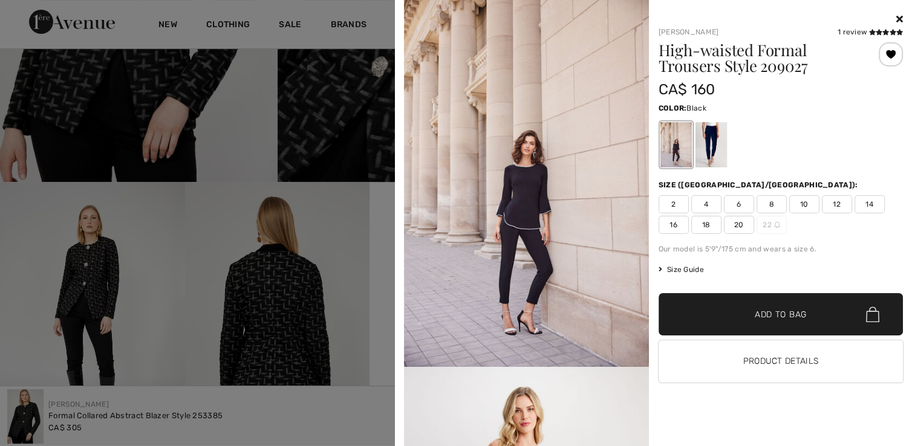
click at [548, 239] on img at bounding box center [526, 183] width 245 height 367
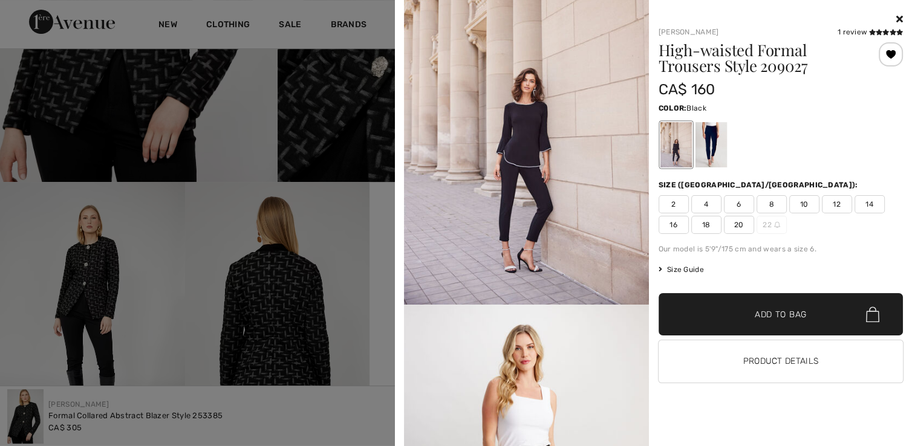
scroll to position [242, 0]
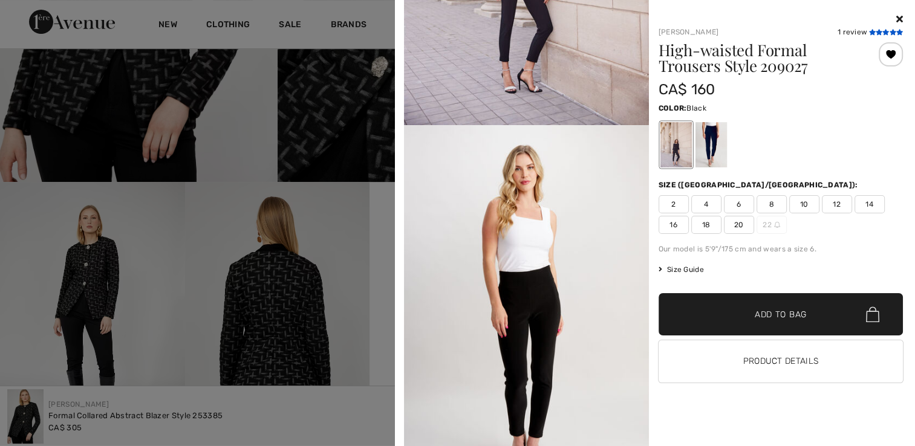
click at [887, 32] on icon at bounding box center [885, 32] width 7 height 6
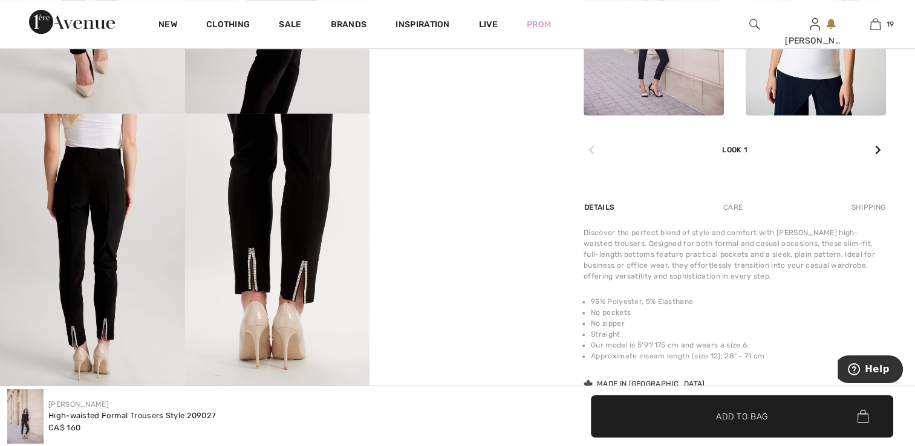
scroll to position [786, 0]
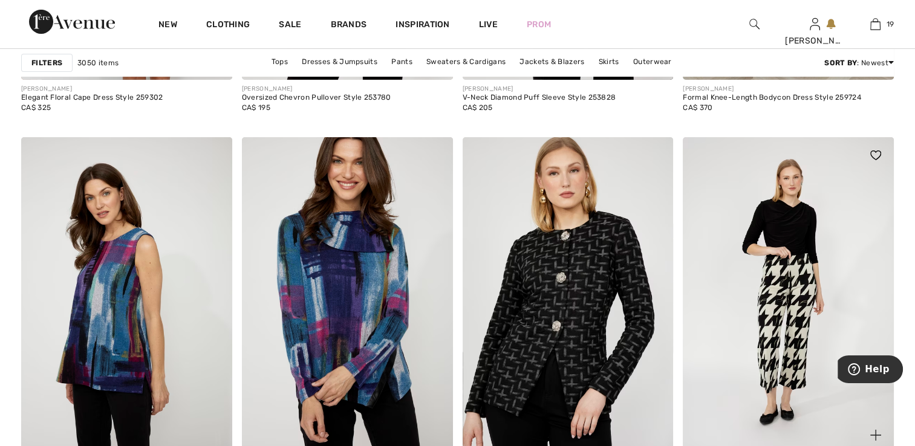
scroll to position [4124, 0]
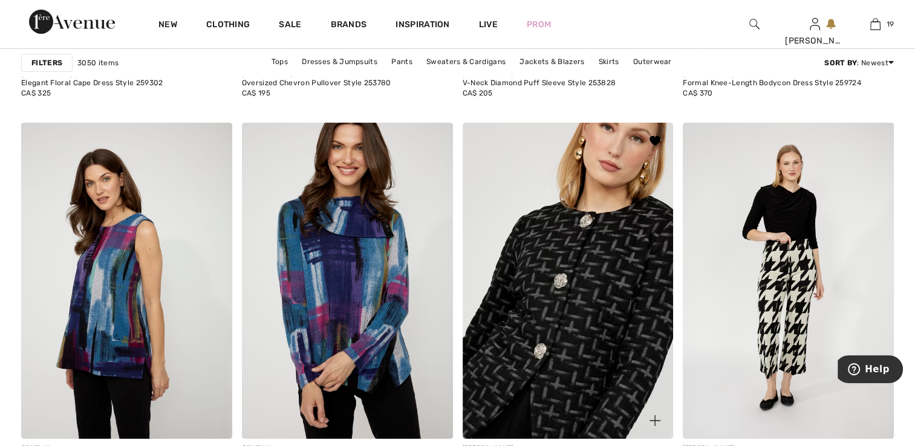
click at [619, 277] on img at bounding box center [567, 281] width 211 height 316
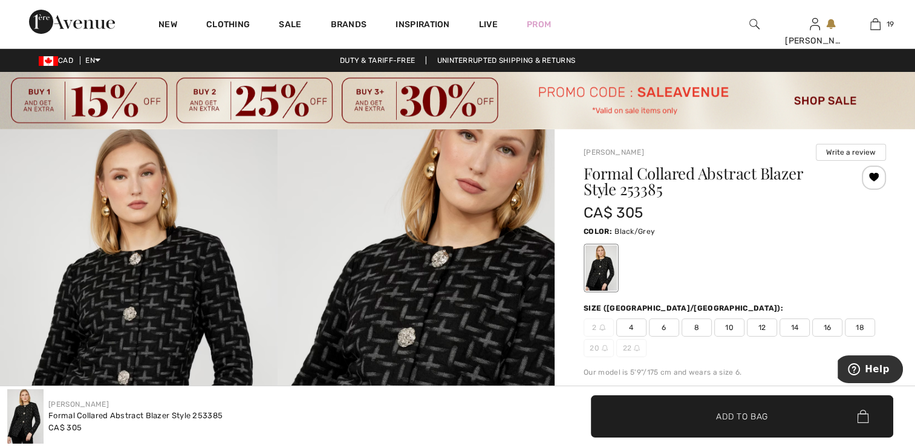
click at [873, 172] on div at bounding box center [873, 178] width 24 height 24
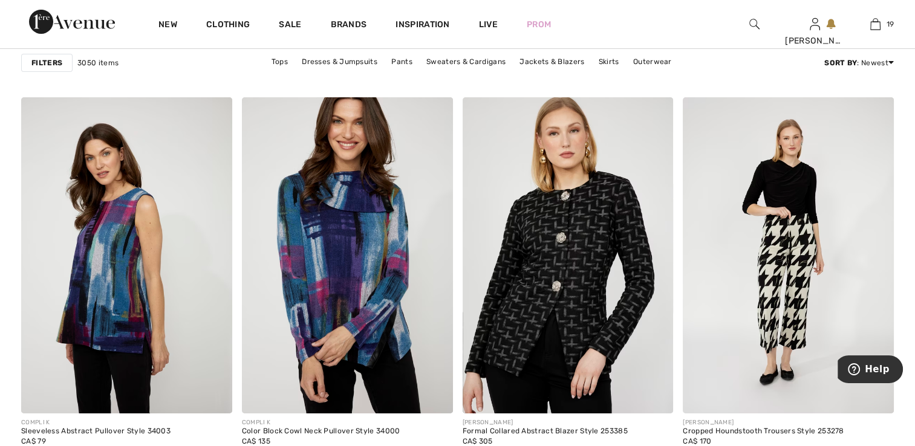
scroll to position [4172, 0]
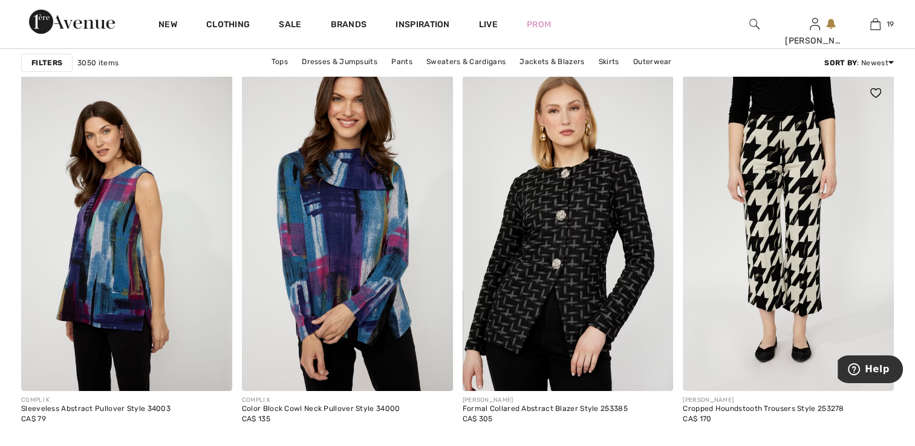
click at [791, 212] on img at bounding box center [787, 233] width 211 height 316
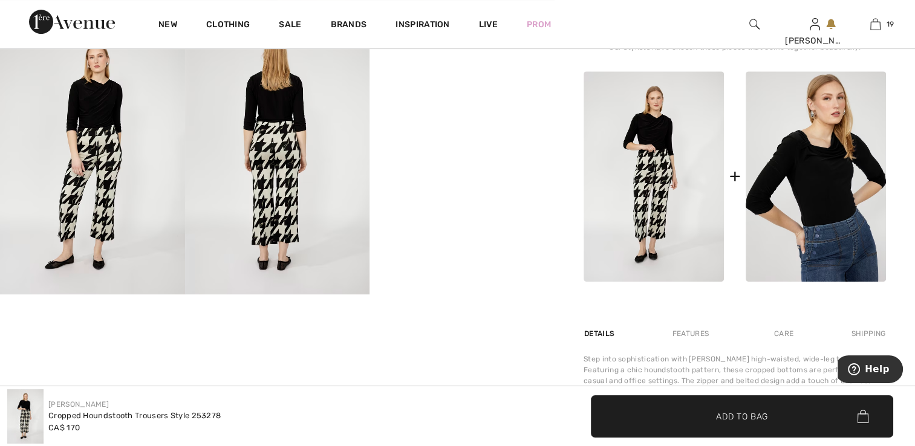
scroll to position [531, 0]
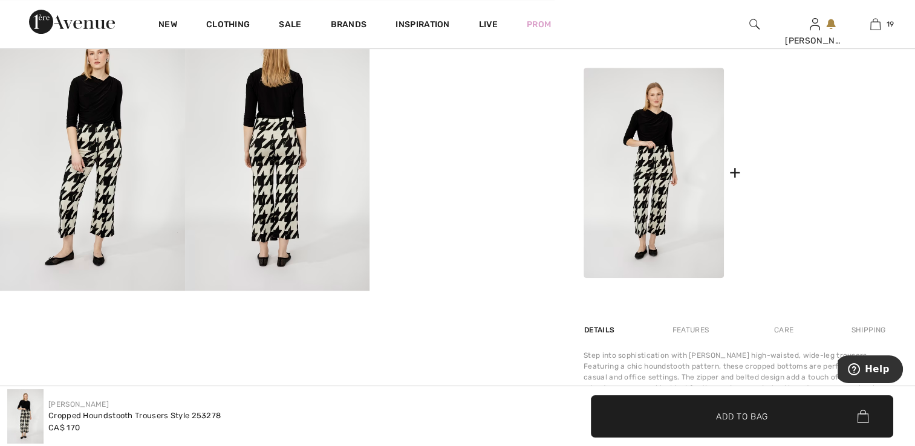
click at [769, 164] on img at bounding box center [815, 173] width 140 height 211
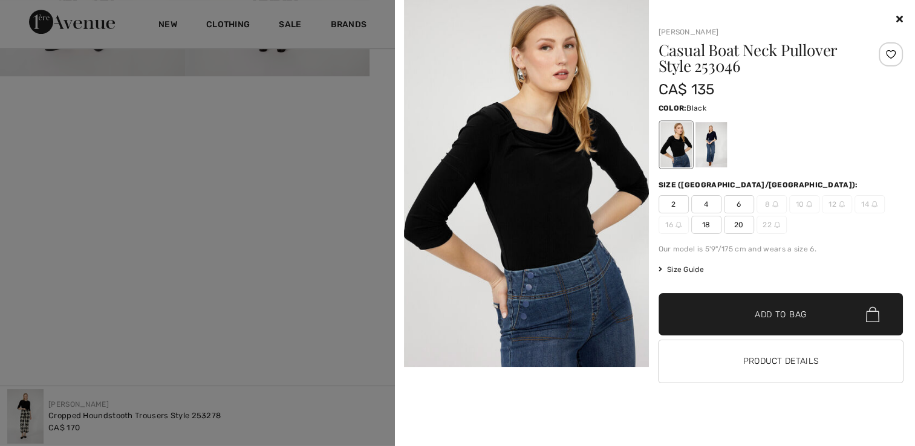
scroll to position [773, 0]
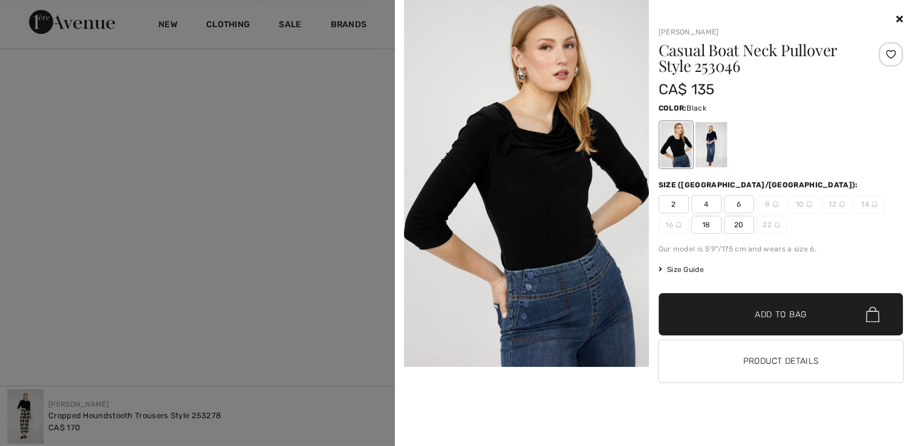
click at [556, 201] on img at bounding box center [526, 183] width 245 height 367
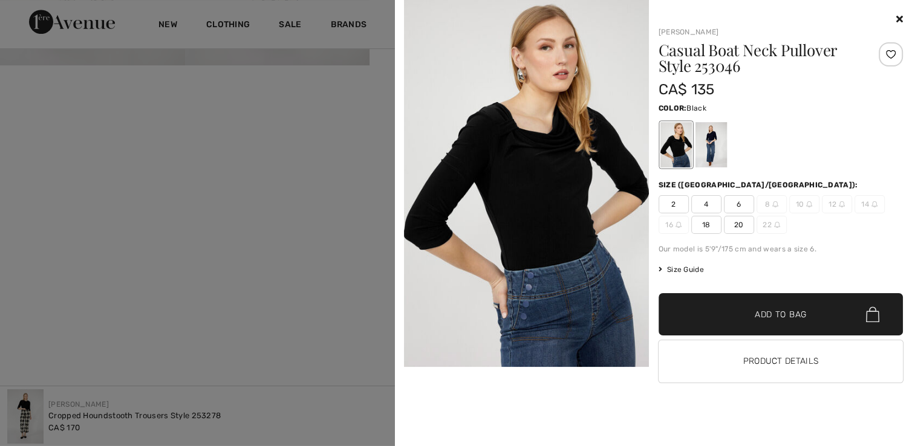
scroll to position [753, 0]
click at [900, 15] on icon at bounding box center [899, 19] width 7 height 10
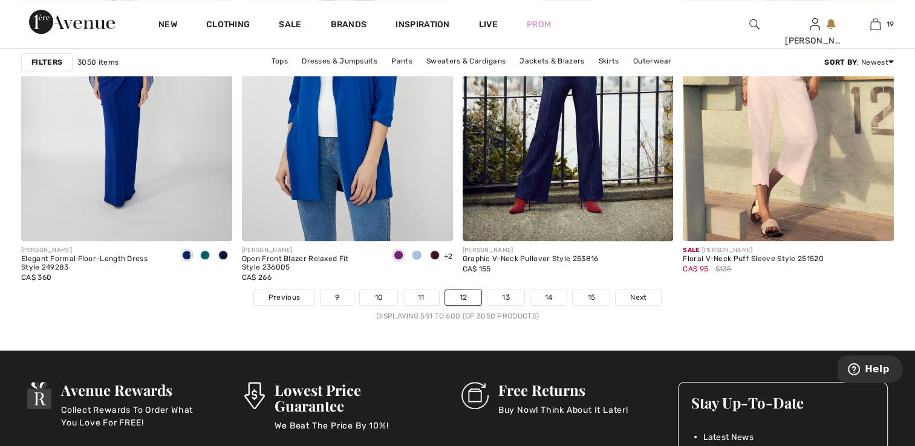
scroll to position [5734, 0]
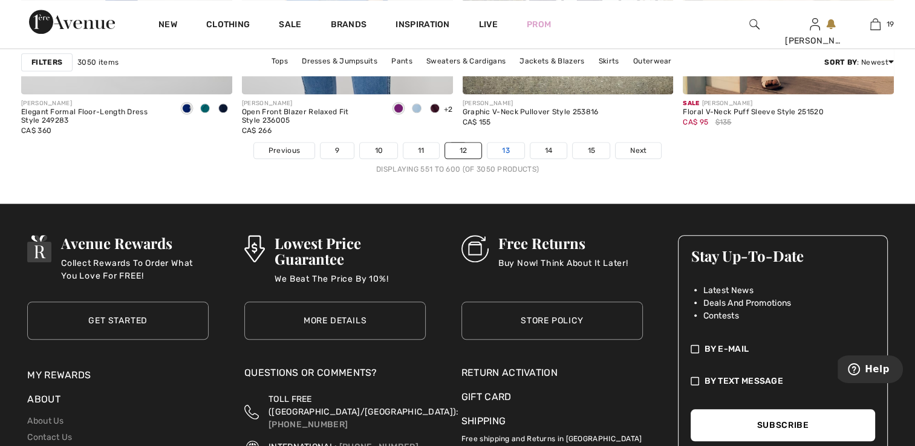
click at [497, 145] on link "13" at bounding box center [505, 151] width 37 height 16
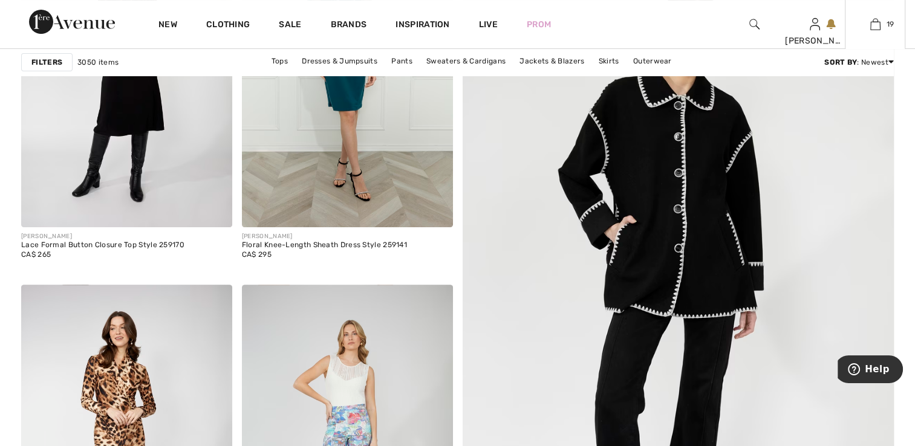
scroll to position [283, 0]
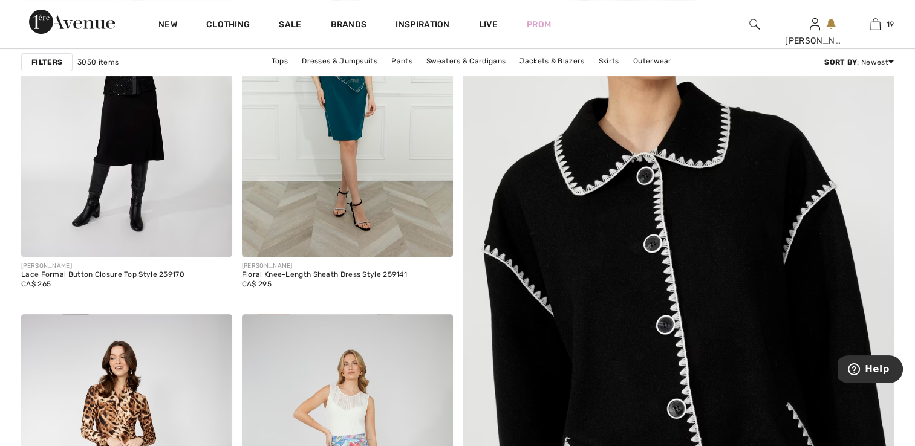
click at [725, 173] on img at bounding box center [677, 329] width 517 height 776
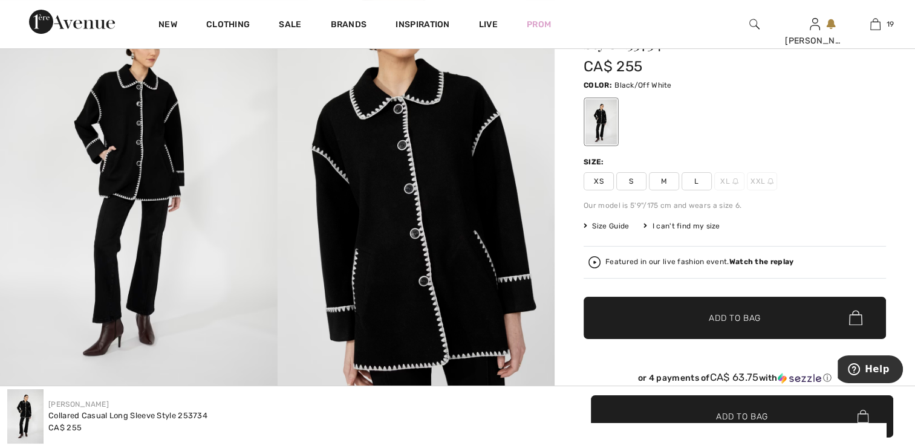
scroll to position [150, 0]
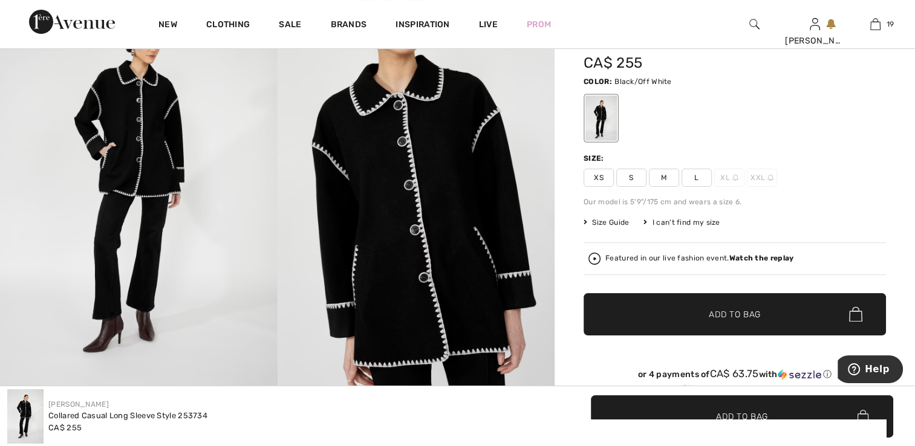
click at [751, 256] on strong "Watch the replay" at bounding box center [761, 258] width 65 height 8
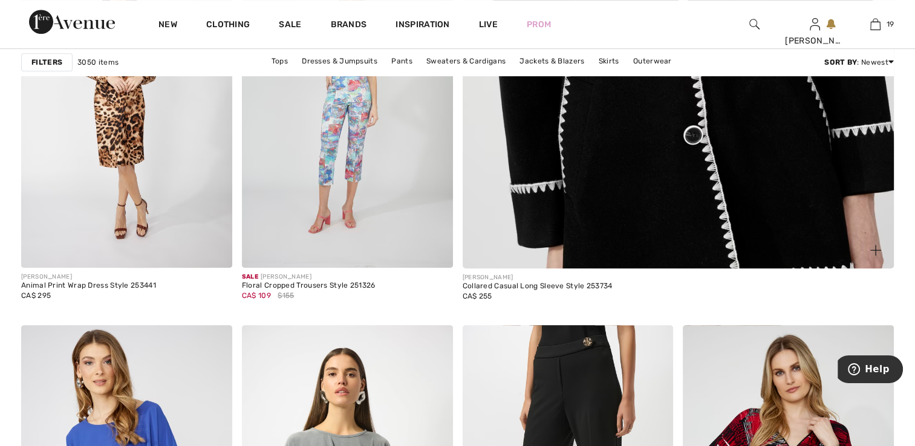
scroll to position [585, 0]
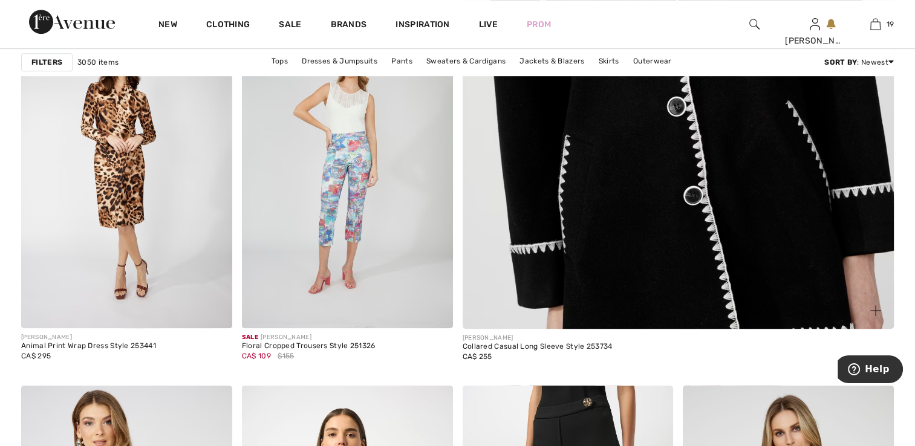
click at [641, 206] on img at bounding box center [677, 27] width 517 height 776
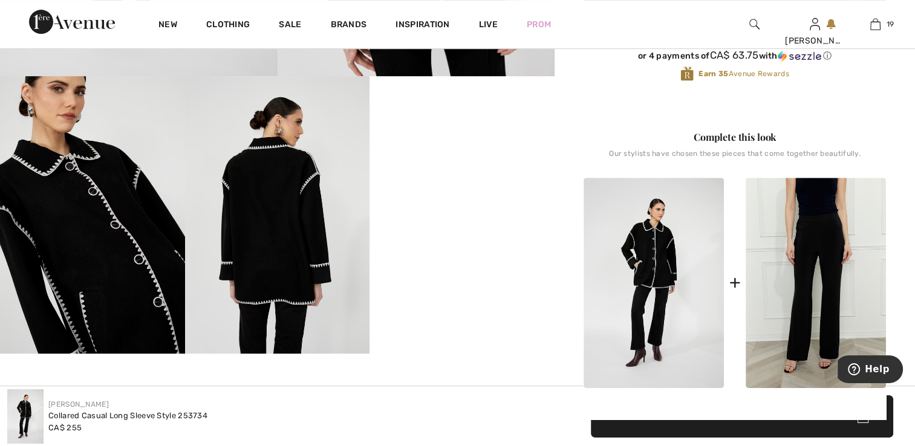
scroll to position [423, 0]
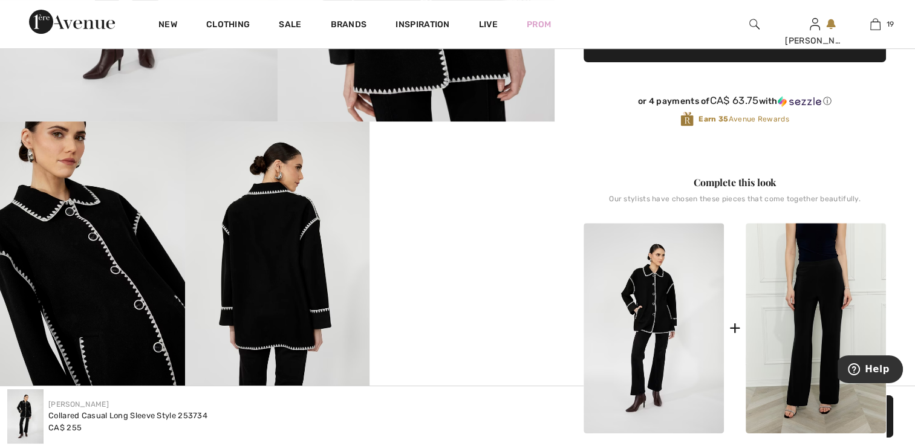
click at [73, 249] on img at bounding box center [92, 260] width 185 height 277
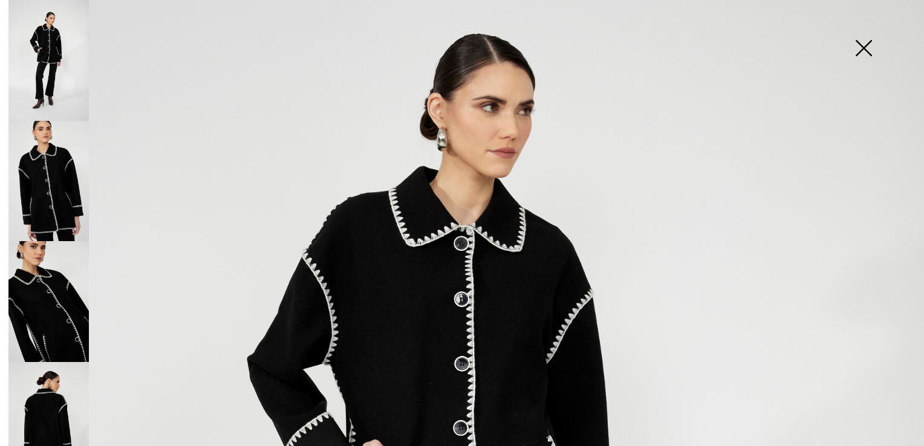
scroll to position [302, 0]
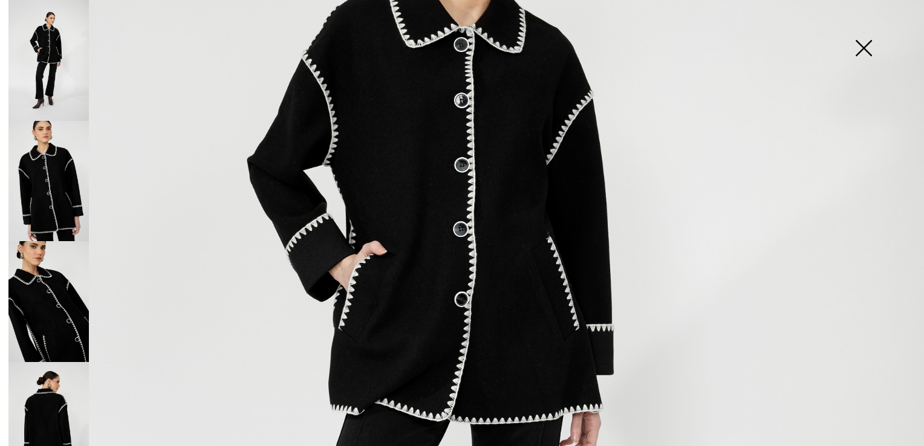
click at [45, 284] on img at bounding box center [48, 301] width 80 height 121
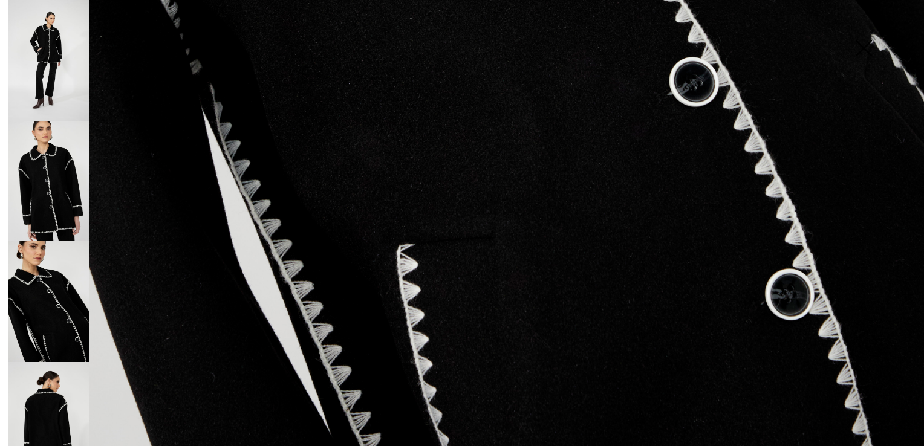
scroll to position [925, 0]
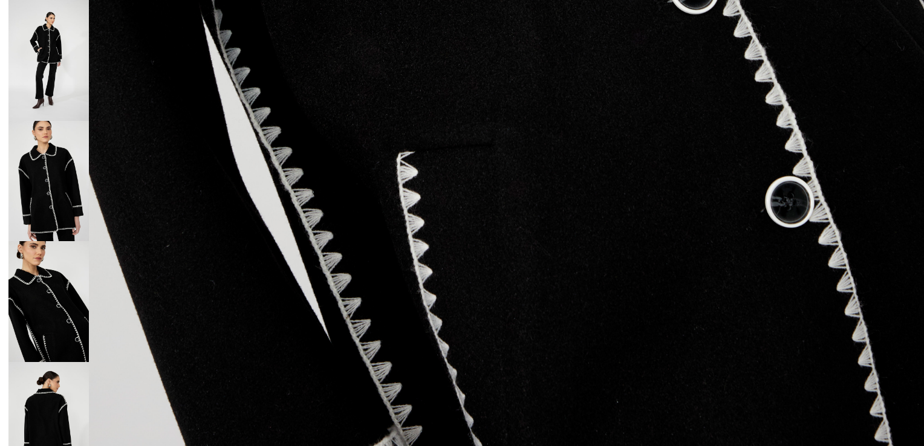
click at [39, 393] on img at bounding box center [48, 422] width 80 height 121
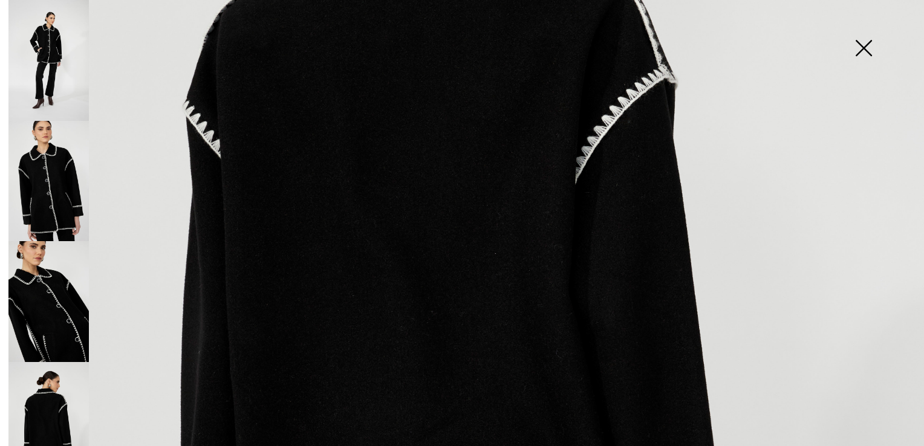
scroll to position [381, 0]
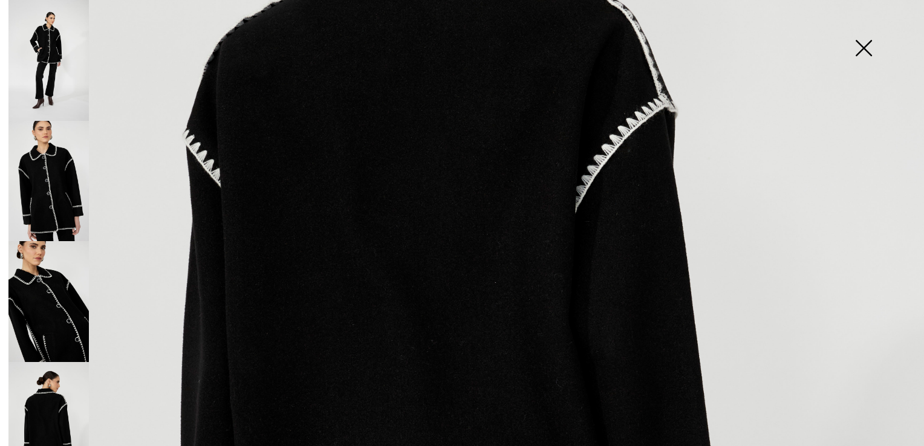
click at [863, 44] on img at bounding box center [863, 49] width 60 height 62
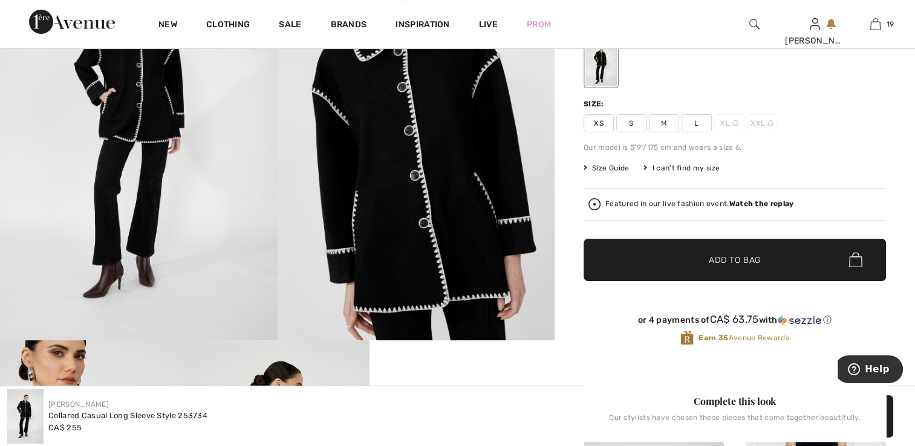
scroll to position [181, 0]
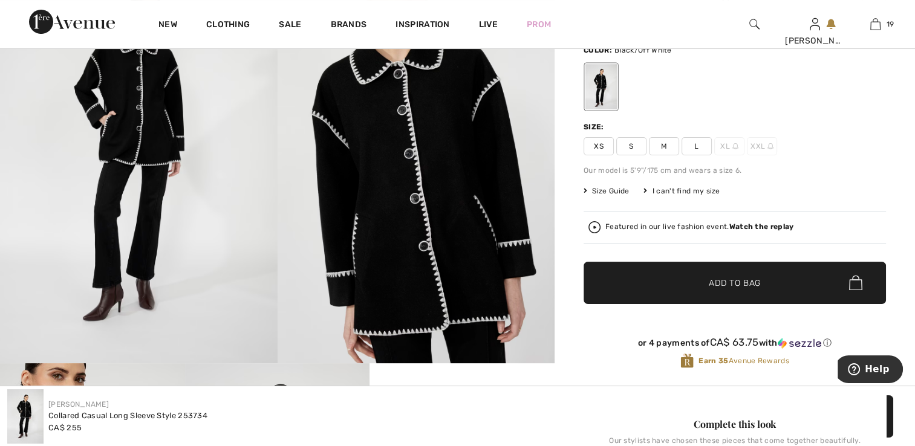
click at [747, 226] on strong "Watch the replay" at bounding box center [761, 226] width 65 height 8
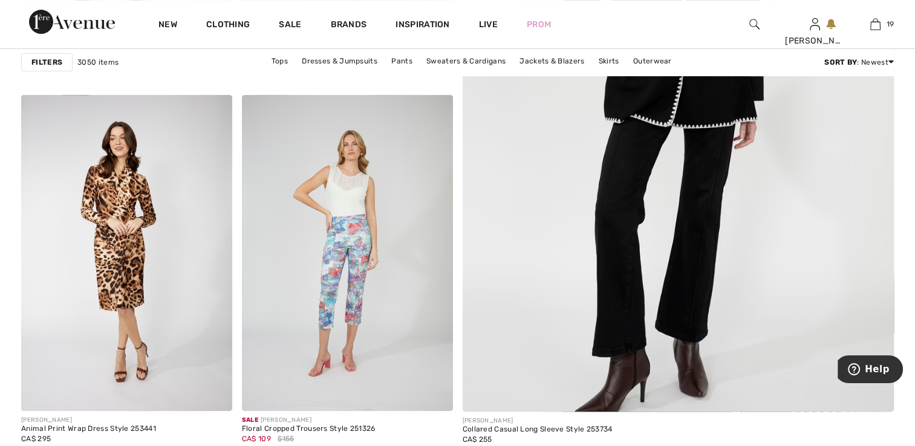
scroll to position [282, 0]
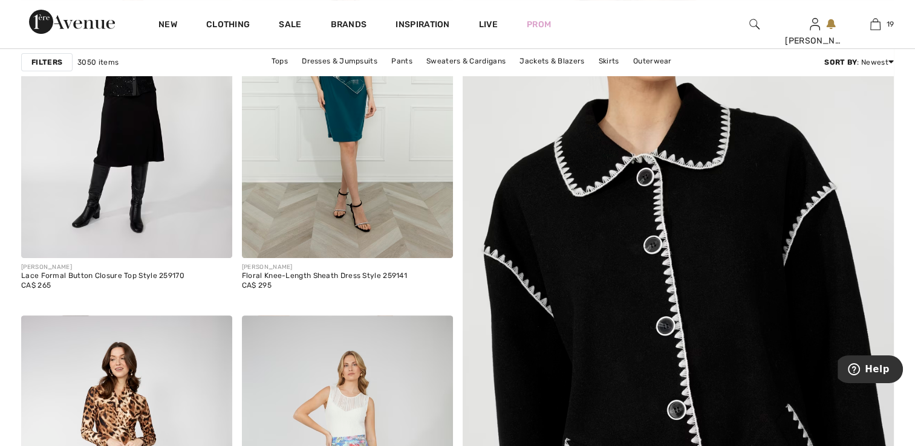
click at [607, 259] on img at bounding box center [677, 330] width 517 height 776
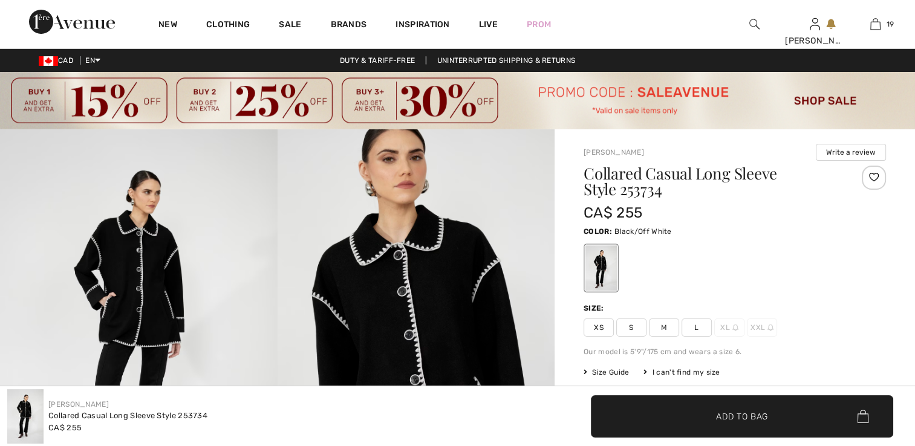
click at [606, 323] on span "XS" at bounding box center [598, 328] width 30 height 18
click at [725, 420] on span "Add to Bag" at bounding box center [742, 416] width 52 height 13
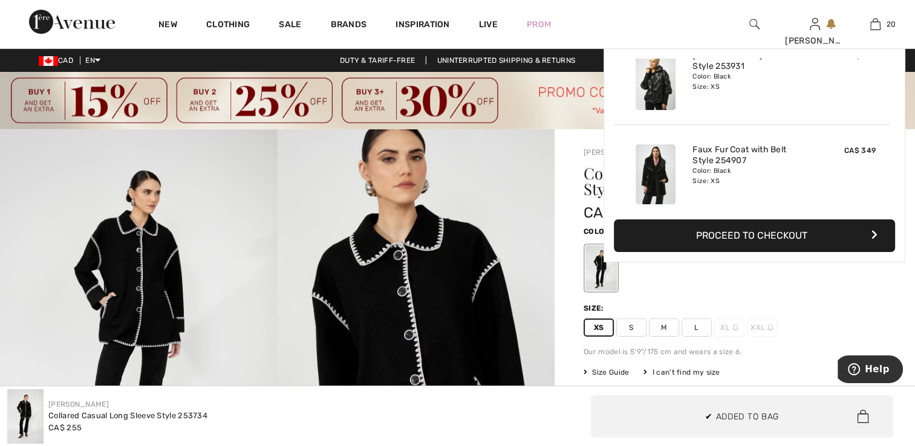
scroll to position [1732, 0]
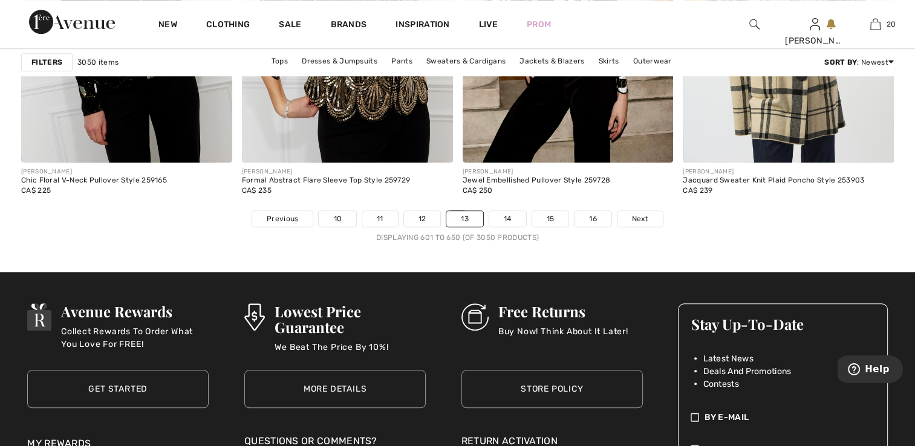
scroll to position [5672, 0]
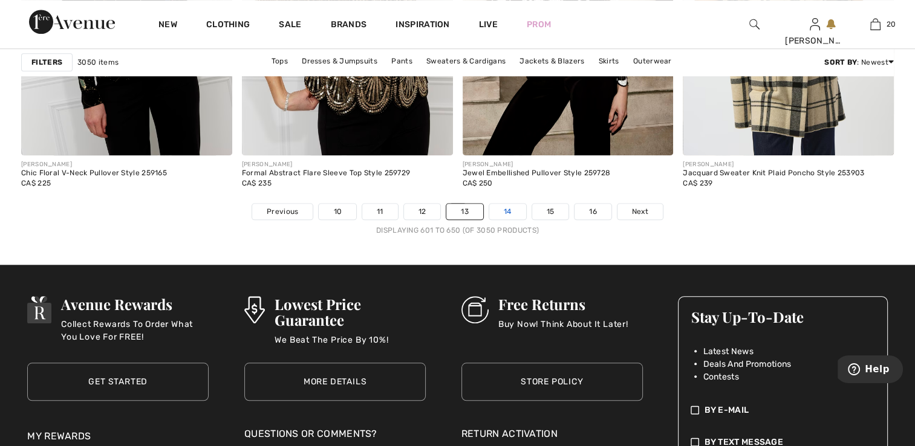
click at [500, 210] on link "14" at bounding box center [507, 212] width 37 height 16
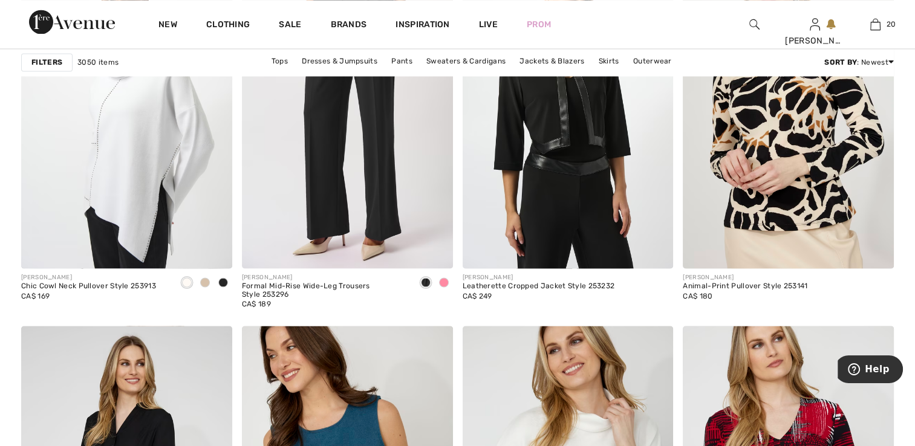
scroll to position [1924, 0]
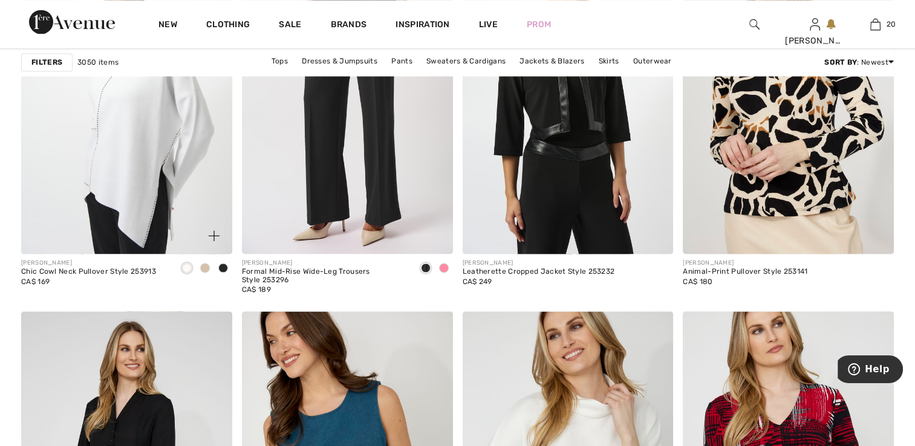
click at [224, 267] on span at bounding box center [223, 268] width 10 height 10
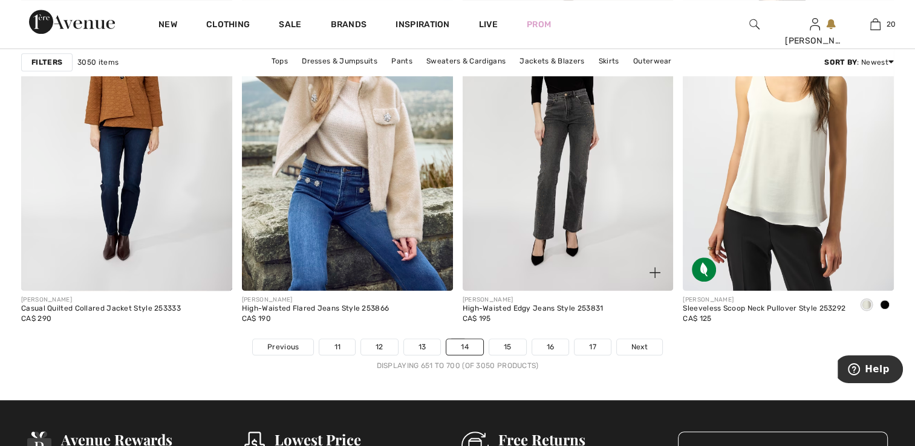
scroll to position [5477, 0]
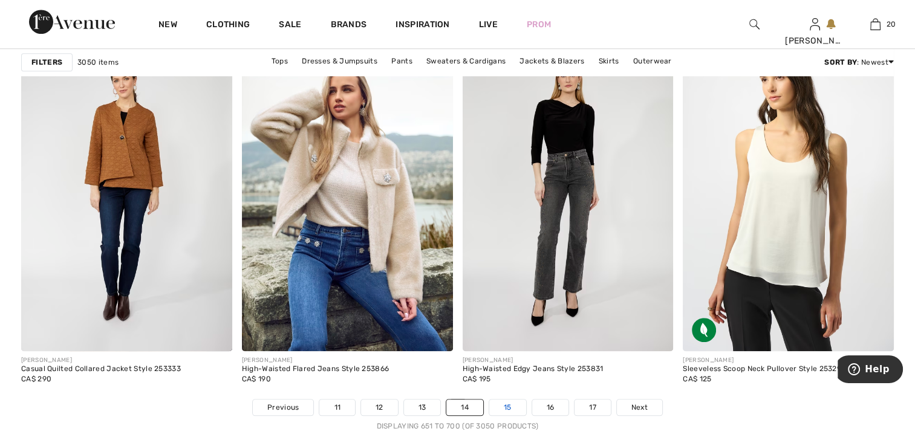
click at [507, 404] on link "15" at bounding box center [507, 408] width 37 height 16
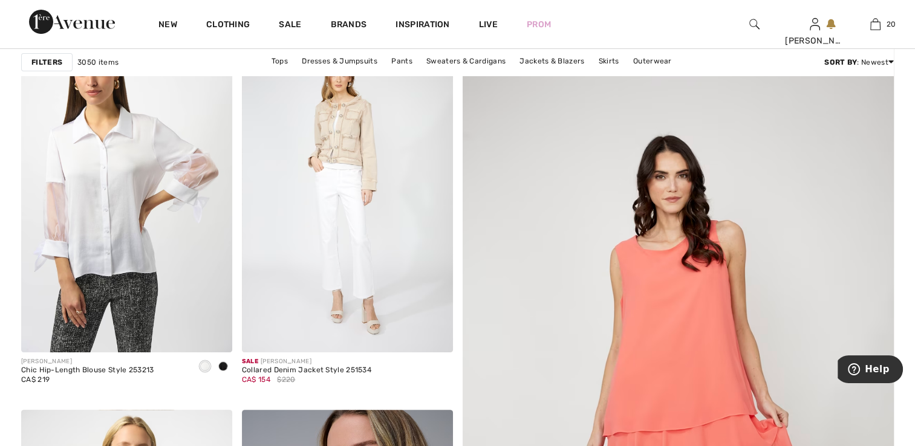
scroll to position [202, 0]
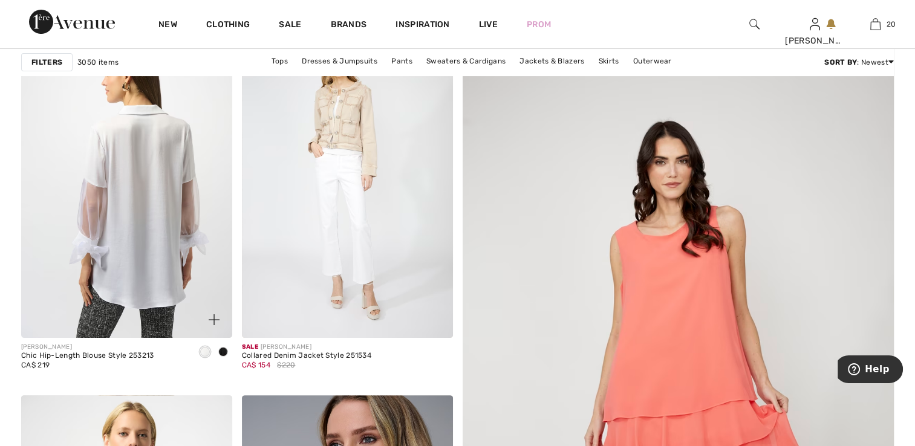
click at [134, 190] on img at bounding box center [126, 180] width 211 height 316
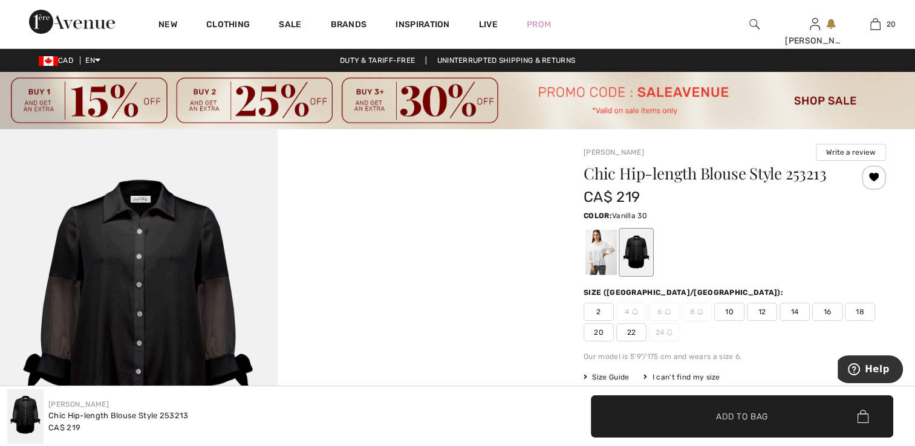
click at [602, 257] on div at bounding box center [600, 252] width 31 height 45
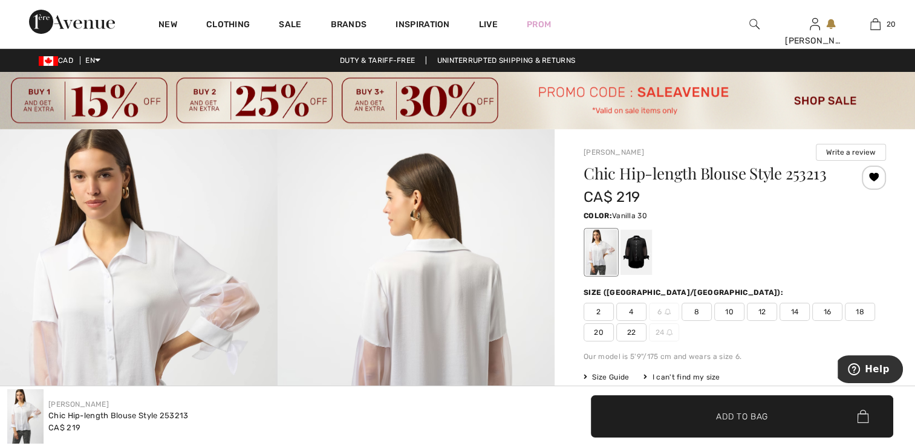
click at [423, 266] on img at bounding box center [415, 336] width 277 height 415
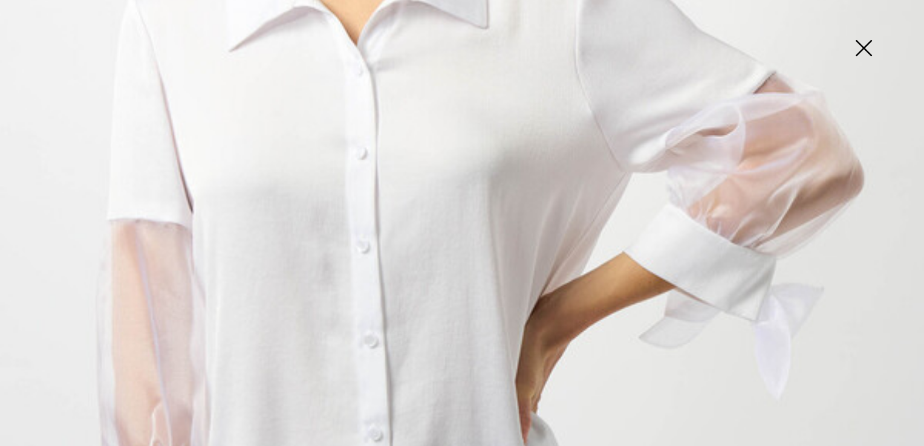
scroll to position [363, 0]
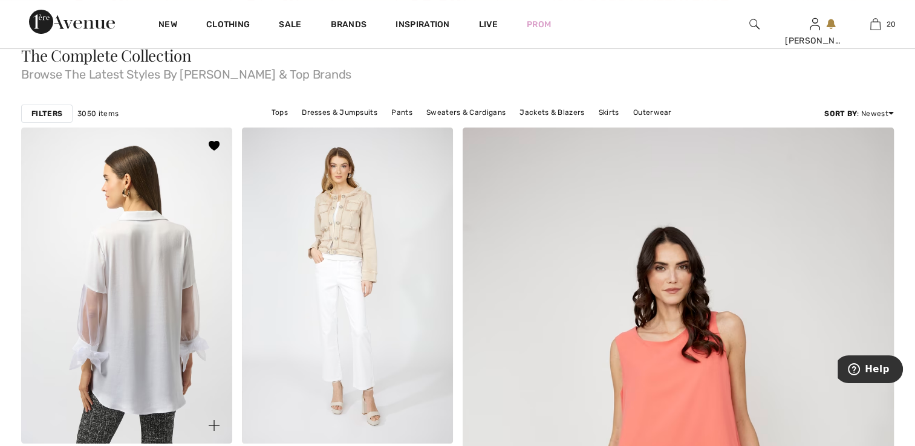
scroll to position [81, 0]
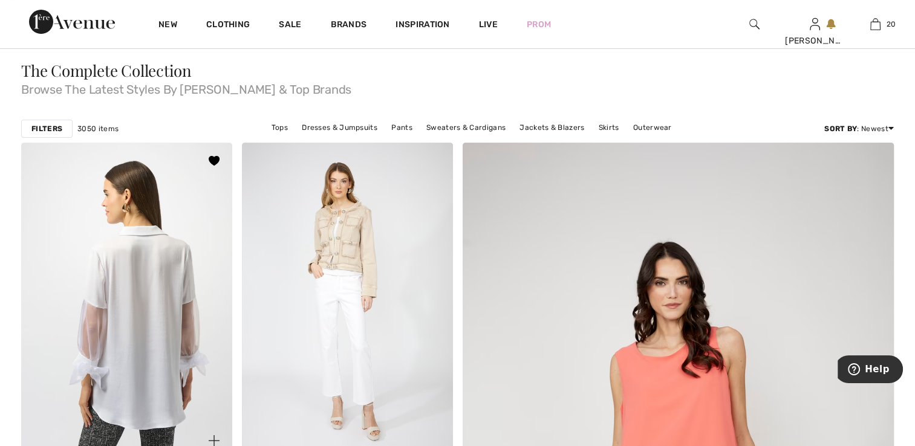
click at [167, 239] on img at bounding box center [126, 301] width 211 height 316
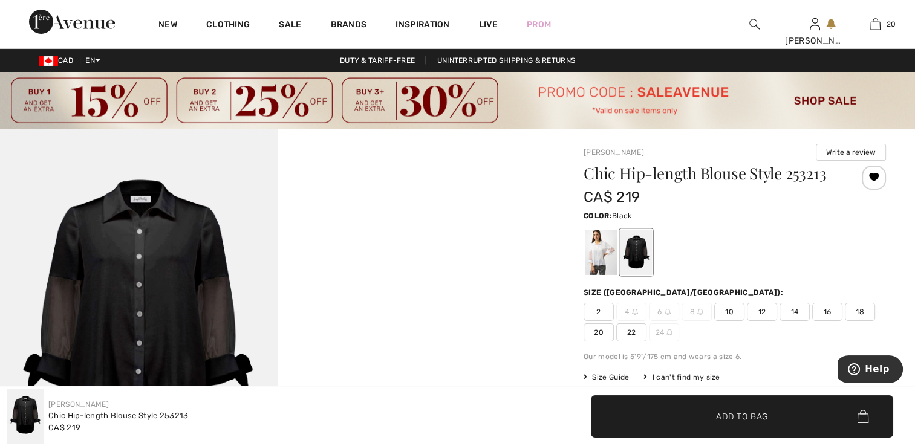
click at [599, 309] on span "2" at bounding box center [598, 312] width 30 height 18
click at [750, 415] on span "Add to Bag" at bounding box center [742, 416] width 52 height 13
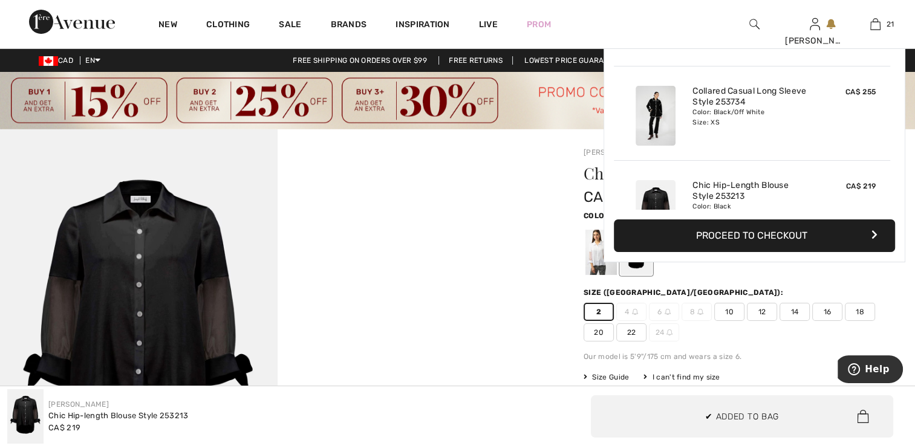
scroll to position [1826, 0]
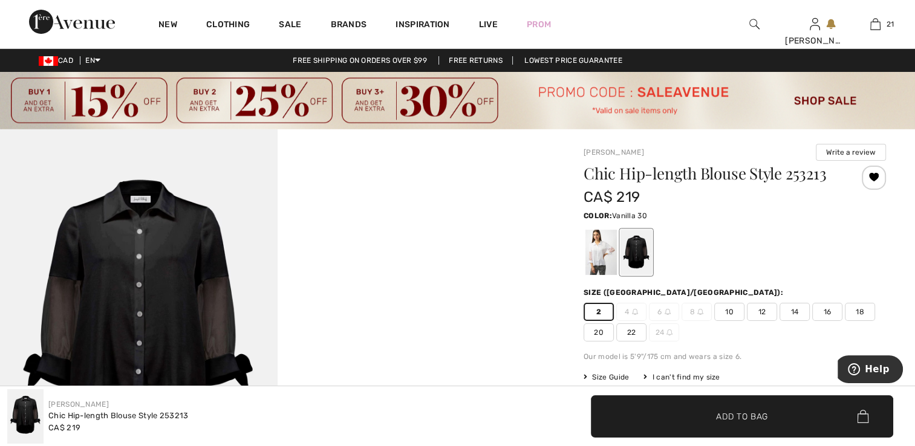
click at [595, 259] on div at bounding box center [600, 252] width 31 height 45
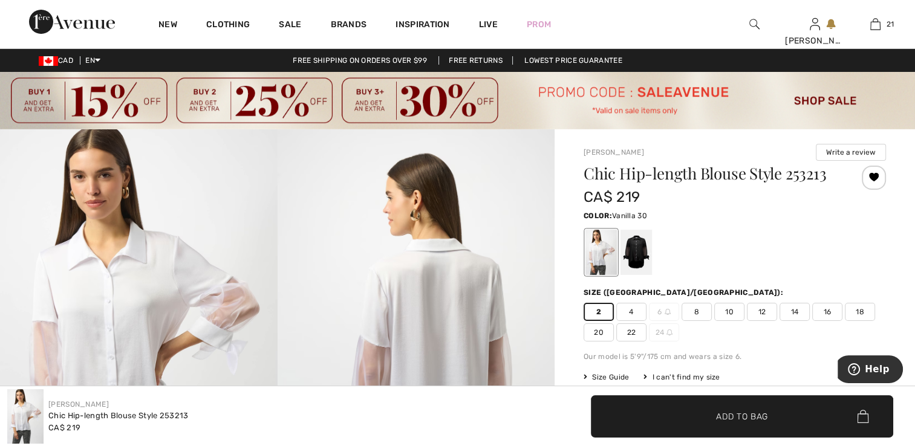
click at [702, 415] on span "✔ Added to Bag" at bounding box center [724, 416] width 74 height 13
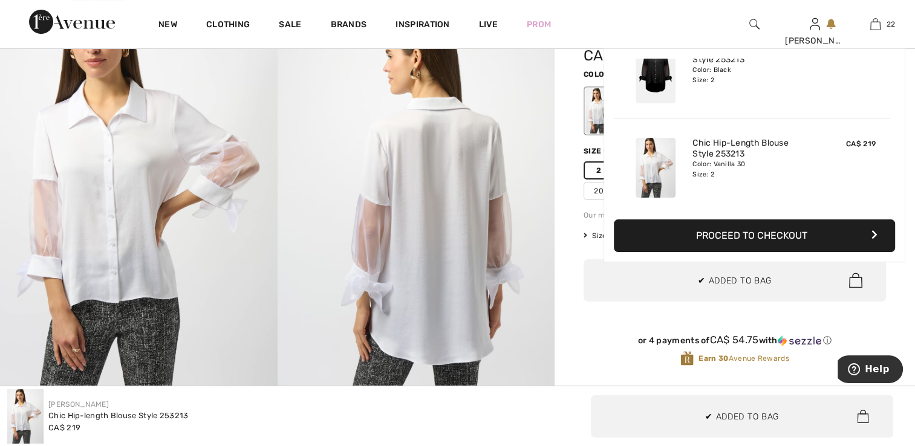
scroll to position [121, 0]
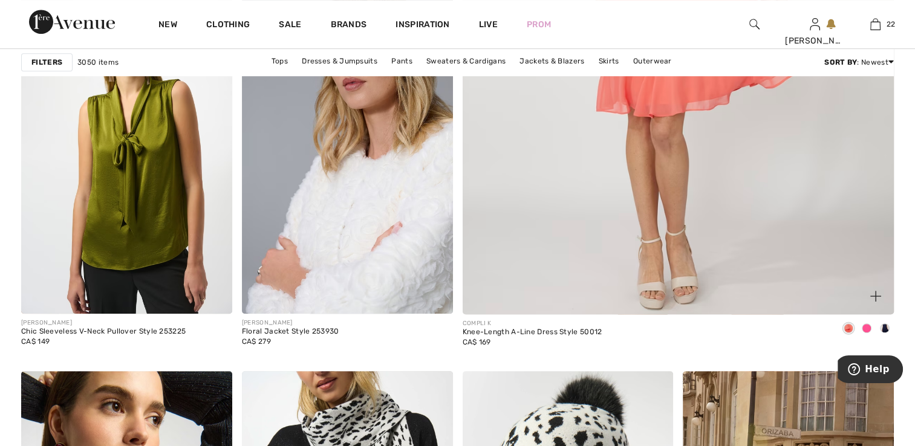
scroll to position [614, 0]
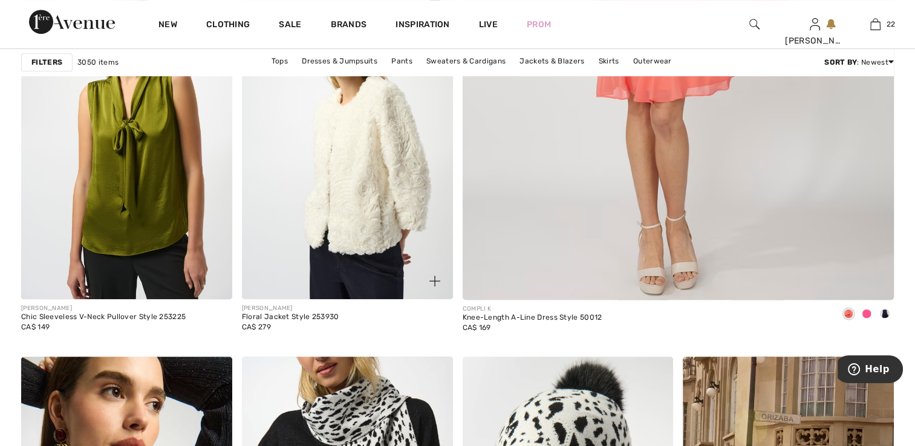
click at [389, 220] on img at bounding box center [347, 141] width 211 height 316
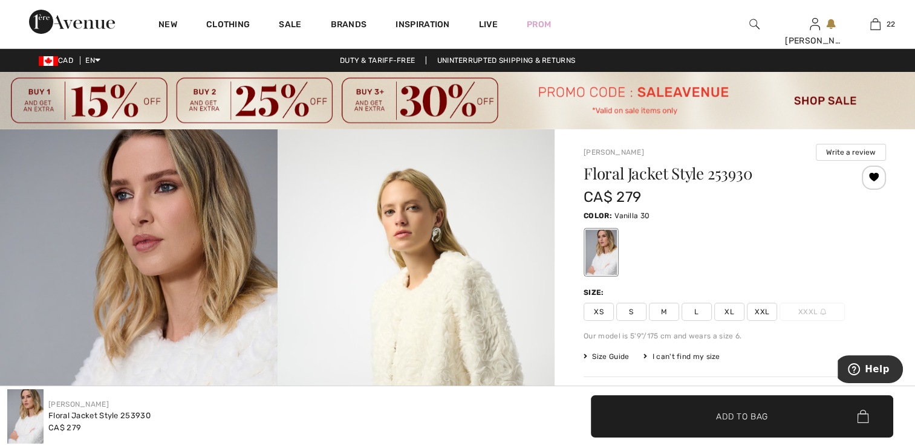
click at [595, 309] on span "XS" at bounding box center [598, 312] width 30 height 18
click at [740, 422] on span "Add to Bag" at bounding box center [742, 416] width 52 height 13
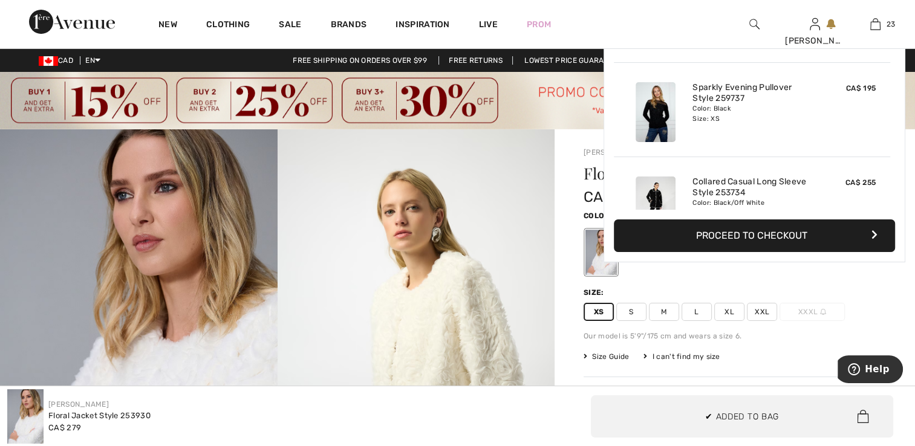
scroll to position [2014, 0]
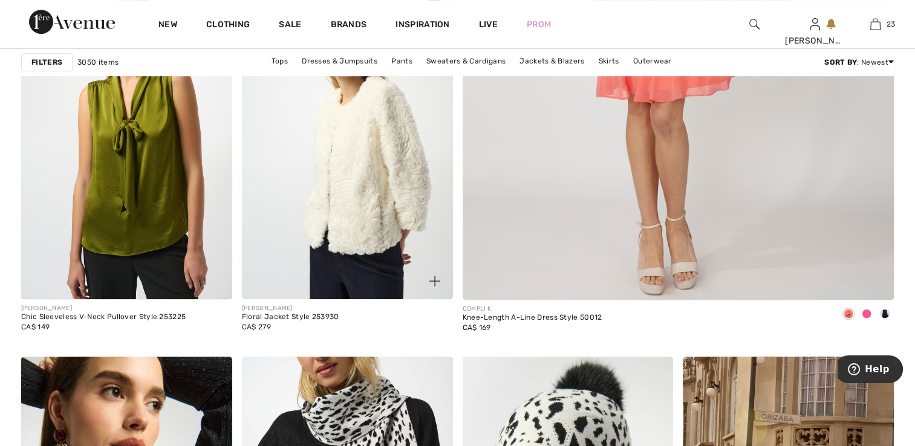
click at [370, 175] on img at bounding box center [347, 141] width 211 height 316
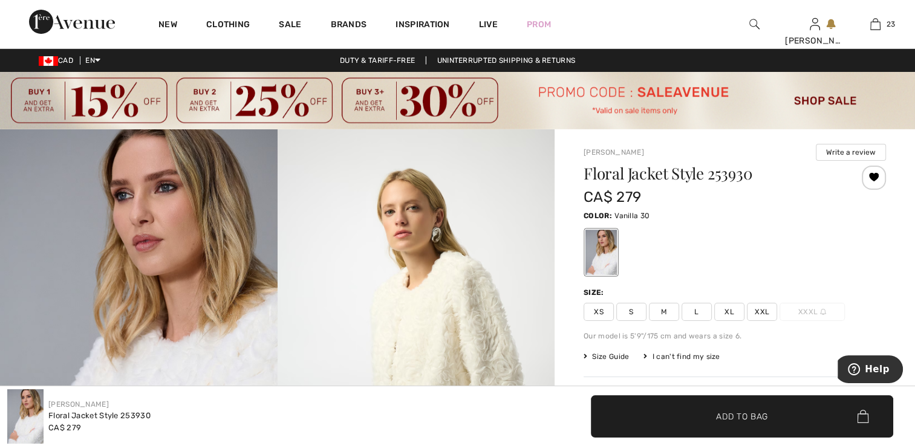
click at [445, 260] on img at bounding box center [415, 336] width 277 height 415
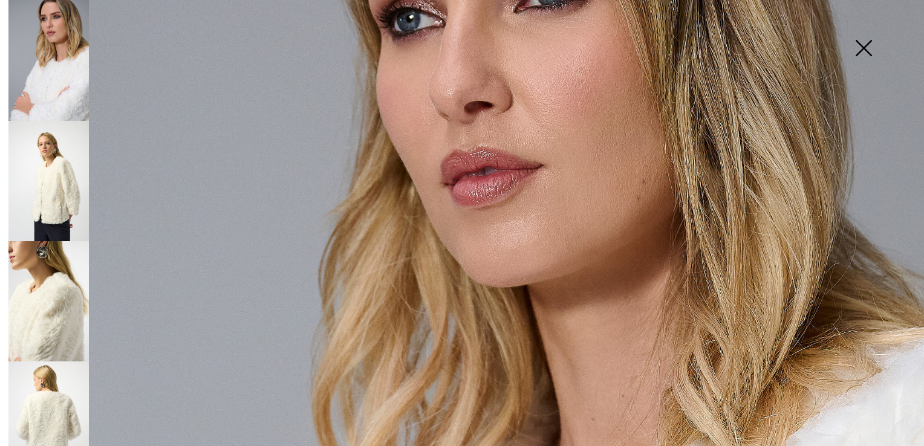
scroll to position [242, 0]
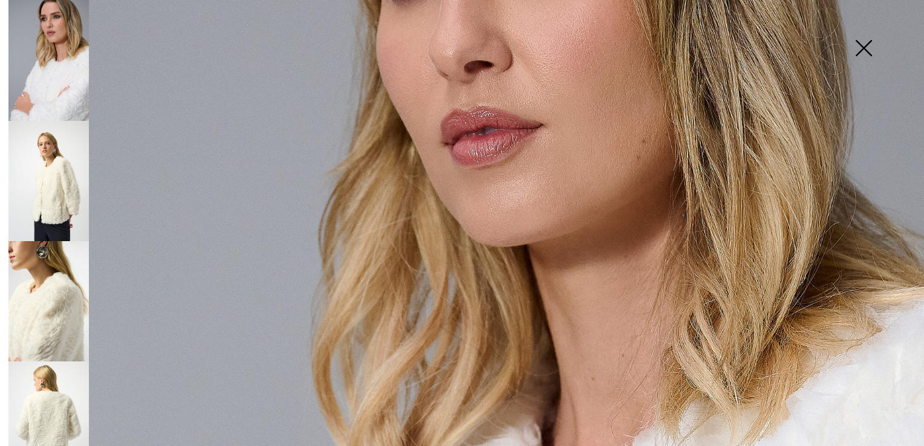
click at [51, 175] on img at bounding box center [48, 181] width 80 height 120
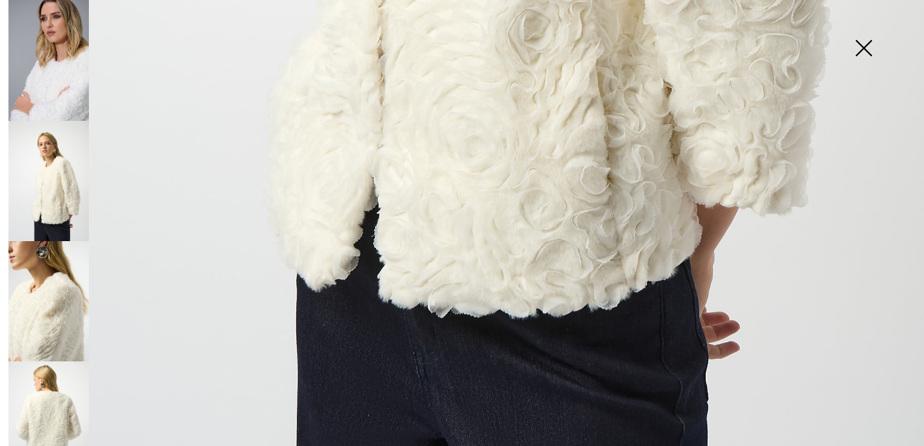
scroll to position [924, 0]
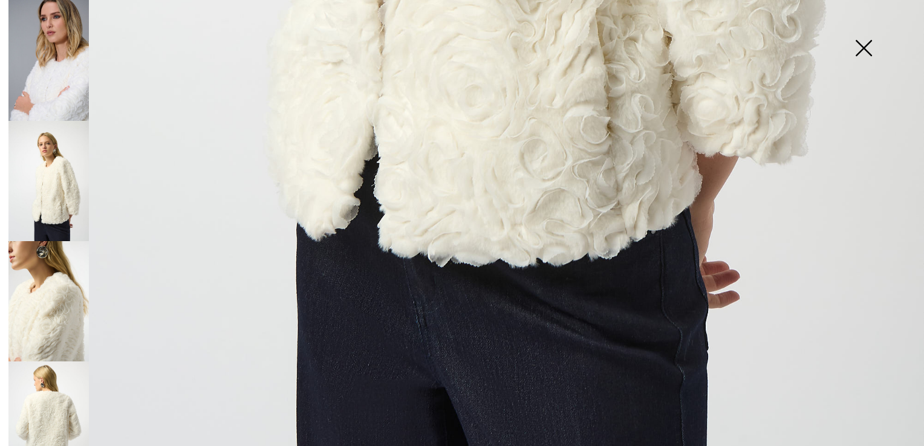
click at [66, 170] on img at bounding box center [48, 181] width 80 height 120
click at [46, 204] on img at bounding box center [48, 181] width 80 height 120
click at [55, 277] on img at bounding box center [48, 301] width 80 height 120
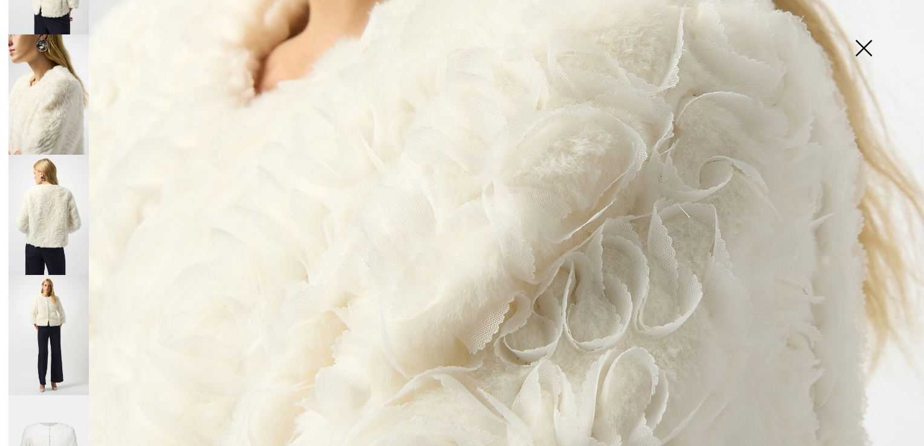
scroll to position [250, 0]
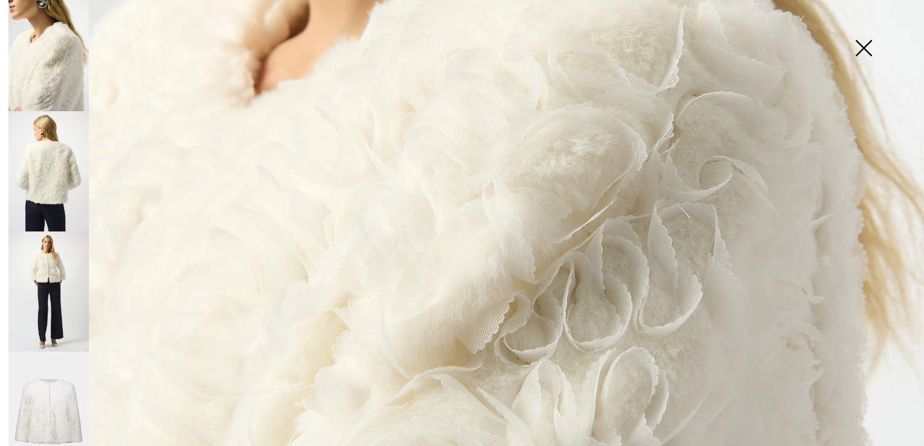
click at [56, 299] on img at bounding box center [48, 292] width 80 height 120
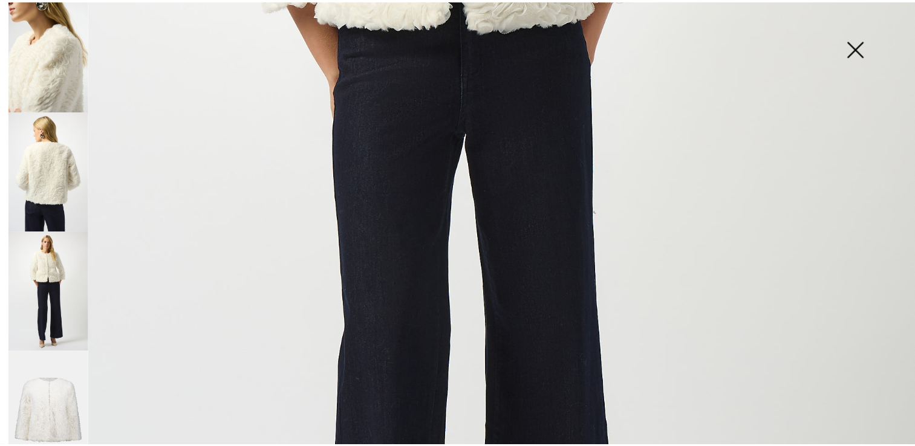
scroll to position [556, 0]
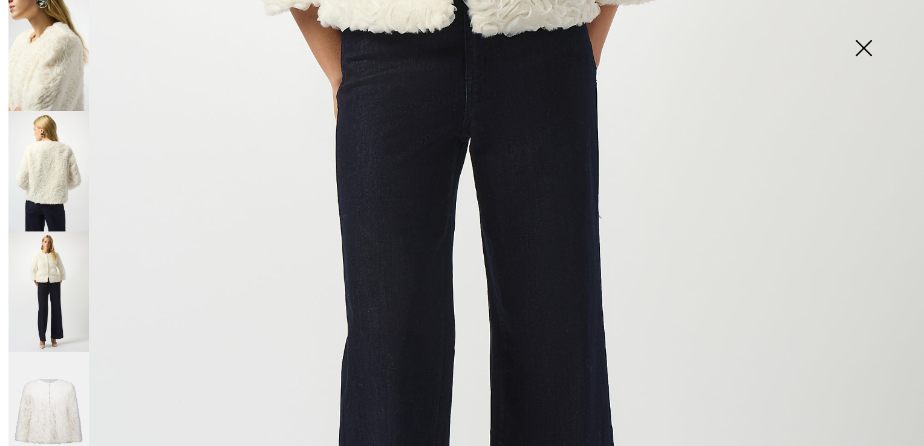
click at [858, 42] on img at bounding box center [863, 49] width 60 height 62
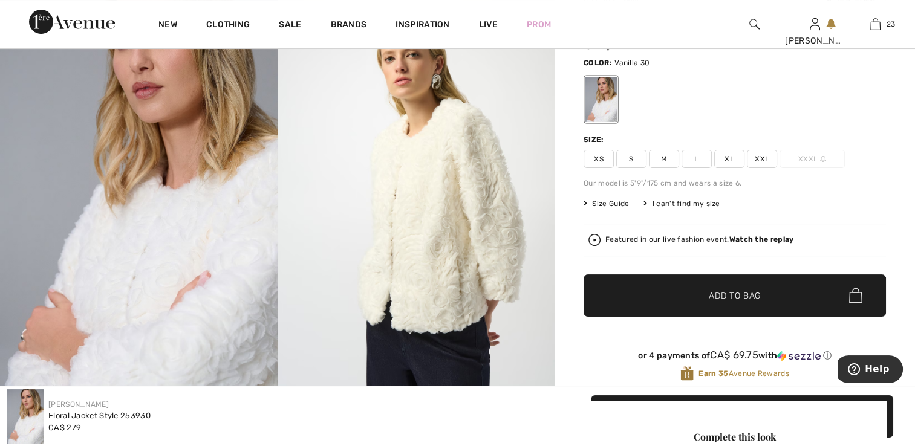
scroll to position [181, 0]
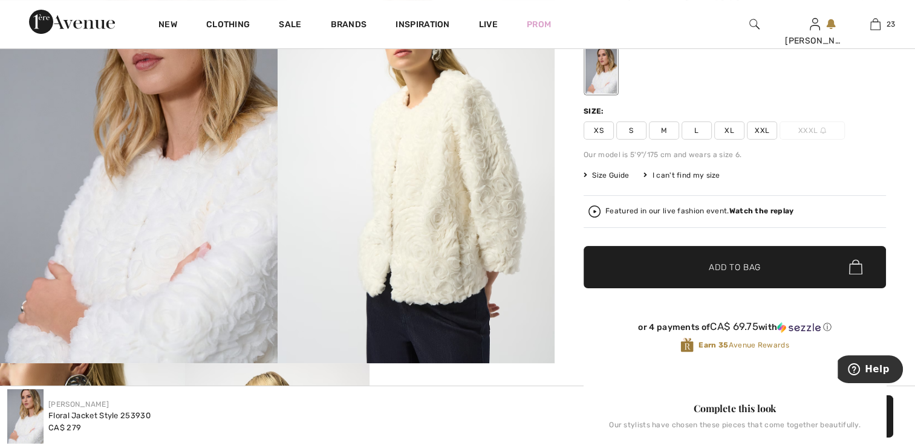
drag, startPoint x: 739, startPoint y: 270, endPoint x: 728, endPoint y: 265, distance: 11.9
click at [737, 270] on span "Add to Bag" at bounding box center [734, 267] width 52 height 13
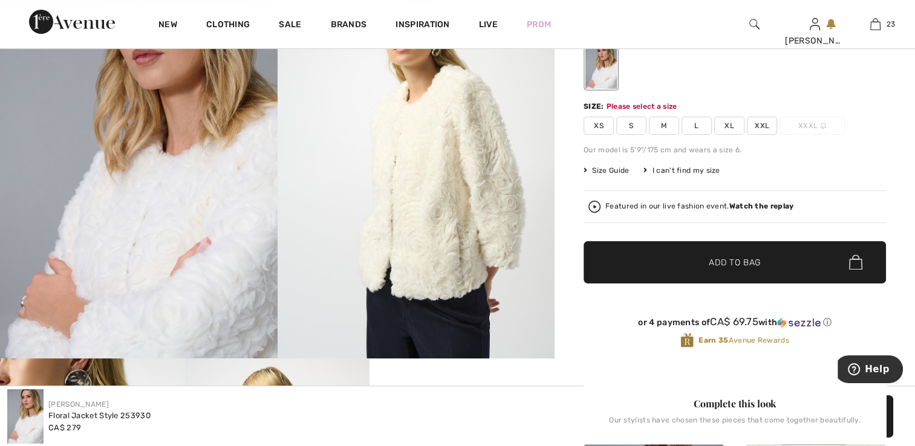
scroll to position [189, 0]
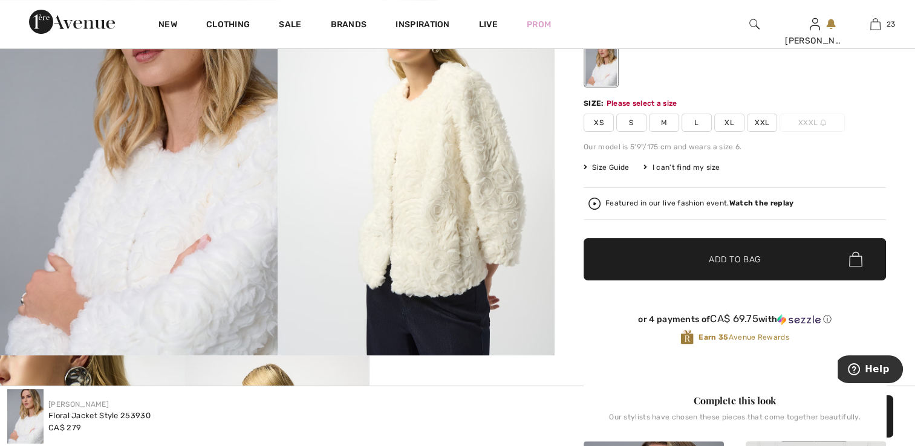
click at [598, 119] on span "XS" at bounding box center [598, 123] width 30 height 18
click at [754, 258] on span "Add to Bag" at bounding box center [734, 259] width 52 height 13
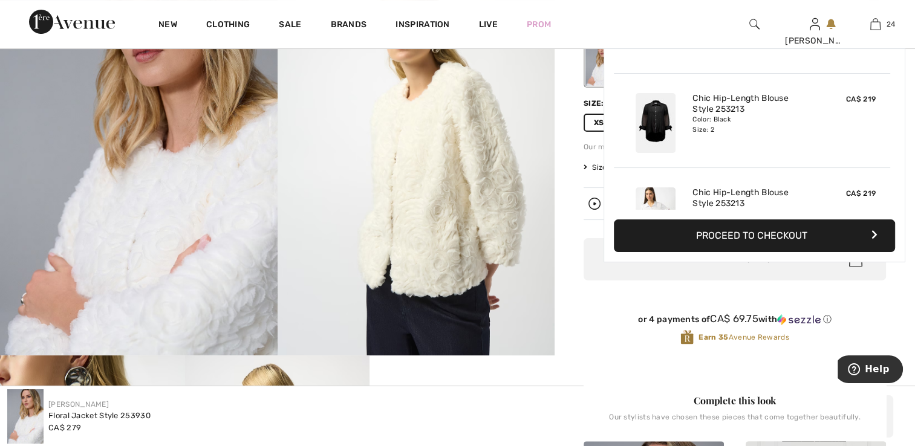
scroll to position [2108, 0]
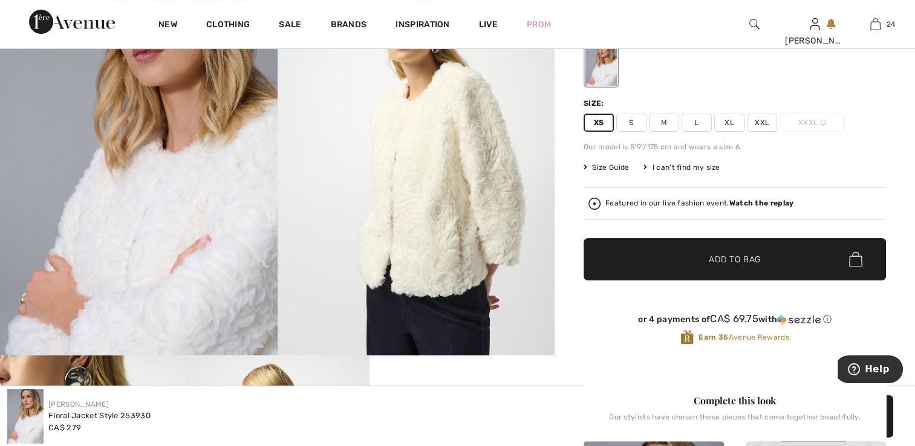
click at [764, 201] on strong "Watch the replay" at bounding box center [761, 203] width 65 height 8
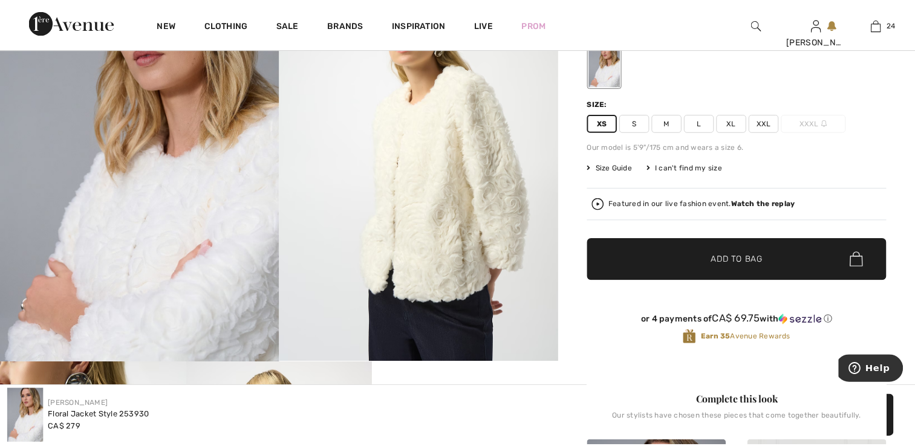
scroll to position [189, 0]
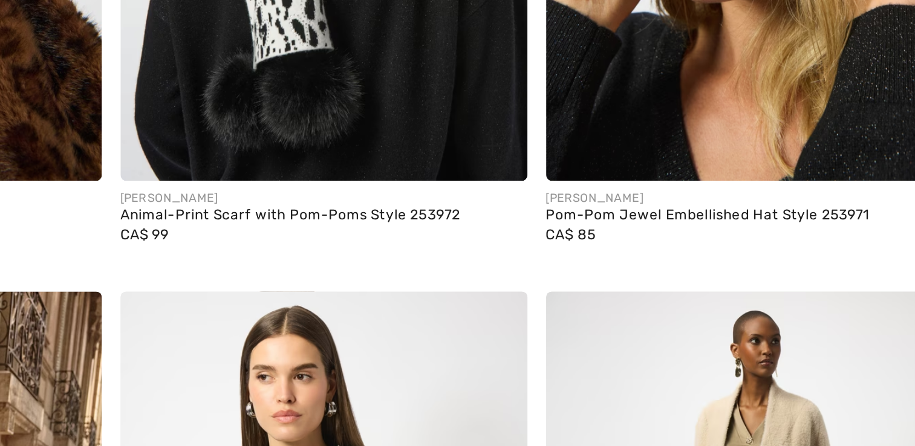
scroll to position [979, 0]
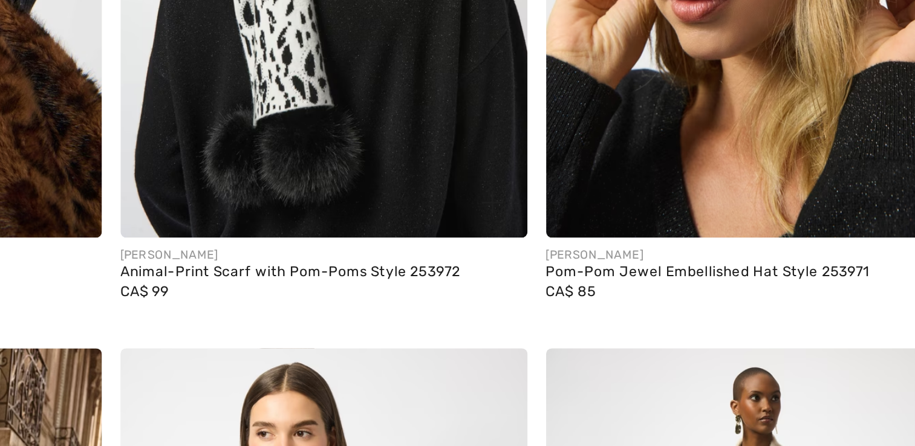
drag, startPoint x: 376, startPoint y: 303, endPoint x: 376, endPoint y: 273, distance: 30.2
click at [376, 273] on img at bounding box center [347, 150] width 211 height 316
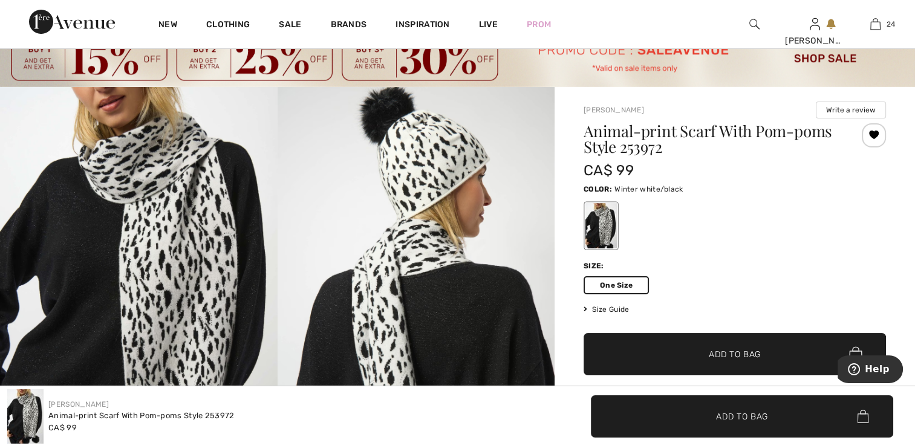
scroll to position [33, 0]
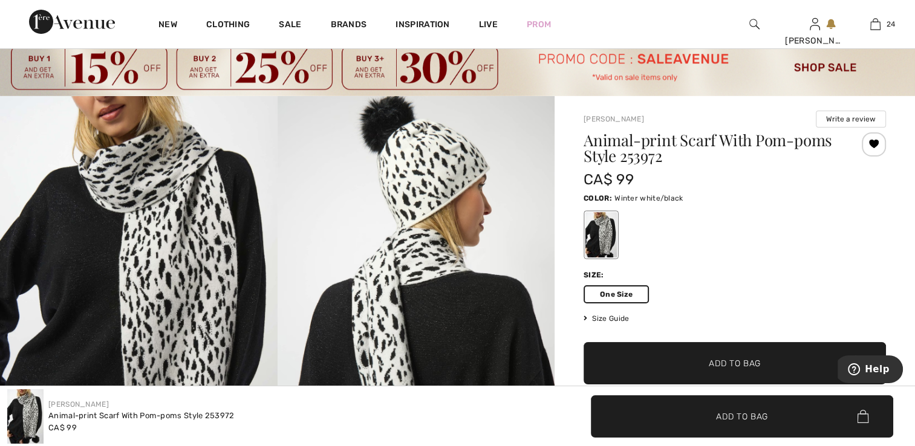
click at [752, 368] on span "Add to Bag" at bounding box center [734, 363] width 52 height 13
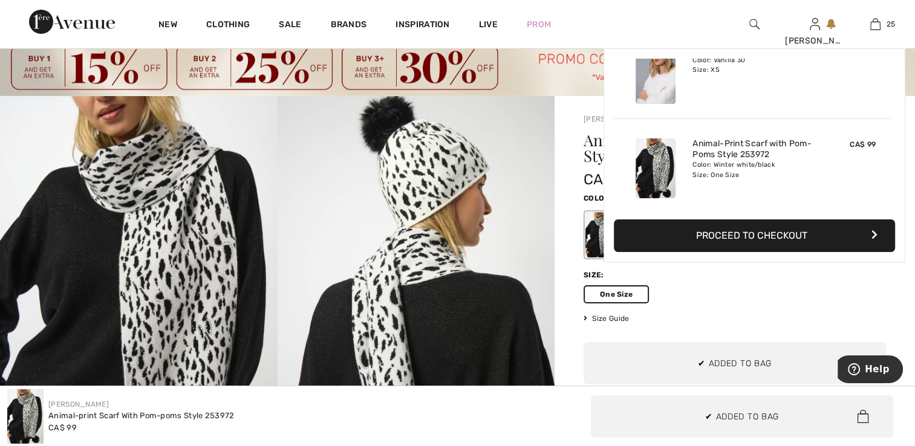
scroll to position [2203, 0]
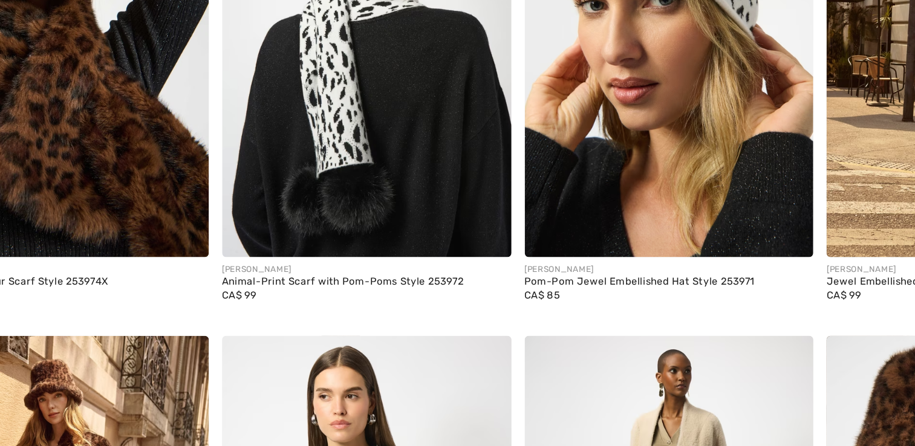
scroll to position [977, 0]
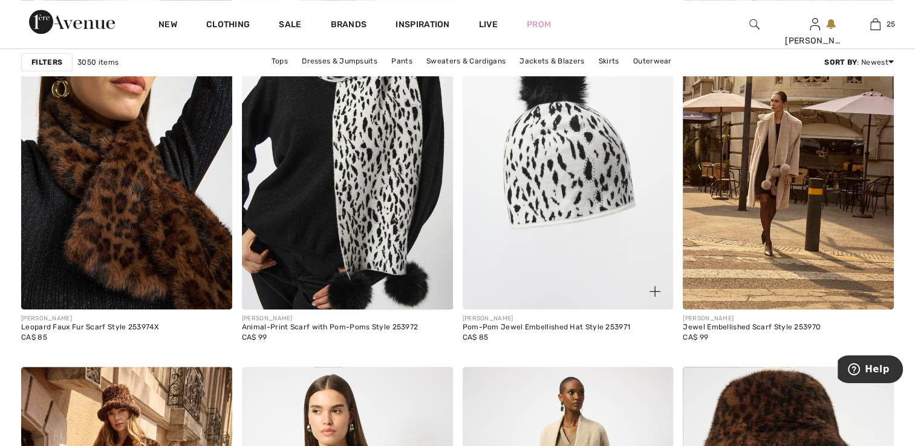
click at [589, 140] on img at bounding box center [567, 151] width 211 height 316
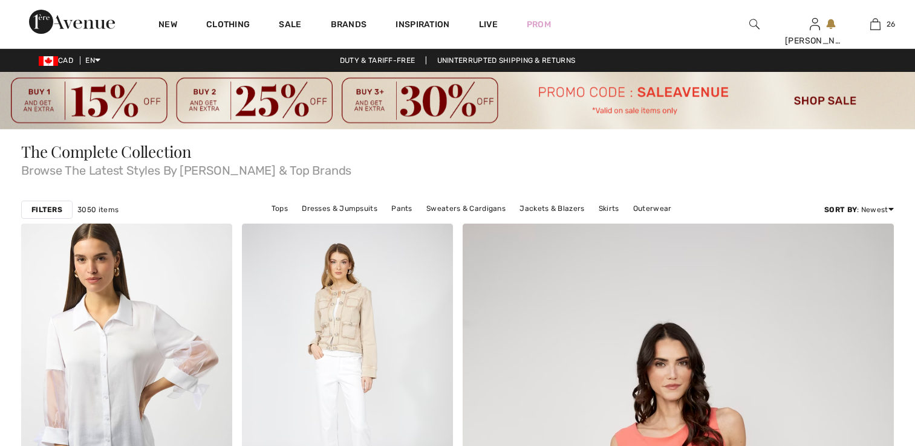
checkbox input "true"
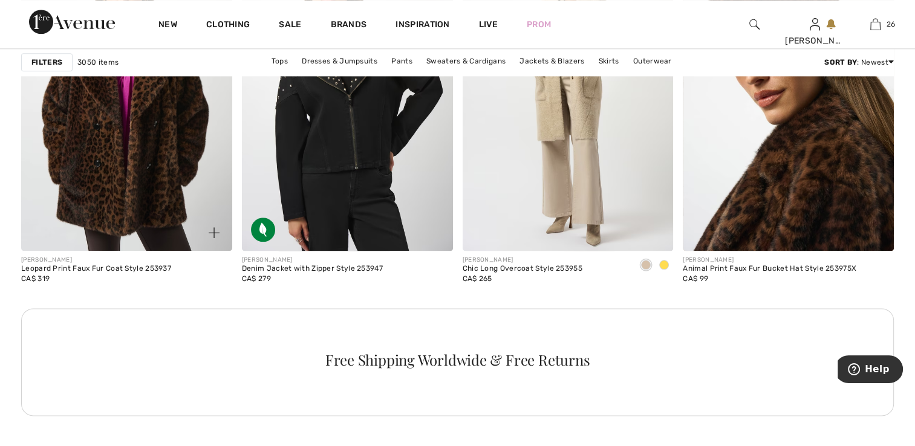
scroll to position [1423, 0]
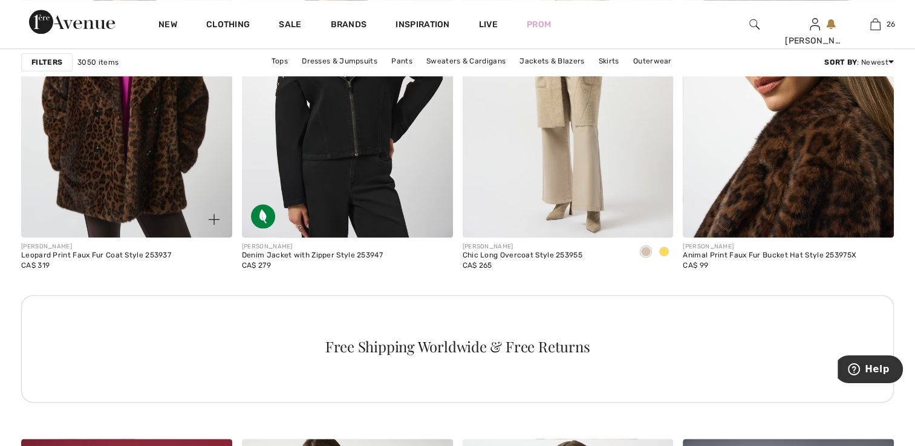
click at [149, 161] on img at bounding box center [126, 79] width 211 height 316
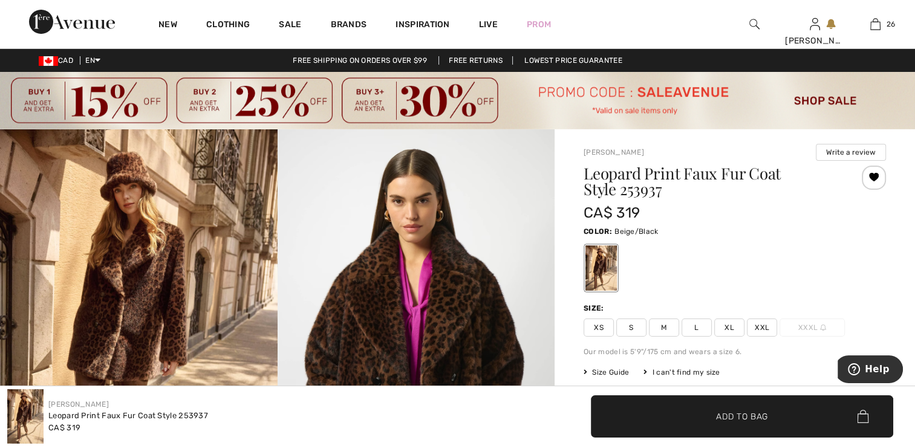
click at [597, 327] on span "XS" at bounding box center [598, 328] width 30 height 18
click at [692, 423] on span "✔ Added to Bag Add to Bag" at bounding box center [742, 416] width 302 height 42
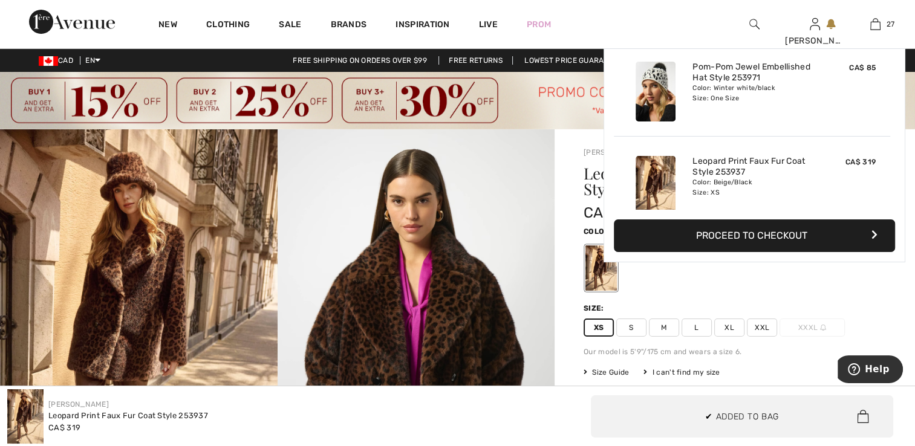
scroll to position [2391, 0]
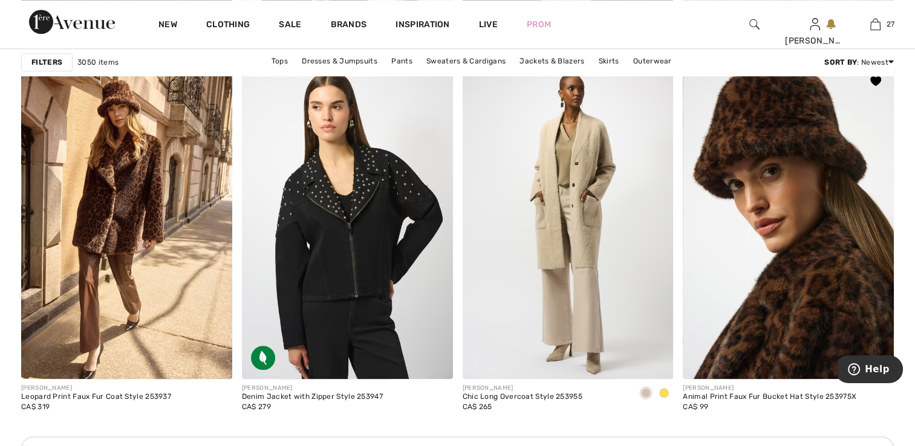
scroll to position [1302, 0]
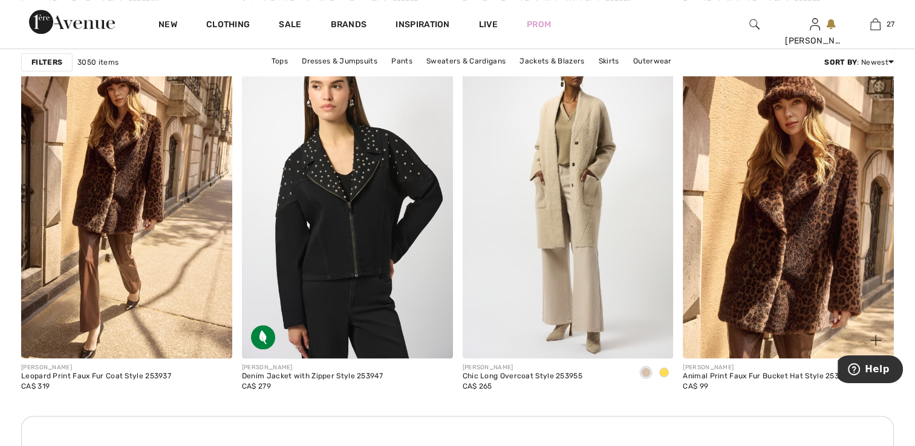
click at [725, 287] on img at bounding box center [787, 200] width 211 height 316
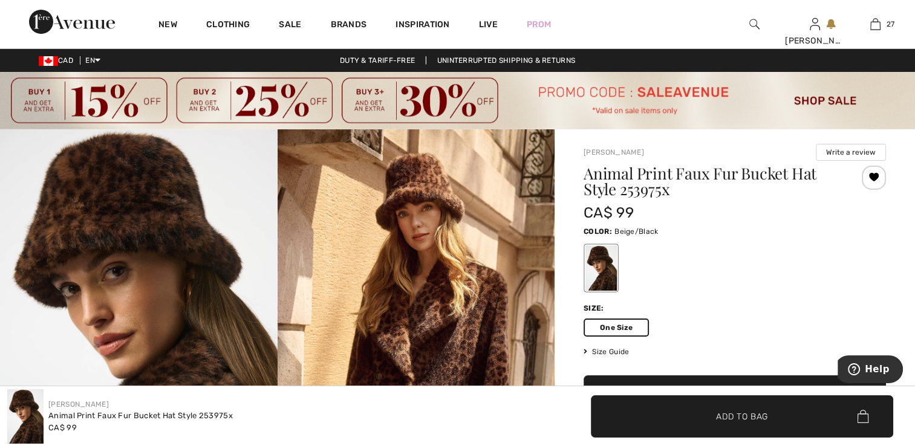
click at [719, 420] on span "Add to Bag" at bounding box center [742, 416] width 52 height 13
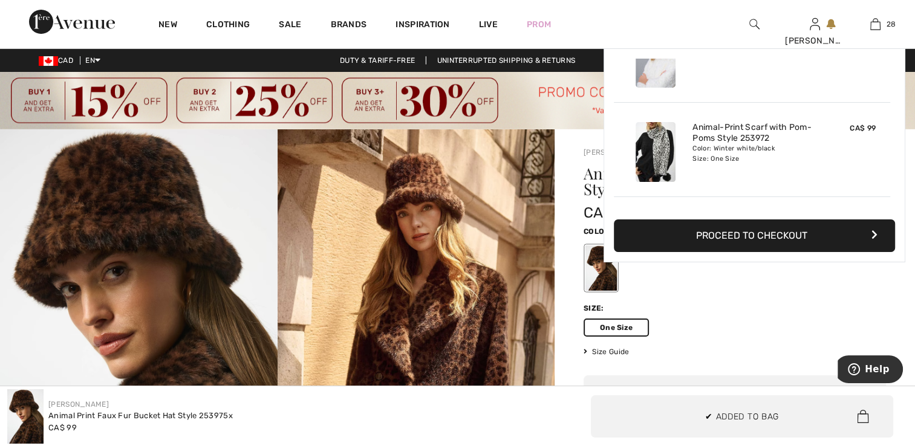
scroll to position [2486, 0]
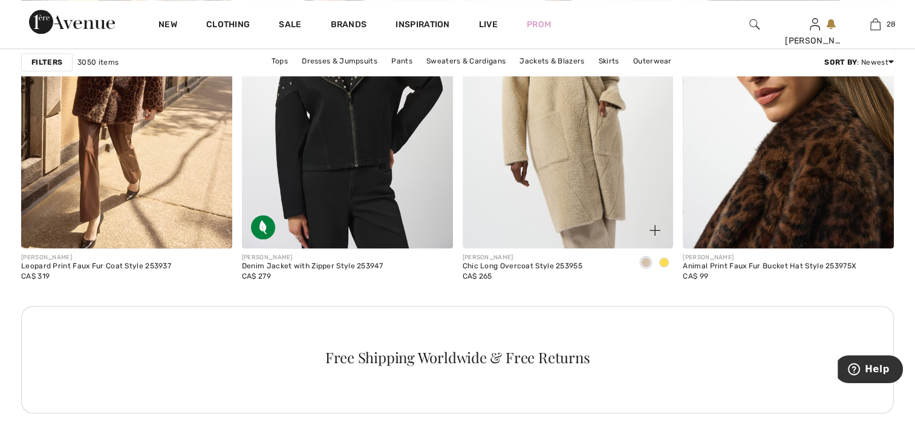
scroll to position [1423, 0]
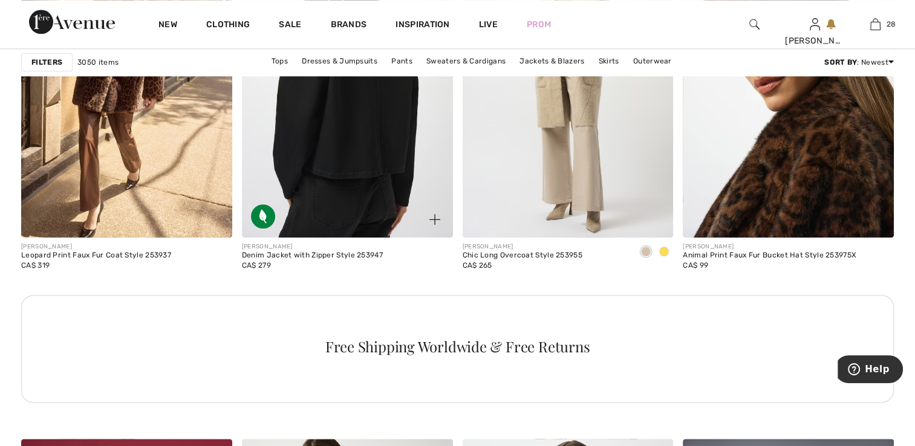
click at [380, 181] on img at bounding box center [347, 79] width 211 height 316
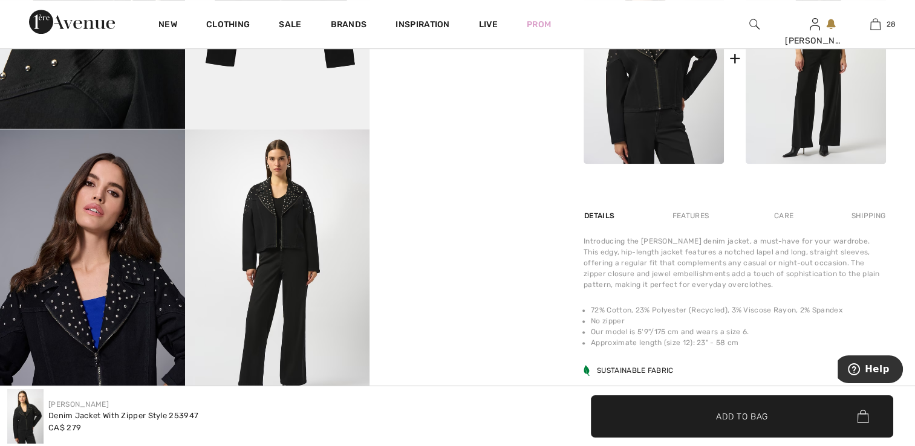
scroll to position [665, 0]
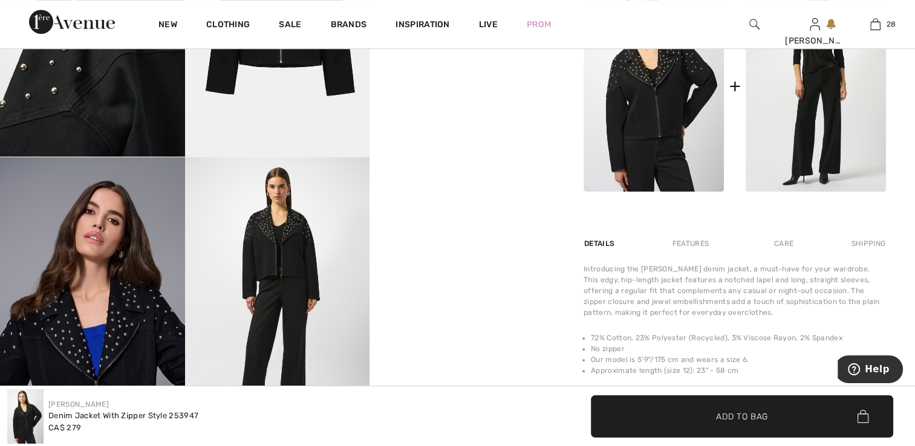
click at [133, 102] on img at bounding box center [92, 18] width 185 height 277
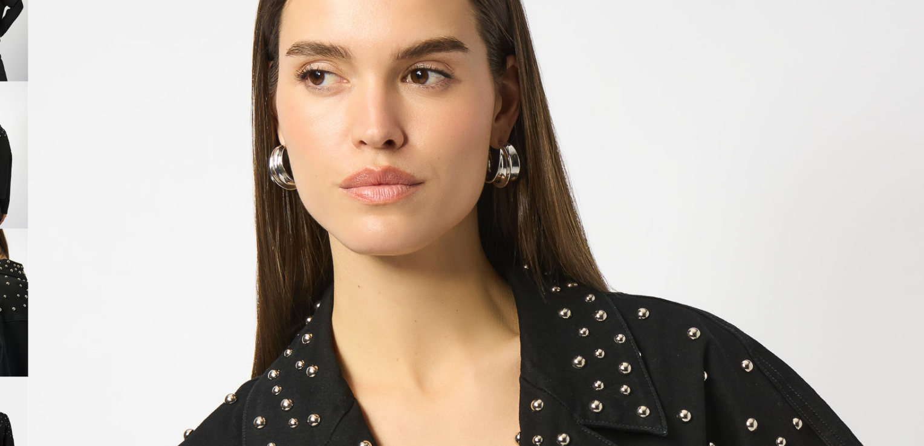
scroll to position [77, 0]
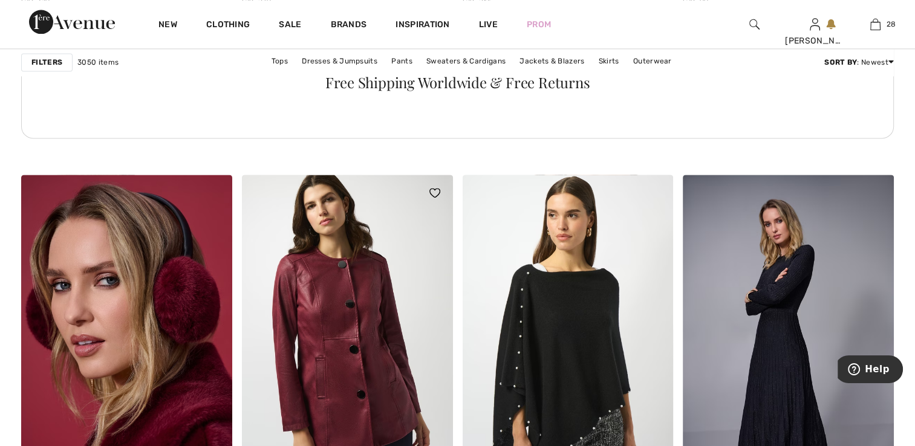
scroll to position [1846, 0]
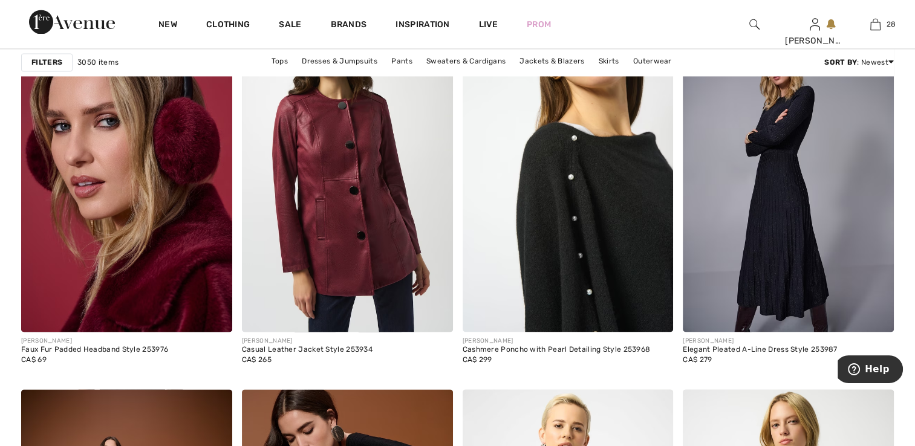
click at [619, 253] on img at bounding box center [567, 174] width 211 height 316
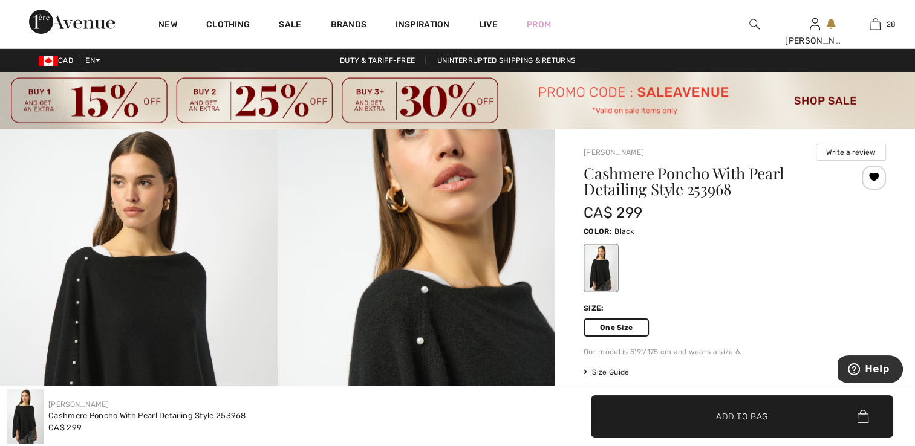
click at [713, 432] on span "✔ Added to Bag Add to Bag" at bounding box center [742, 416] width 302 height 42
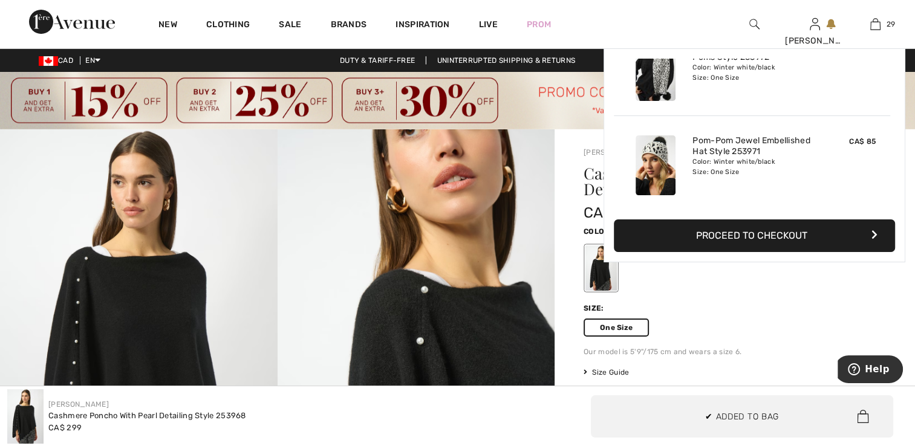
scroll to position [2580, 0]
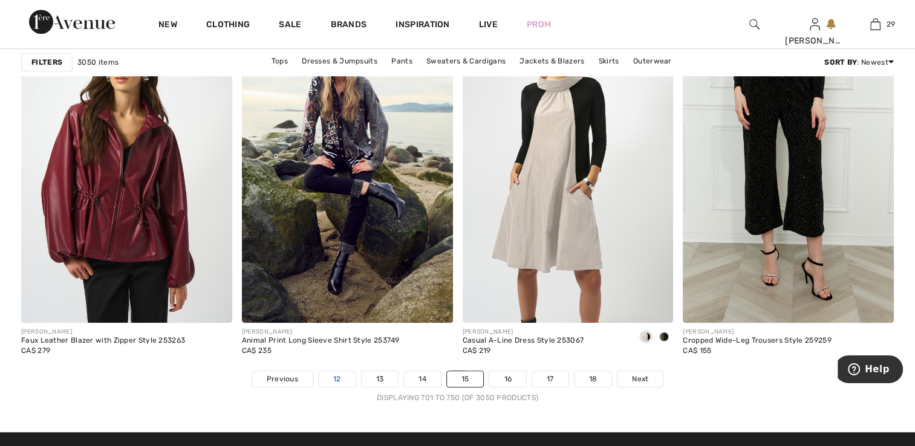
scroll to position [5594, 0]
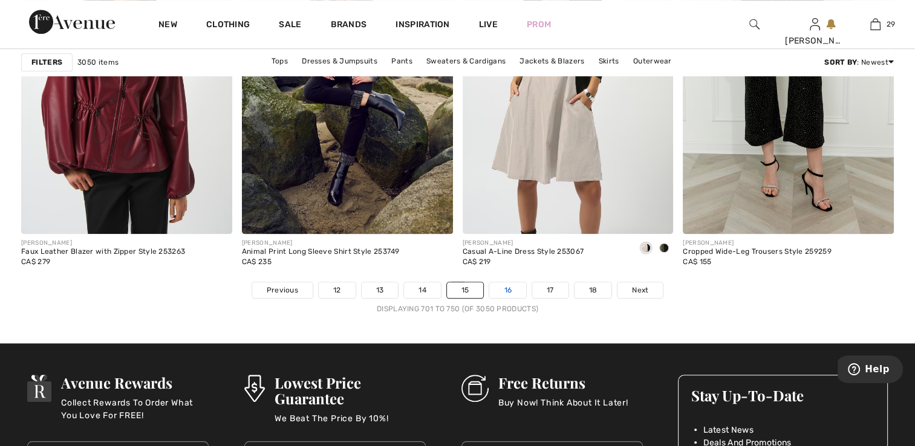
click at [512, 288] on link "16" at bounding box center [507, 290] width 37 height 16
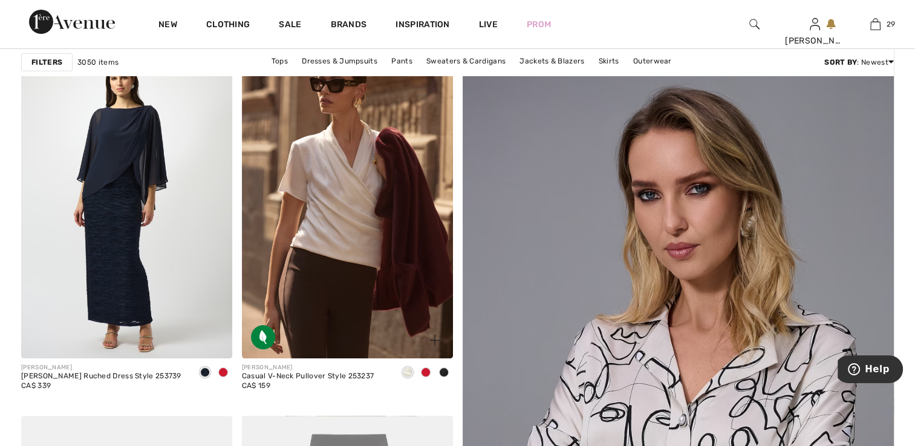
click at [426, 375] on span at bounding box center [426, 373] width 10 height 10
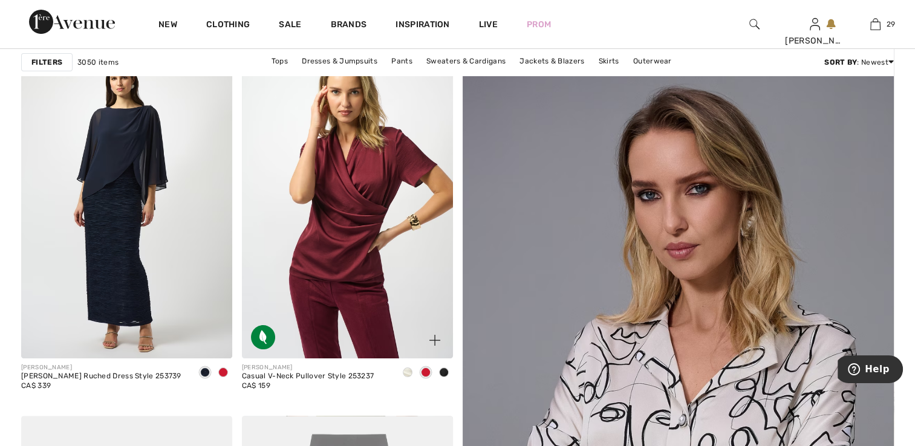
click at [442, 371] on span at bounding box center [444, 373] width 10 height 10
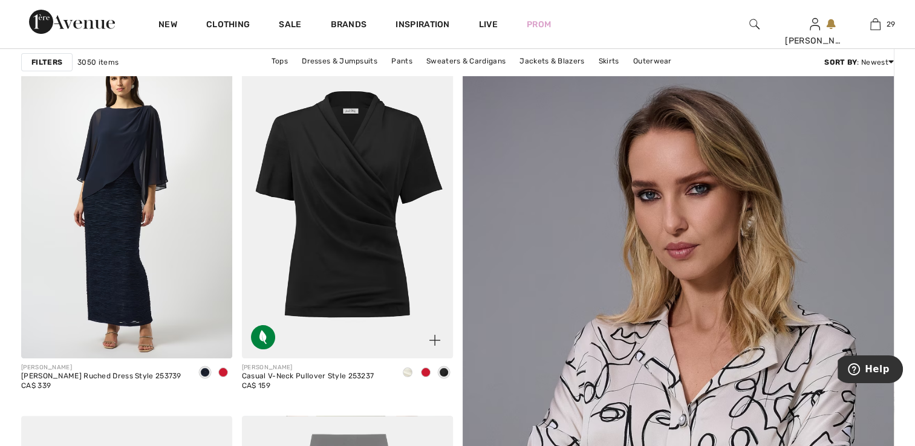
click at [406, 376] on span at bounding box center [408, 373] width 10 height 10
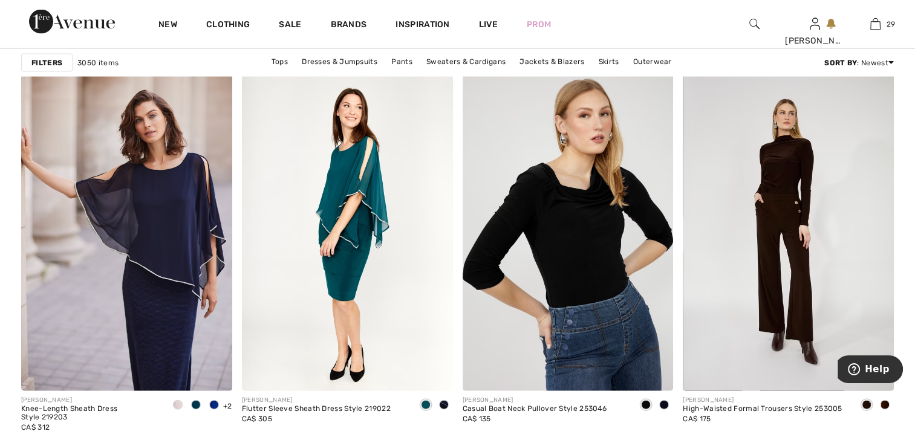
scroll to position [2539, 0]
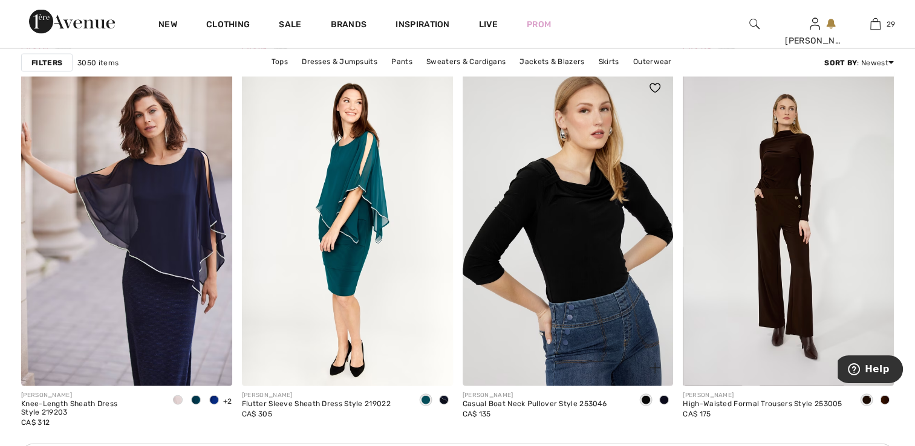
click at [573, 266] on img at bounding box center [567, 228] width 211 height 316
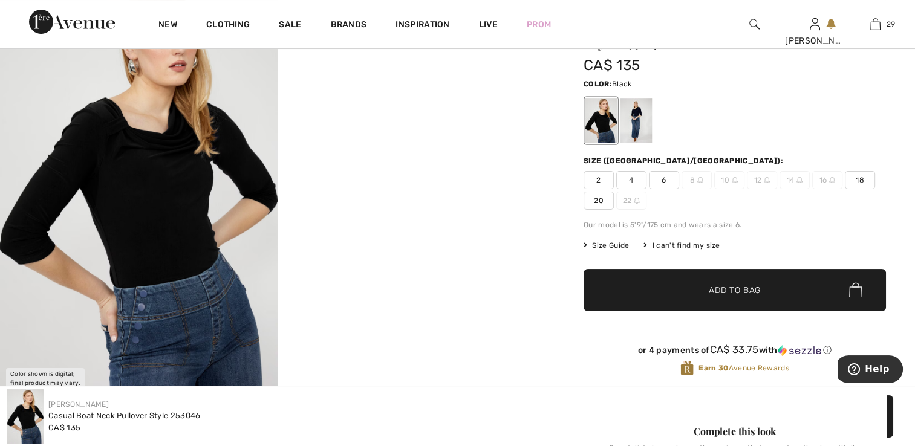
scroll to position [181, 0]
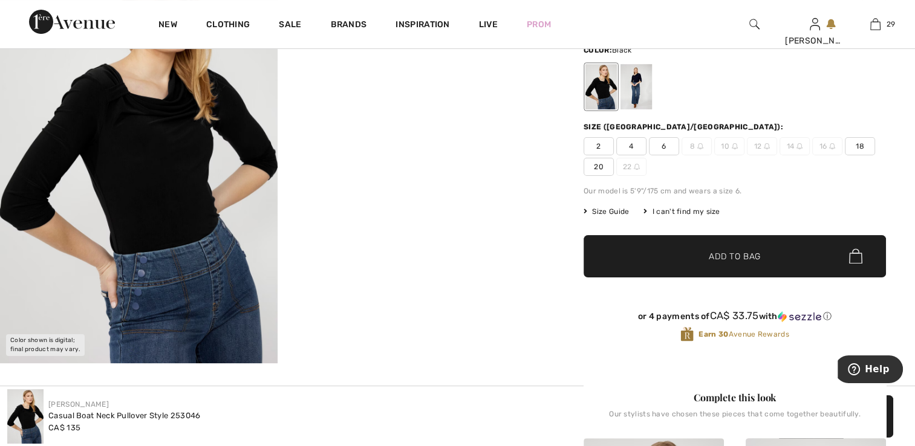
click at [595, 144] on span "2" at bounding box center [598, 146] width 30 height 18
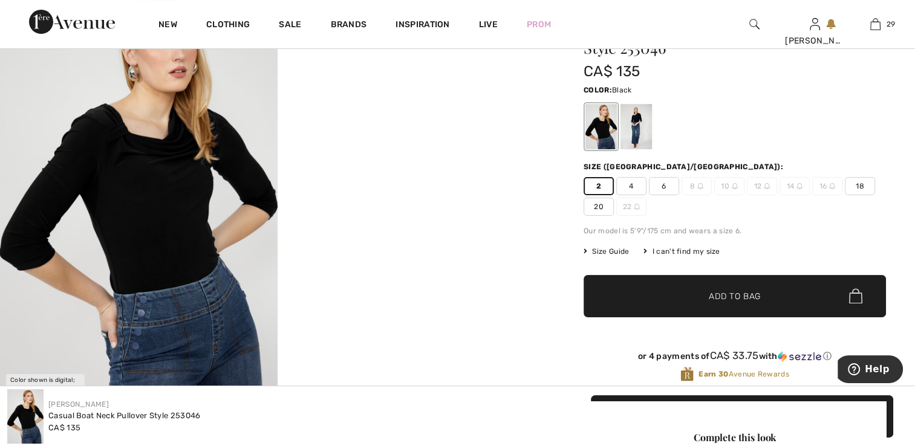
scroll to position [121, 0]
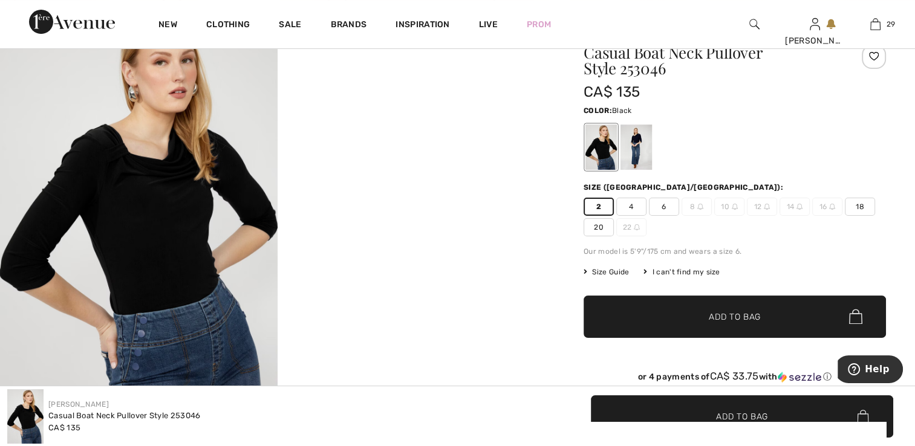
click at [670, 313] on span "✔ Added to Bag Add to Bag" at bounding box center [734, 317] width 302 height 42
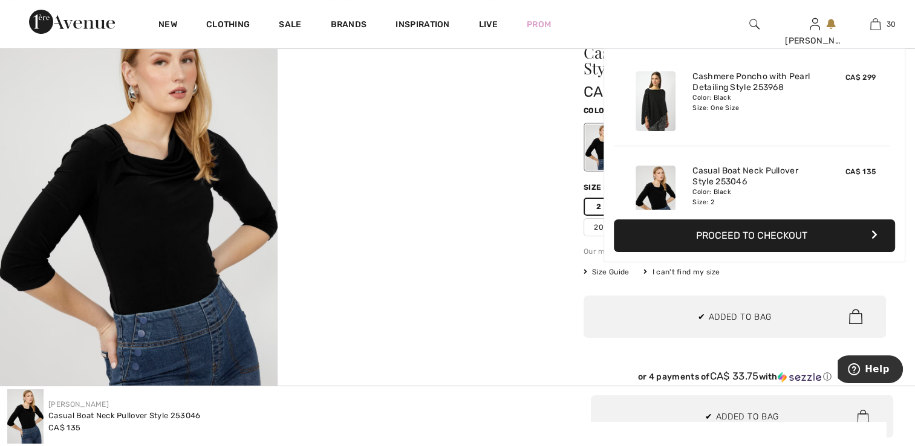
scroll to position [2674, 0]
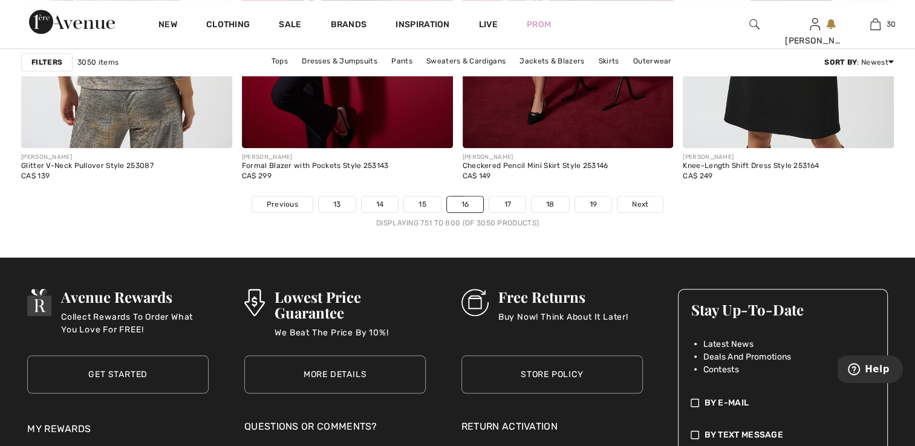
scroll to position [5682, 0]
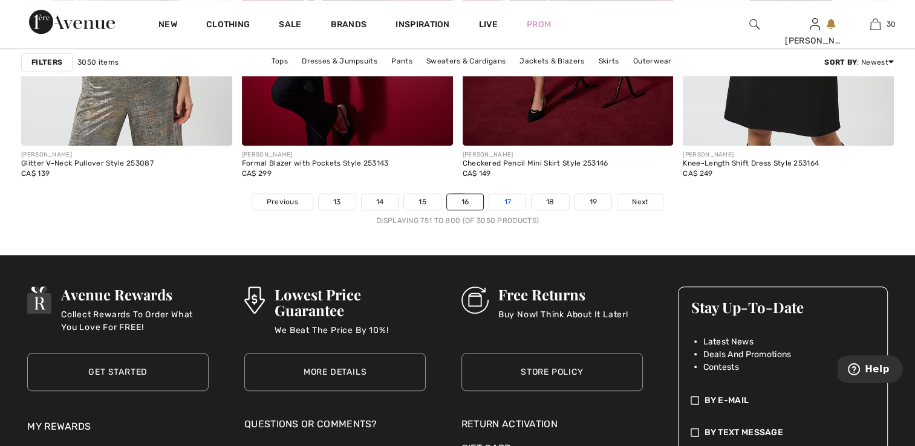
click at [514, 195] on link "17" at bounding box center [507, 202] width 36 height 16
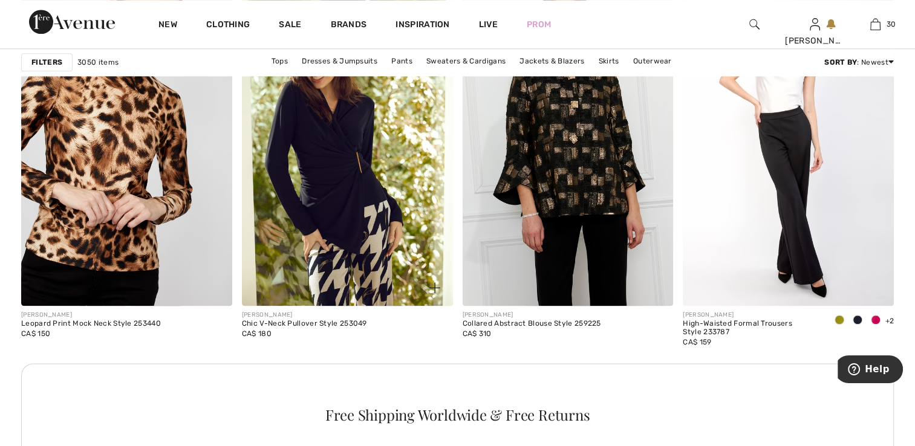
scroll to position [1330, 0]
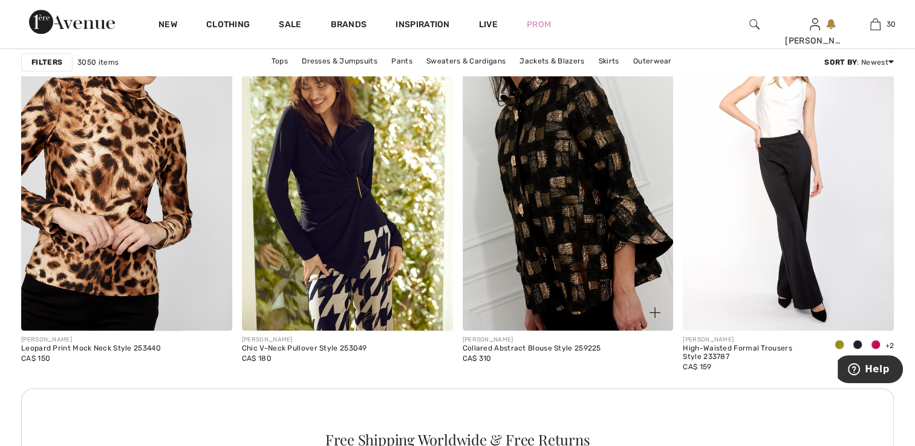
click at [522, 180] on img at bounding box center [567, 173] width 211 height 316
